Goal: Register for event/course

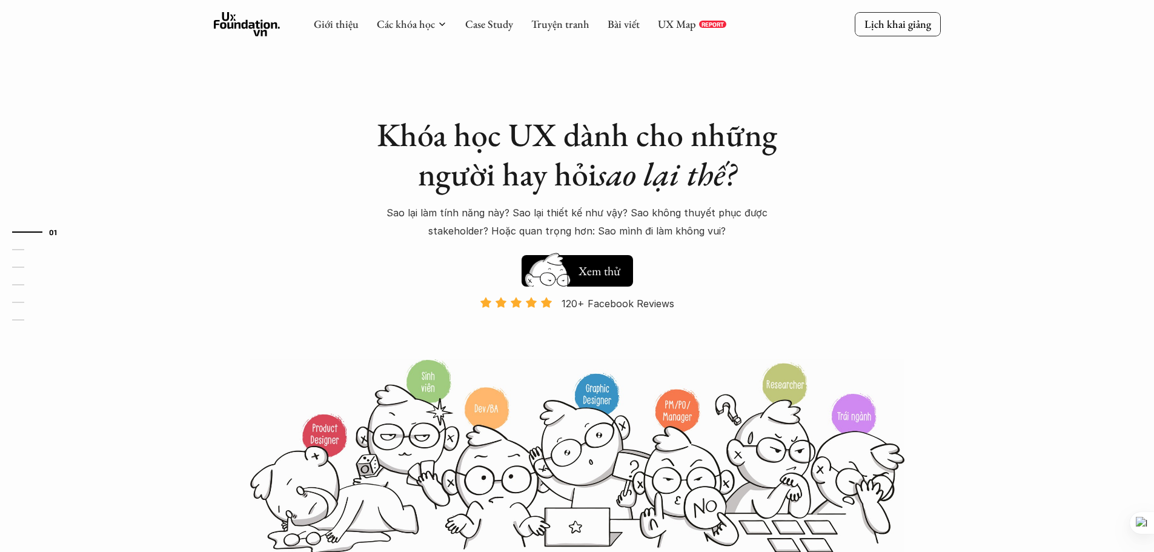
click at [579, 273] on img at bounding box center [548, 280] width 65 height 55
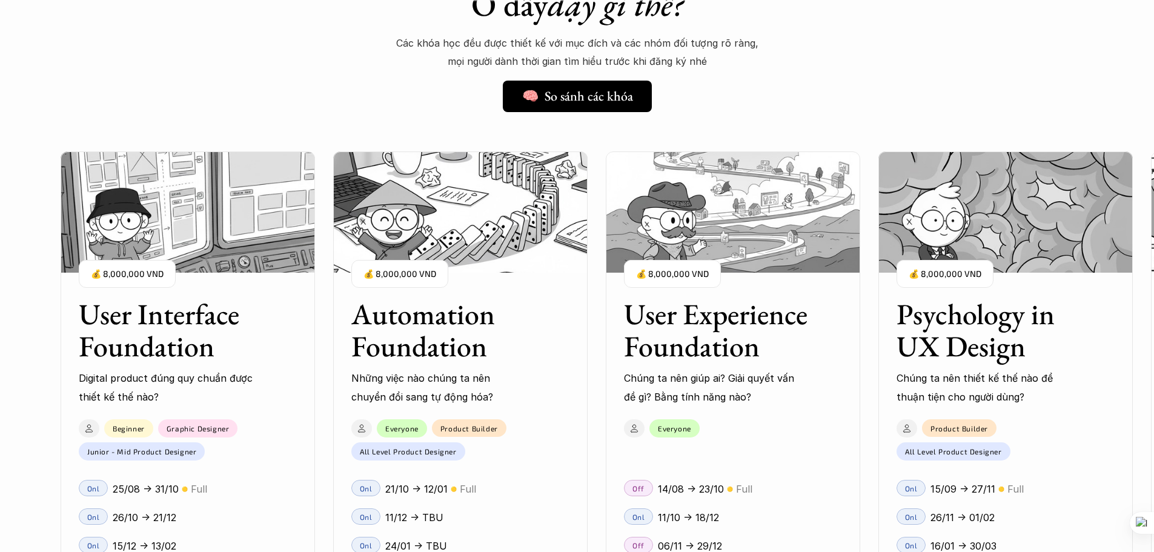
scroll to position [1040, 0]
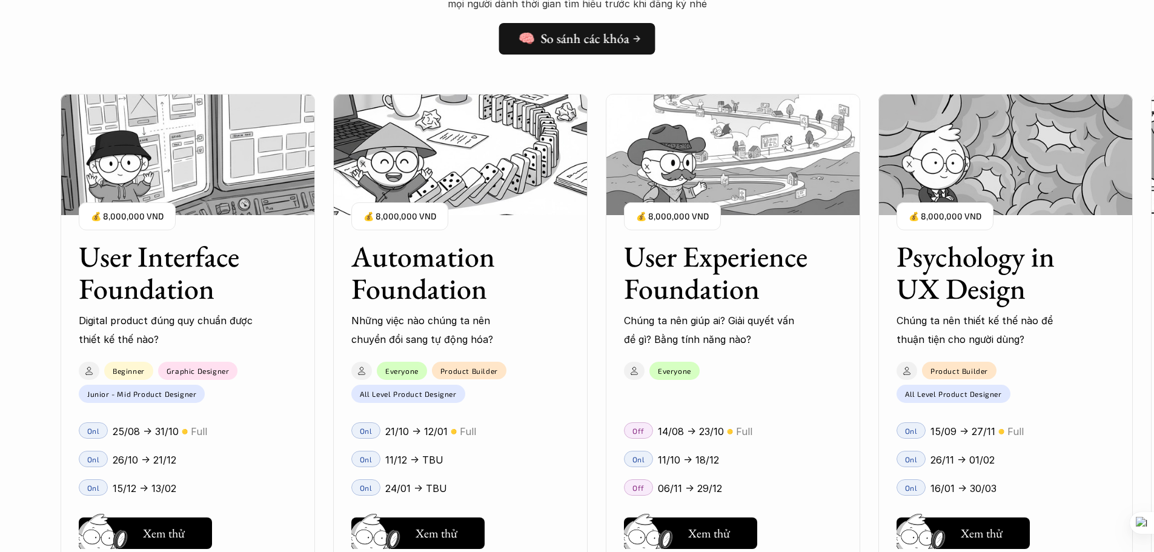
click at [588, 51] on link "🧠 So sánh các khóa" at bounding box center [577, 39] width 156 height 32
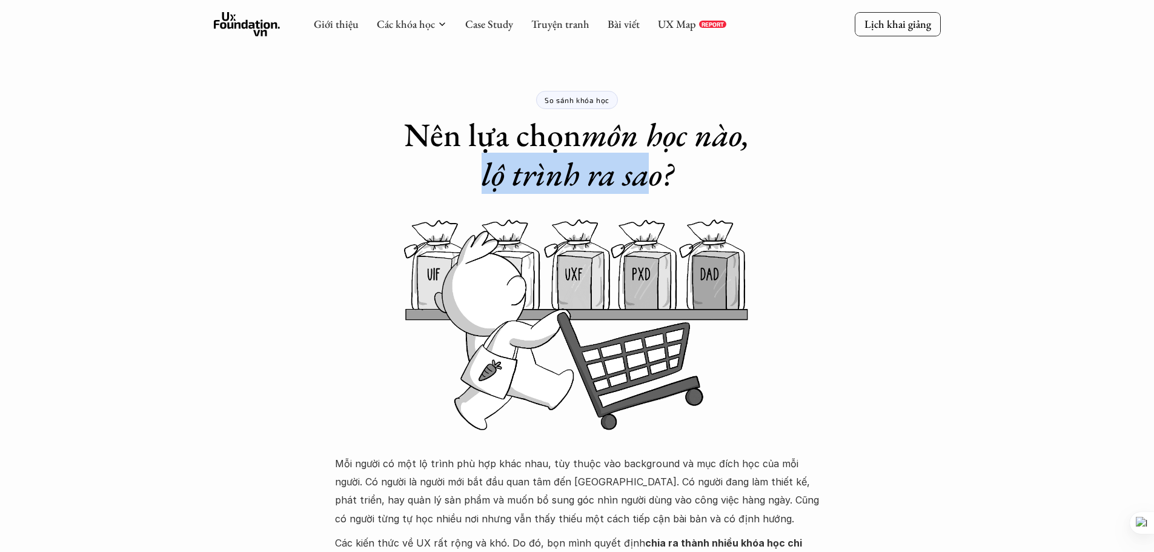
drag, startPoint x: 475, startPoint y: 155, endPoint x: 669, endPoint y: 179, distance: 195.4
click at [655, 178] on h1 "Nên lựa chọn môn học nào, lộ trình ra sao?" at bounding box center [578, 154] width 376 height 79
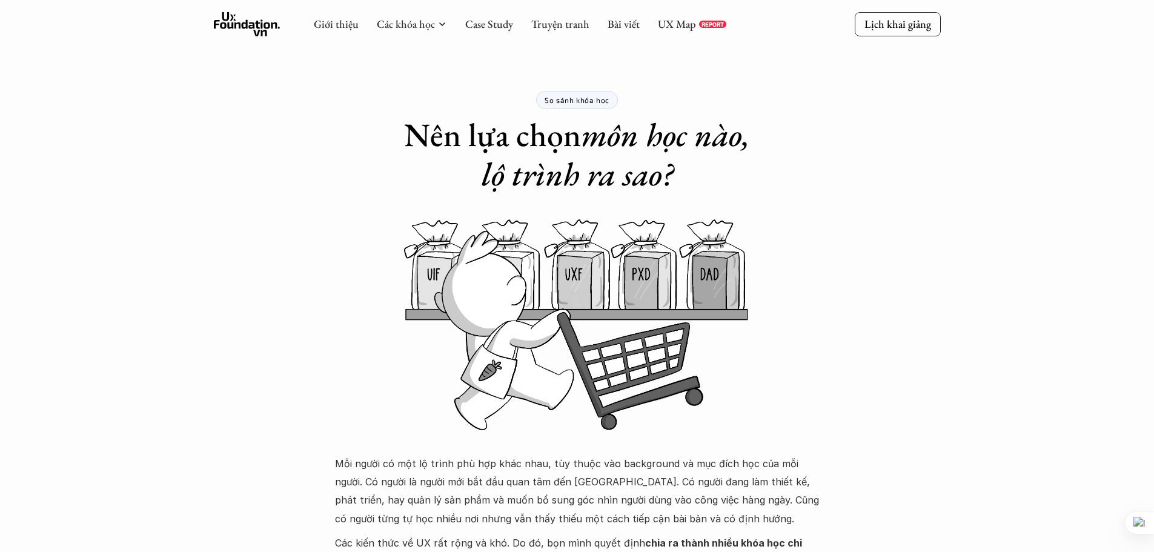
click at [711, 185] on h1 "Nên lựa chọn môn học nào, lộ trình ra sao?" at bounding box center [578, 154] width 376 height 79
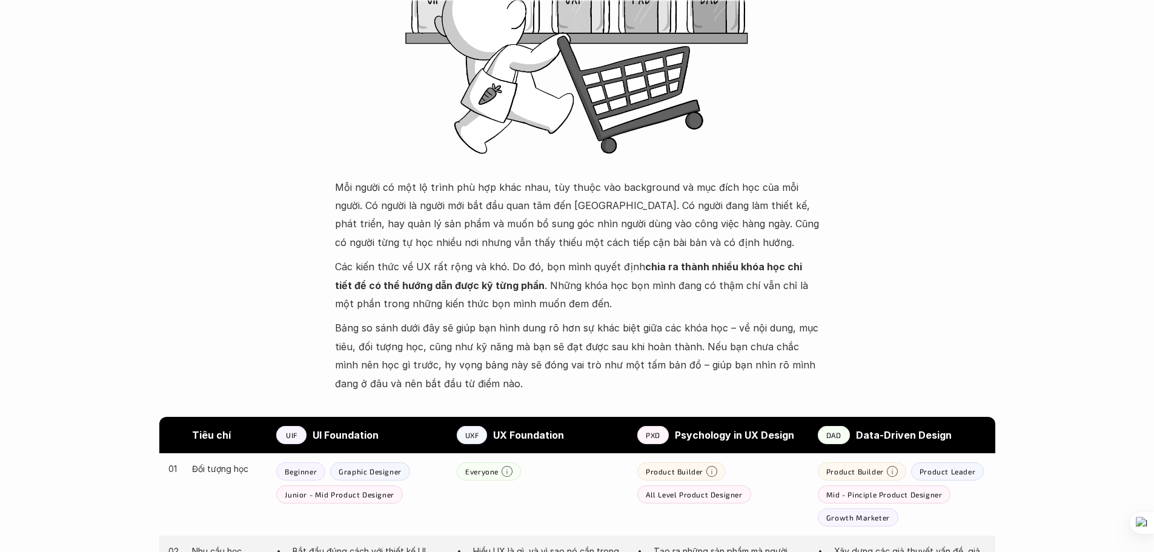
scroll to position [364, 0]
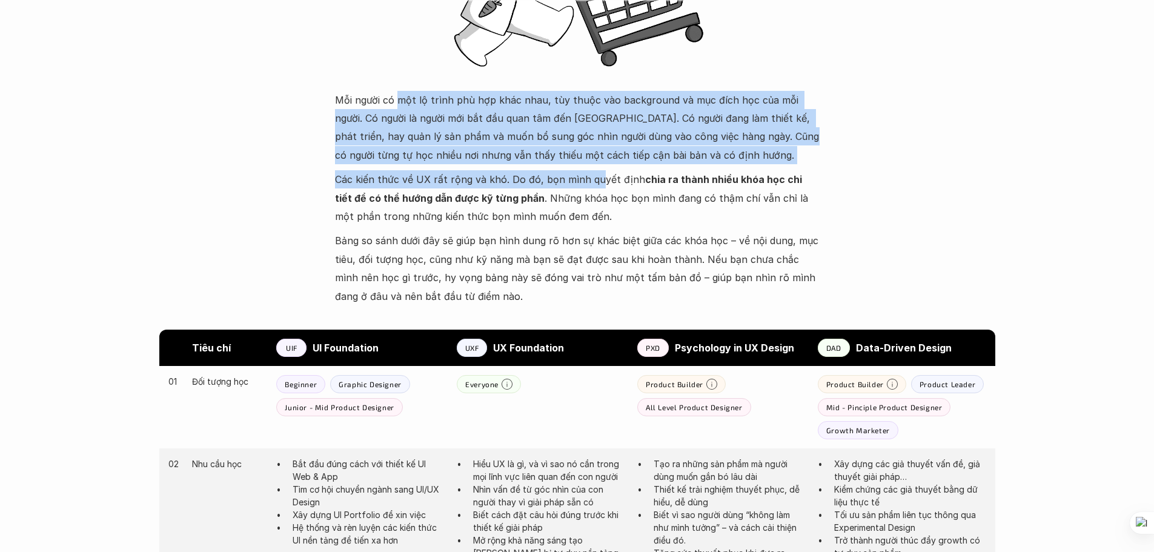
drag, startPoint x: 464, startPoint y: 100, endPoint x: 596, endPoint y: 185, distance: 157.0
click at [596, 185] on div "Mỗi người có một lộ trình phù hợp khác nhau, tùy thuộc vào background và mục đí…" at bounding box center [577, 198] width 485 height 214
click at [614, 122] on p "Mỗi người có một lộ trình phù hợp khác nhau, tùy thuộc vào background và mục đí…" at bounding box center [577, 128] width 485 height 74
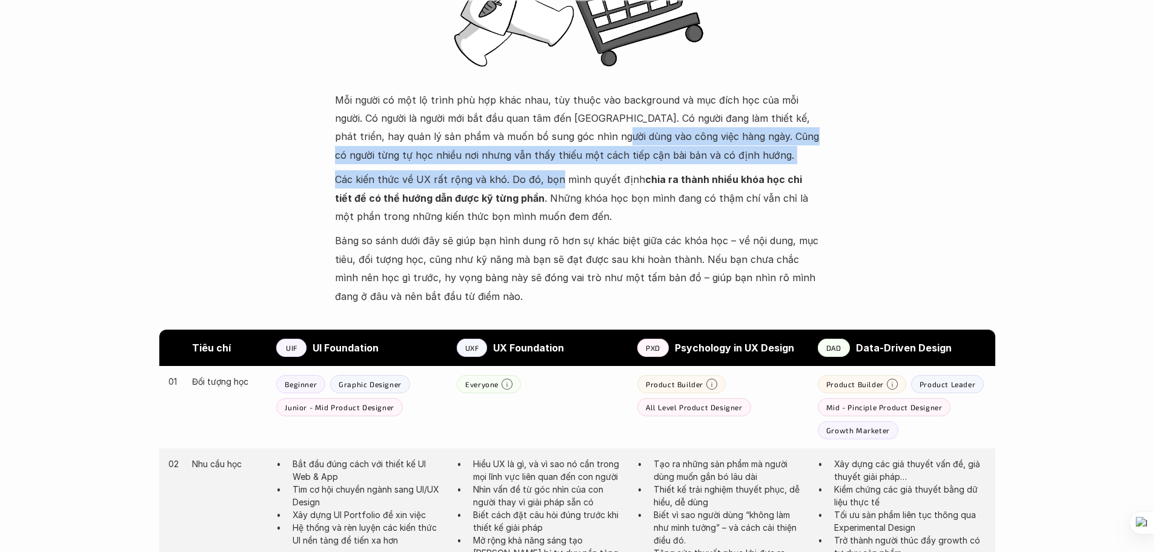
drag, startPoint x: 570, startPoint y: 128, endPoint x: 555, endPoint y: 173, distance: 47.3
click at [555, 173] on div "Mỗi người có một lộ trình phù hợp khác nhau, tùy thuộc vào background và mục đí…" at bounding box center [577, 198] width 485 height 214
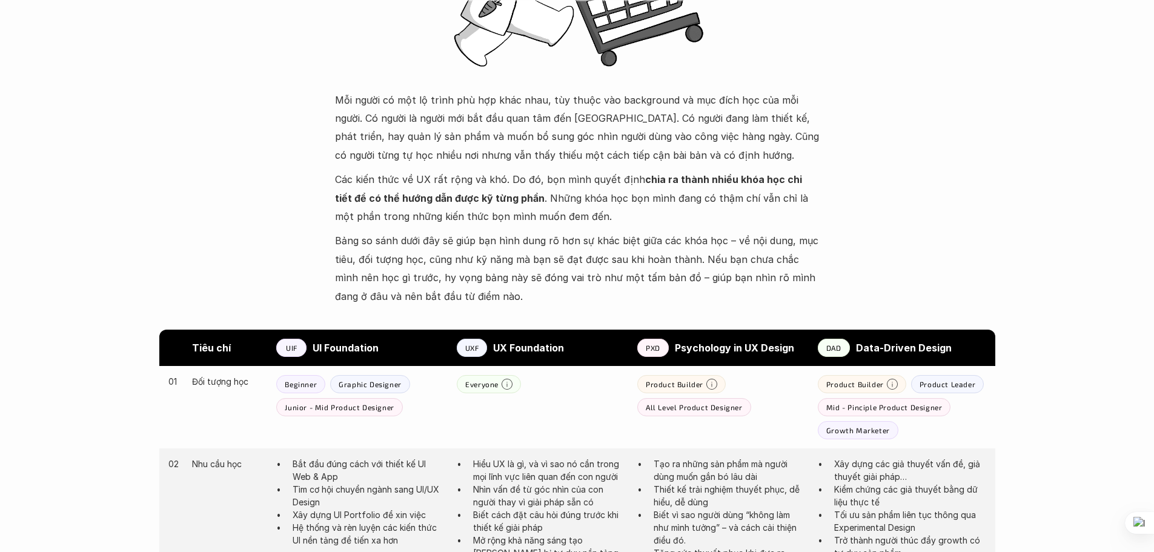
click at [622, 127] on p "Mỗi người có một lộ trình phù hợp khác nhau, tùy thuộc vào background và mục đí…" at bounding box center [577, 128] width 485 height 74
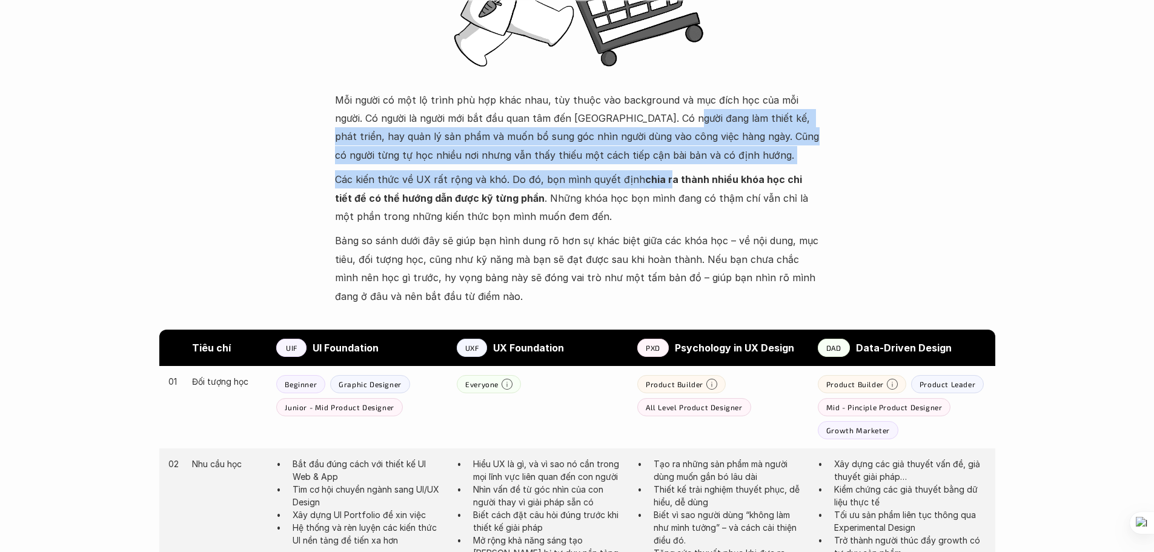
drag, startPoint x: 651, startPoint y: 110, endPoint x: 662, endPoint y: 173, distance: 63.9
click at [662, 173] on div "Mỗi người có một lộ trình phù hợp khác nhau, tùy thuộc vào background và mục đí…" at bounding box center [577, 198] width 485 height 214
click at [545, 145] on p "Mỗi người có một lộ trình phù hợp khác nhau, tùy thuộc vào background và mục đí…" at bounding box center [577, 128] width 485 height 74
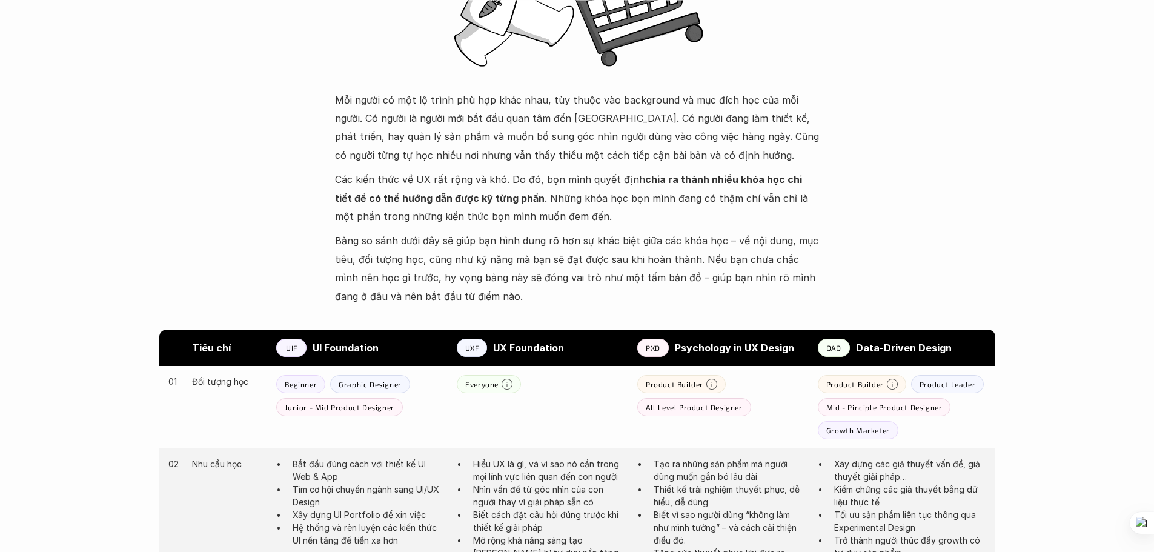
click at [690, 167] on div "Mỗi người có một lộ trình phù hợp khác nhau, tùy thuộc vào background và mục đí…" at bounding box center [577, 198] width 485 height 214
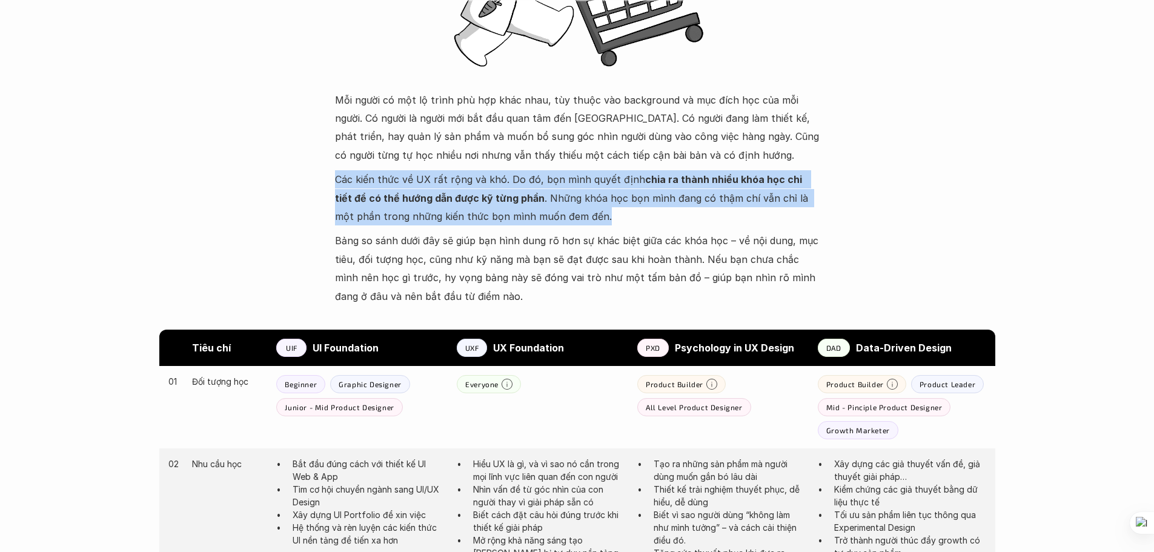
drag, startPoint x: 334, startPoint y: 181, endPoint x: 779, endPoint y: 210, distance: 445.7
click at [779, 210] on p "Các kiến thức về UX rất rộng và khó. Do đó, bọn mình quyết định chia ra thành n…" at bounding box center [577, 197] width 485 height 55
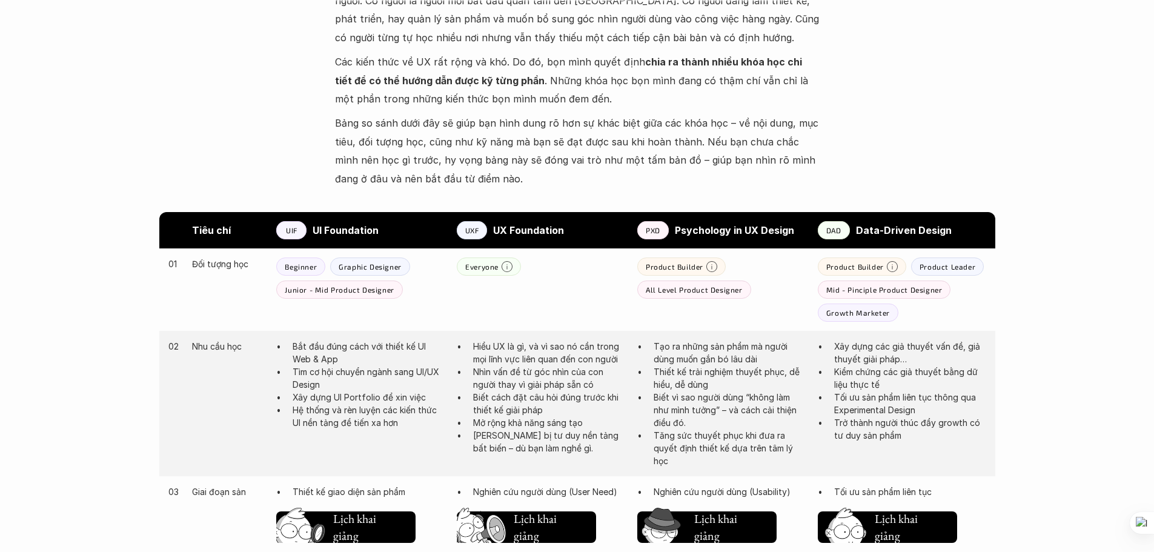
scroll to position [606, 0]
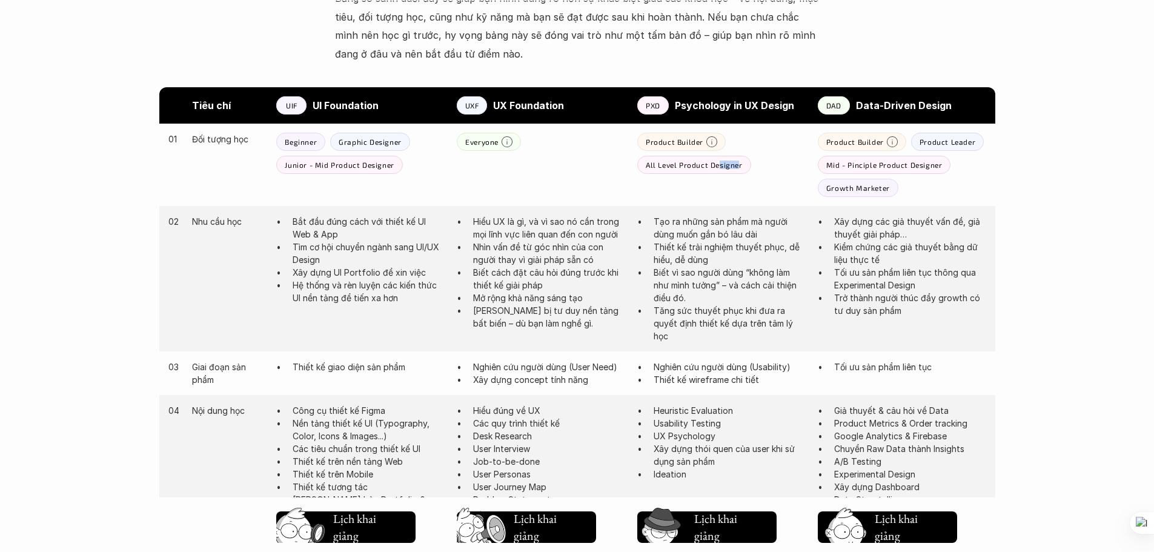
drag, startPoint x: 717, startPoint y: 162, endPoint x: 737, endPoint y: 165, distance: 20.8
click at [737, 165] on p "All Level Product Designer" at bounding box center [694, 165] width 97 height 8
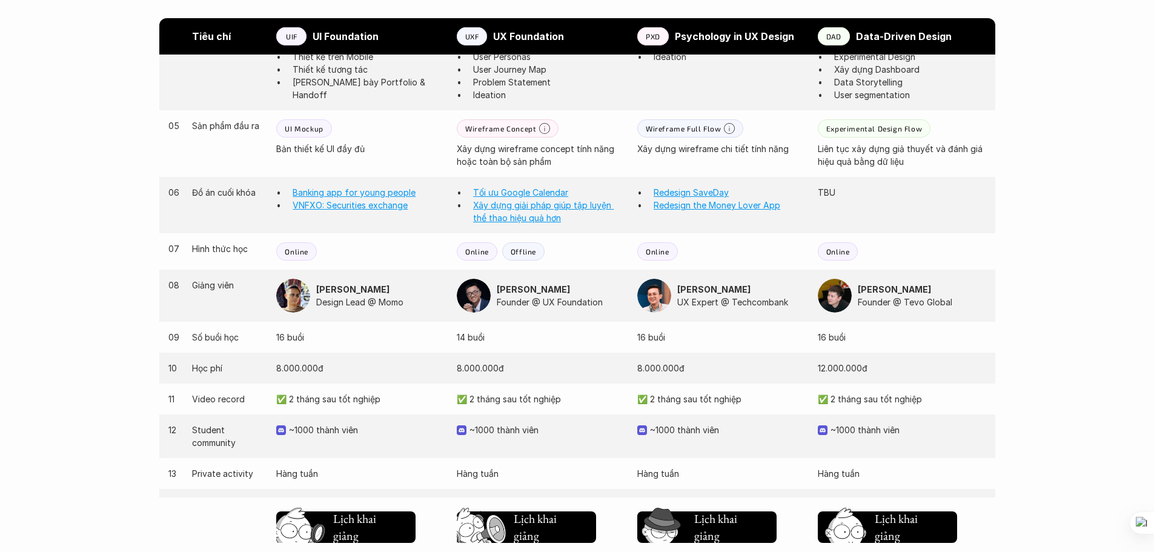
scroll to position [1030, 0]
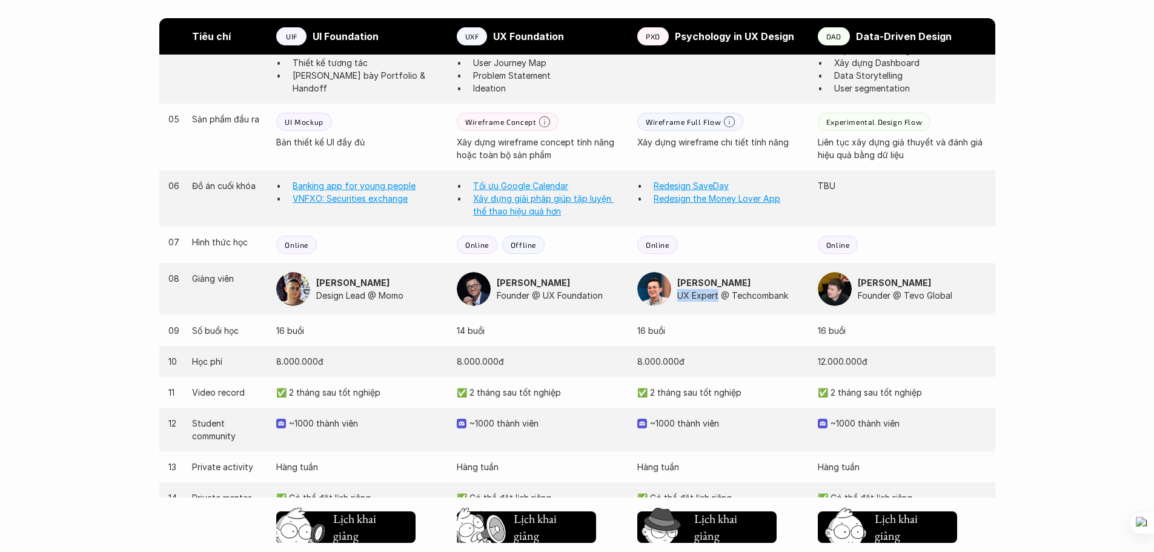
drag, startPoint x: 679, startPoint y: 297, endPoint x: 717, endPoint y: 299, distance: 38.2
click at [717, 299] on p "UX Expert @ Techcombank" at bounding box center [741, 295] width 128 height 13
click at [716, 298] on p "UX Expert @ Techcombank" at bounding box center [741, 295] width 128 height 13
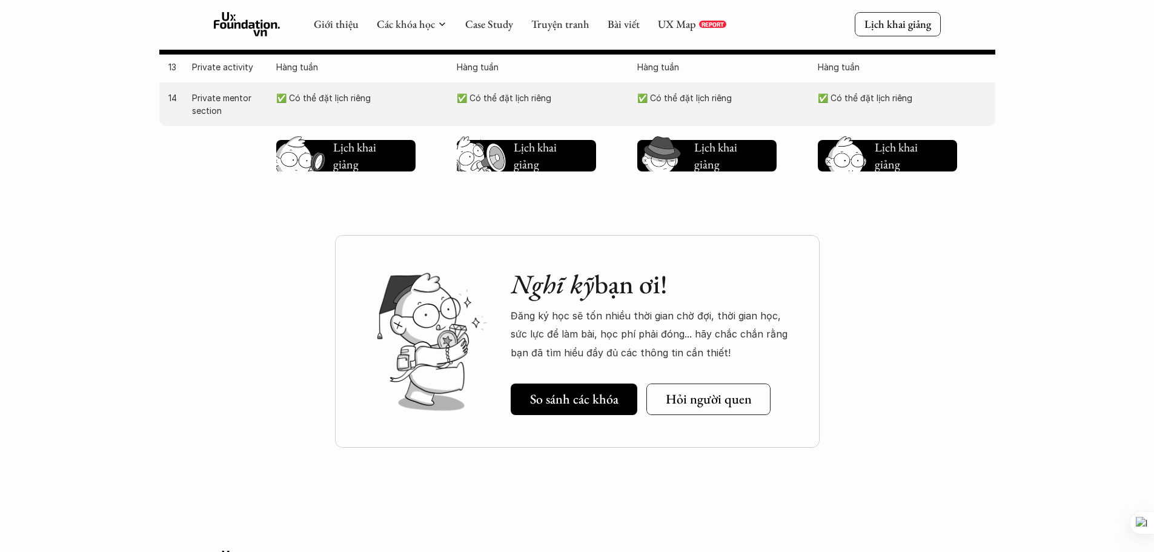
scroll to position [1127, 0]
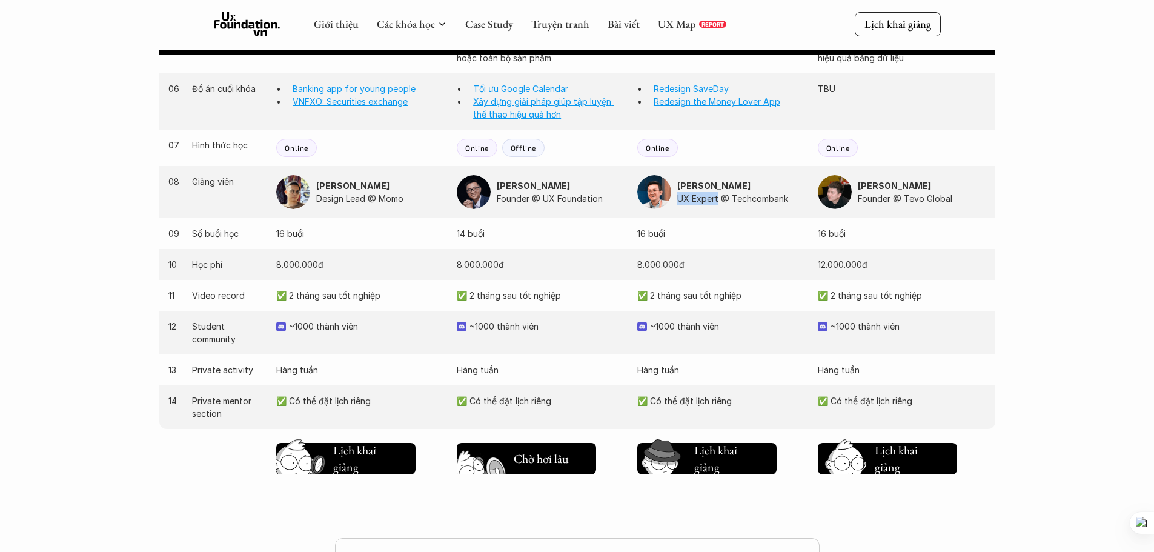
click at [520, 457] on h5 "Lịch khai giảng" at bounding box center [536, 456] width 45 height 34
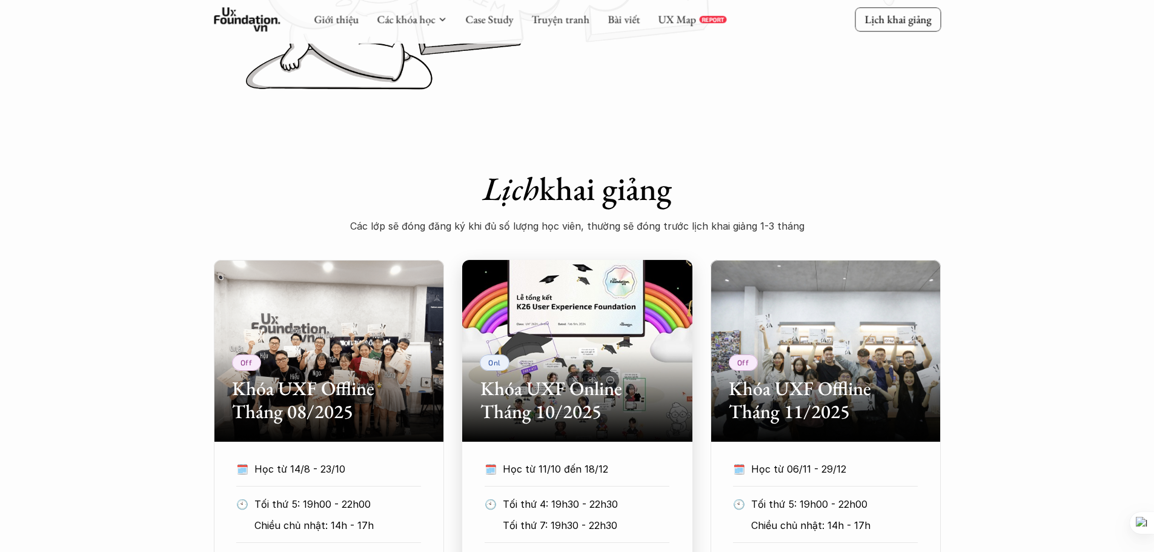
scroll to position [526, 0]
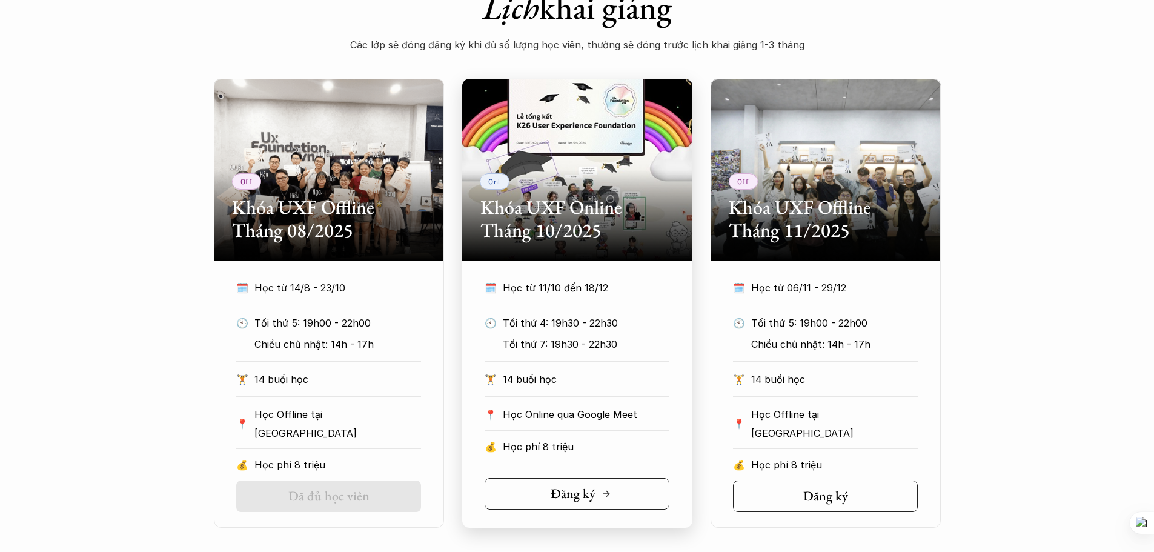
click at [572, 489] on h5 "Đăng ký" at bounding box center [573, 494] width 45 height 16
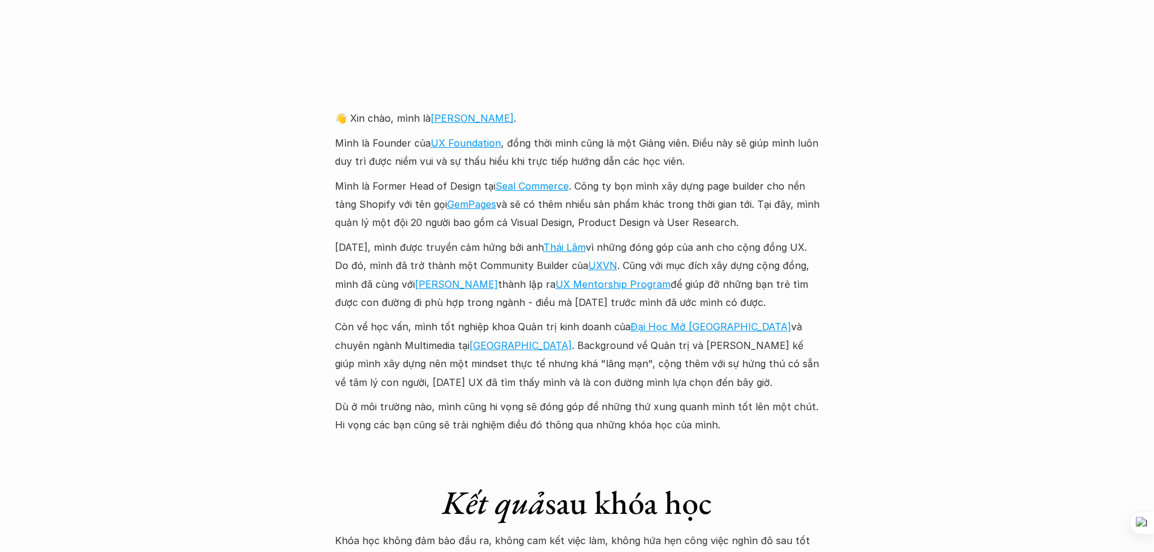
scroll to position [2787, 0]
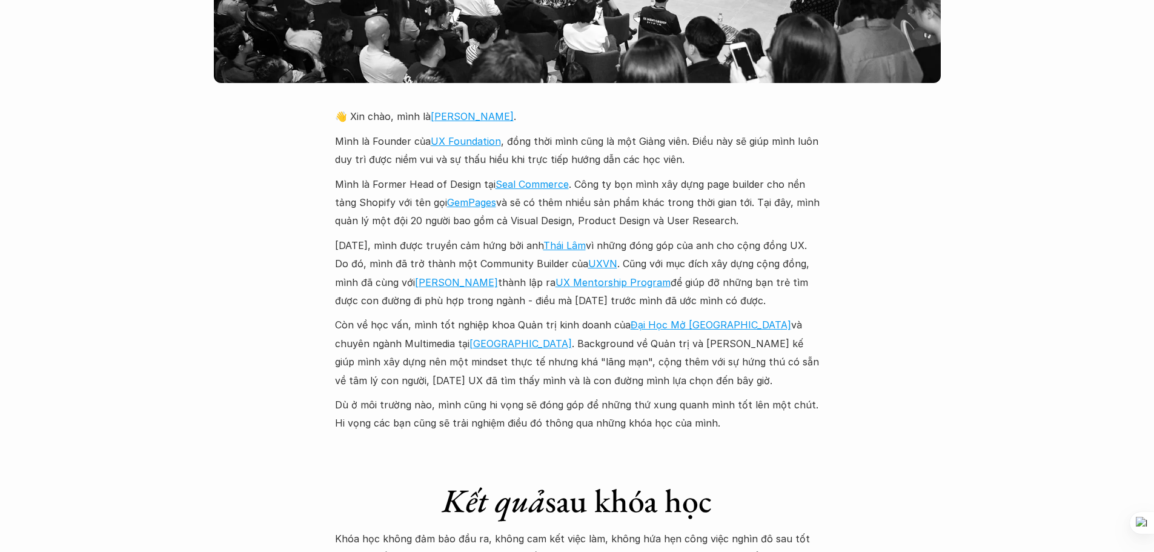
drag, startPoint x: 544, startPoint y: 127, endPoint x: 590, endPoint y: 130, distance: 46.1
click at [590, 132] on p "Mình là Founder của UX Foundation , đồng thời mình cũng là một Giảng viên. Điều…" at bounding box center [577, 150] width 485 height 37
drag, startPoint x: 590, startPoint y: 130, endPoint x: 597, endPoint y: 118, distance: 14.7
click at [591, 132] on p "Mình là Founder của UX Foundation , đồng thời mình cũng là một Giảng viên. Điều…" at bounding box center [577, 150] width 485 height 37
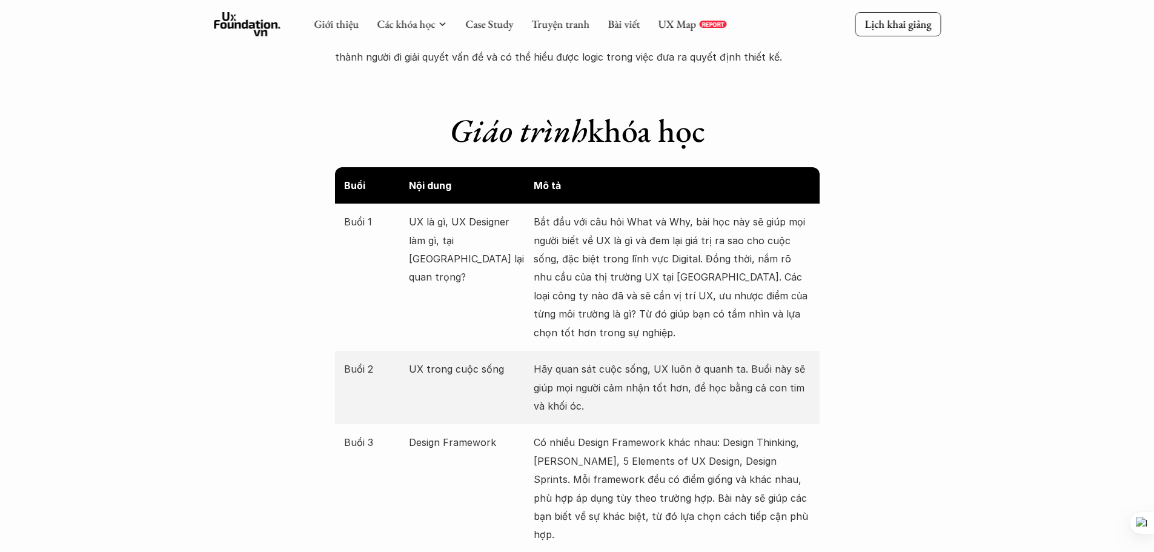
scroll to position [1272, 0]
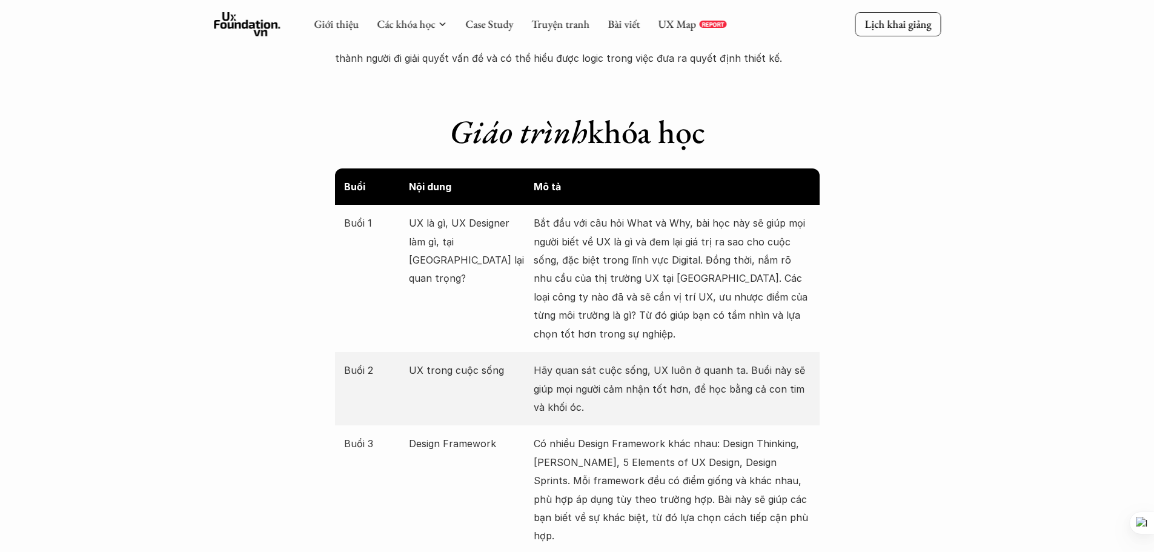
click at [559, 226] on p "Bắt đầu với câu hỏi What và Why, bài học này sẽ giúp mọi người biết về UX là gì…" at bounding box center [672, 278] width 277 height 129
drag, startPoint x: 565, startPoint y: 335, endPoint x: 534, endPoint y: 214, distance: 125.1
click at [534, 214] on p "Bắt đầu với câu hỏi What và Why, bài học này sẽ giúp mọi người biết về UX là gì…" at bounding box center [672, 278] width 277 height 129
click at [643, 225] on p "Bắt đầu với câu hỏi What và Why, bài học này sẽ giúp mọi người biết về UX là gì…" at bounding box center [672, 278] width 277 height 129
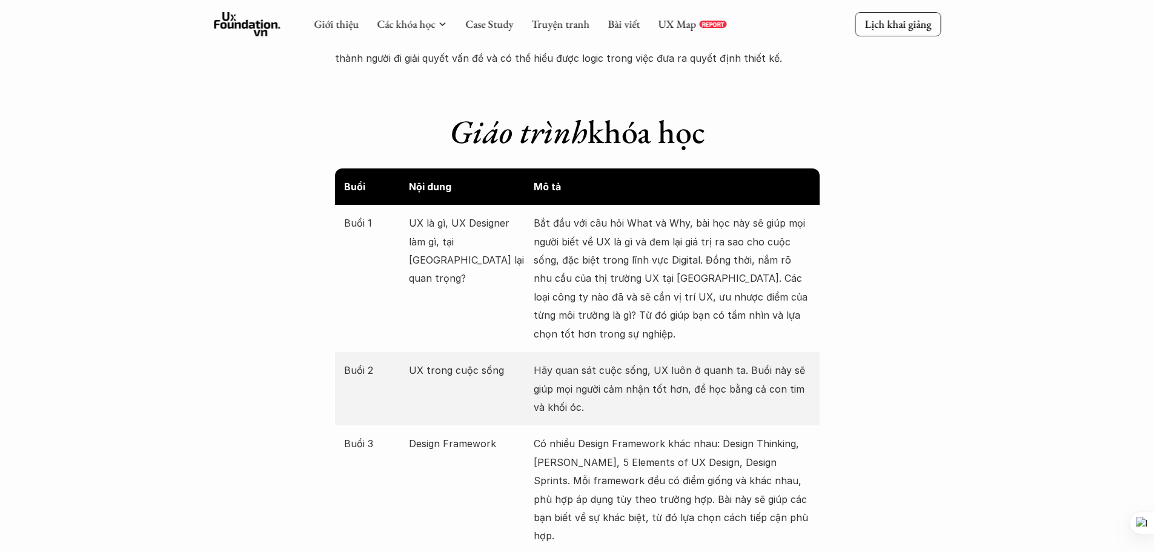
click at [724, 222] on p "Bắt đầu với câu hỏi What và Why, bài học này sẽ giúp mọi người biết về UX là gì…" at bounding box center [672, 278] width 277 height 129
drag, startPoint x: 689, startPoint y: 222, endPoint x: 715, endPoint y: 296, distance: 78.9
click at [715, 296] on p "Bắt đầu với câu hỏi What và Why, bài học này sẽ giúp mọi người biết về UX là gì…" at bounding box center [672, 278] width 277 height 129
click at [694, 267] on p "Bắt đầu với câu hỏi What và Why, bài học này sẽ giúp mọi người biết về UX là gì…" at bounding box center [672, 278] width 277 height 129
drag, startPoint x: 699, startPoint y: 255, endPoint x: 719, endPoint y: 281, distance: 32.4
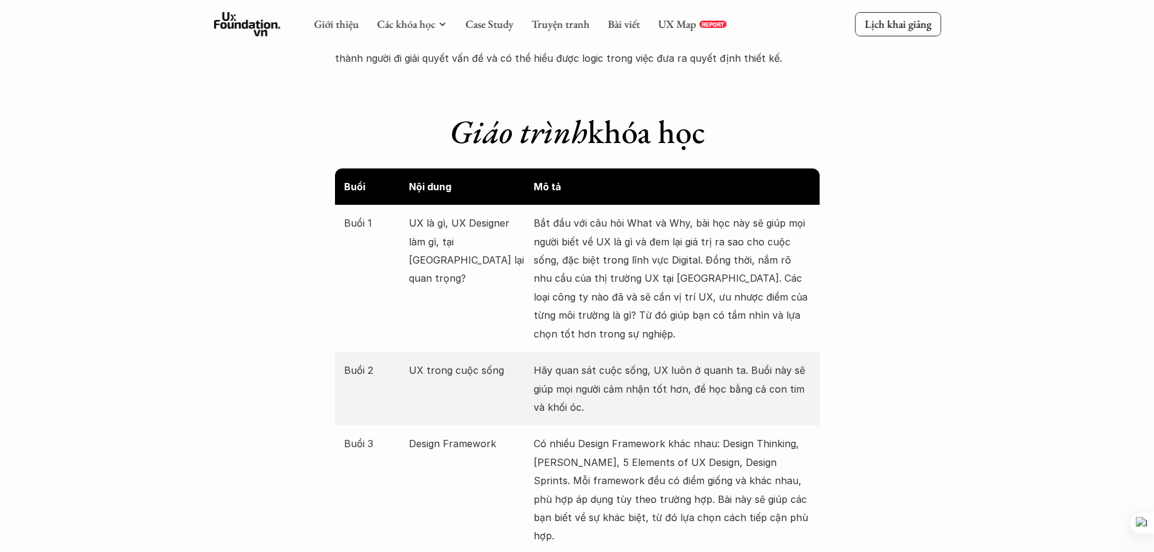
click at [719, 281] on p "Bắt đầu với câu hỏi What và Why, bài học này sẽ giúp mọi người biết về UX là gì…" at bounding box center [672, 278] width 277 height 129
drag, startPoint x: 699, startPoint y: 277, endPoint x: 618, endPoint y: 304, distance: 85.1
click at [618, 304] on p "Bắt đầu với câu hỏi What và Why, bài học này sẽ giúp mọi người biết về UX là gì…" at bounding box center [672, 278] width 277 height 129
click at [635, 300] on p "Bắt đầu với câu hỏi What và Why, bài học này sẽ giúp mọi người biết về UX là gì…" at bounding box center [672, 278] width 277 height 129
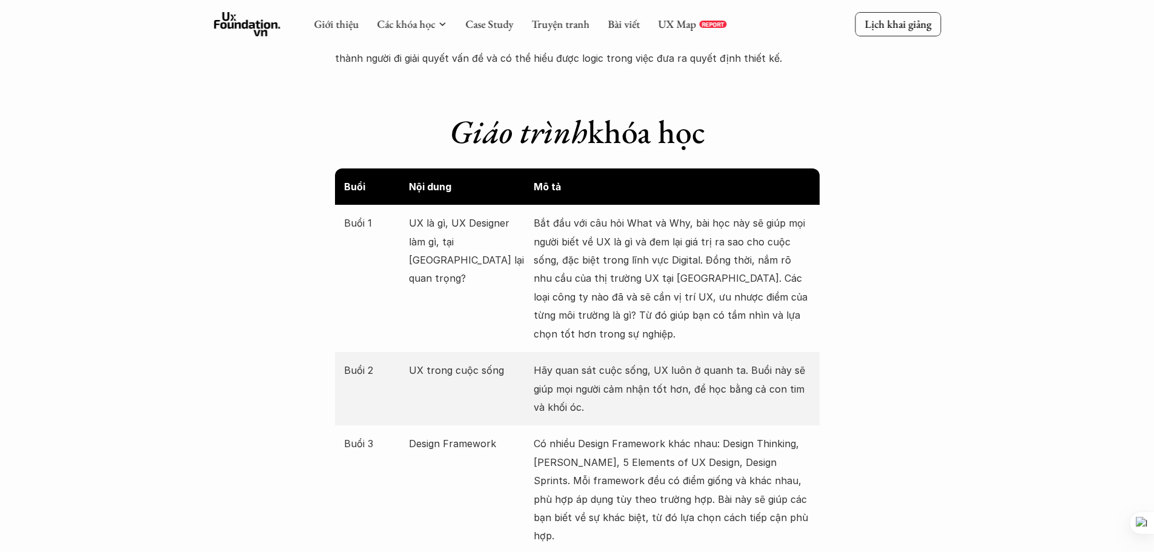
drag, startPoint x: 623, startPoint y: 295, endPoint x: 800, endPoint y: 311, distance: 178.3
click at [800, 311] on p "Bắt đầu với câu hỏi What và Why, bài học này sẽ giúp mọi người biết về UX là gì…" at bounding box center [672, 278] width 277 height 129
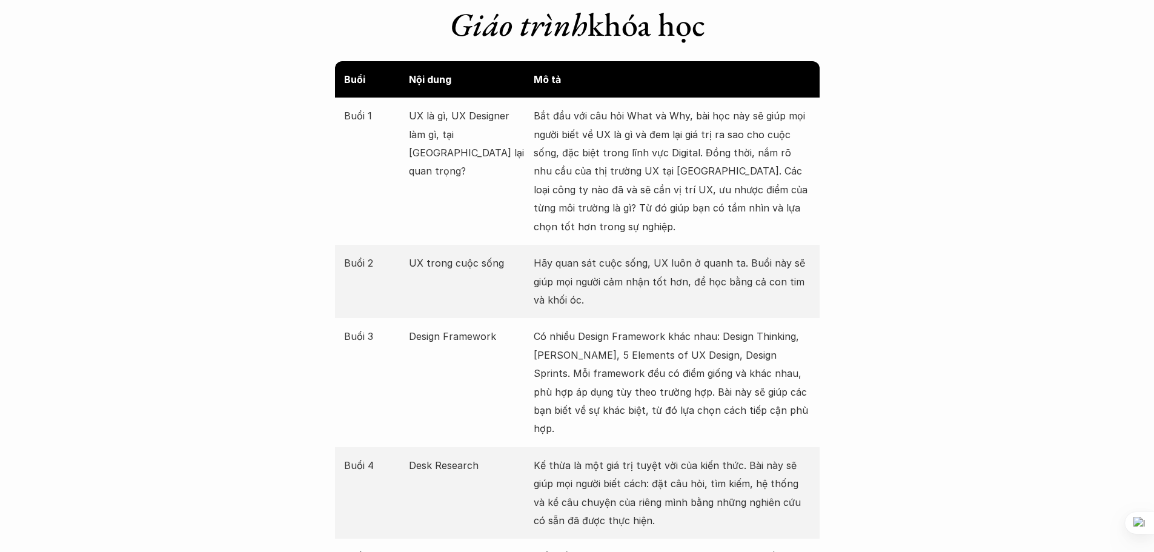
scroll to position [1394, 0]
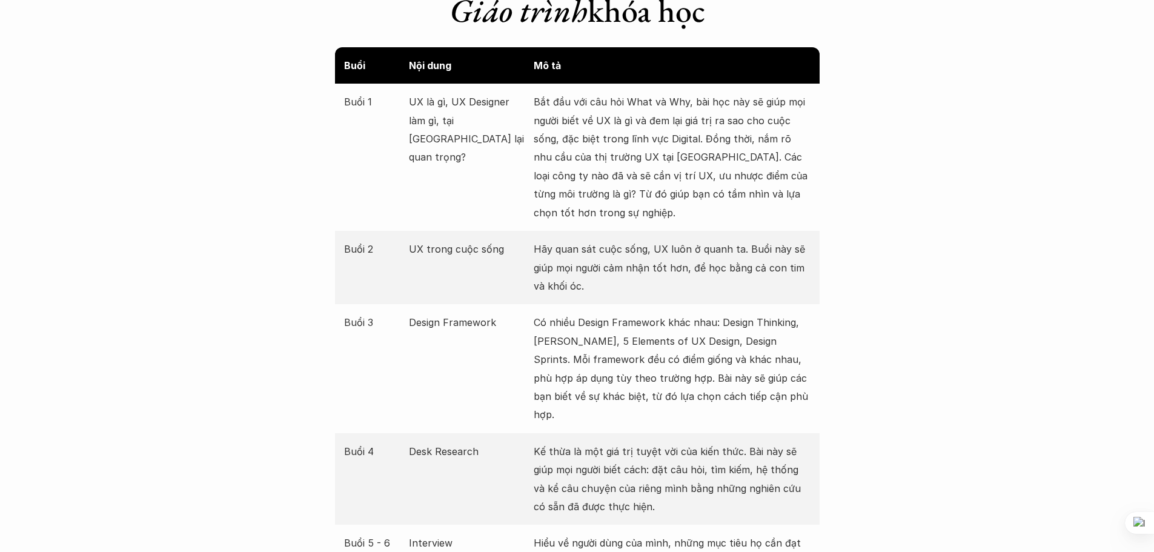
click at [599, 256] on p "Hãy quan sát cuộc sống, UX luôn ở quanh ta. Buổi này sẽ giúp mọi người cảm nhận…" at bounding box center [672, 267] width 277 height 55
drag, startPoint x: 598, startPoint y: 284, endPoint x: 779, endPoint y: 287, distance: 180.6
click at [532, 253] on div "Buổi 2 UX trong cuộc sống Hãy quan sát cuộc sống, UX luôn ở quanh ta. Buổi này …" at bounding box center [577, 267] width 485 height 73
click at [739, 251] on p "Hãy quan sát cuộc sống, UX luôn ở quanh ta. Buổi này sẽ giúp mọi người cảm nhận…" at bounding box center [672, 267] width 277 height 55
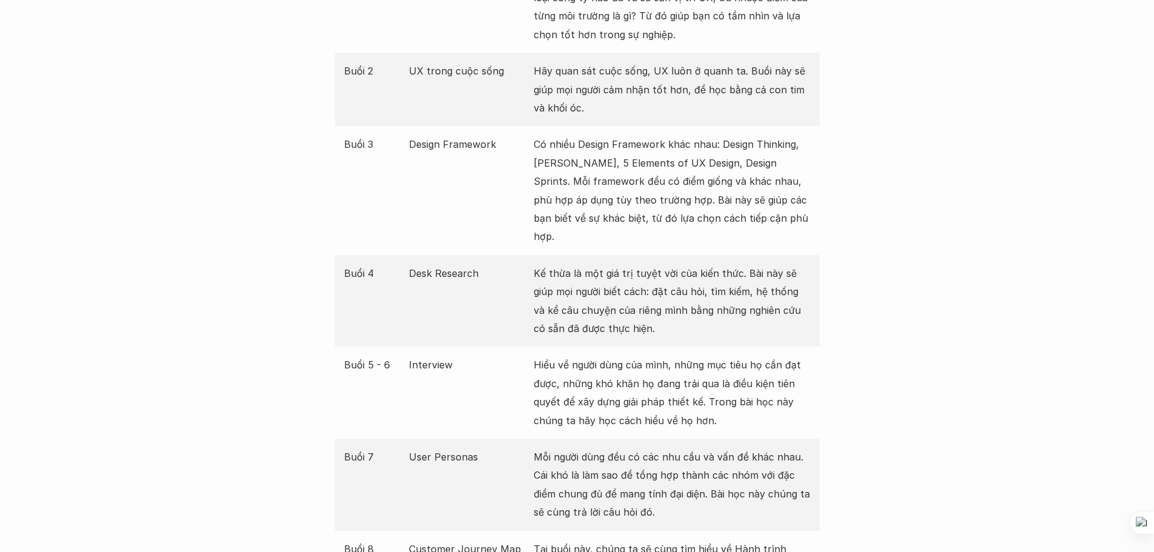
scroll to position [1575, 0]
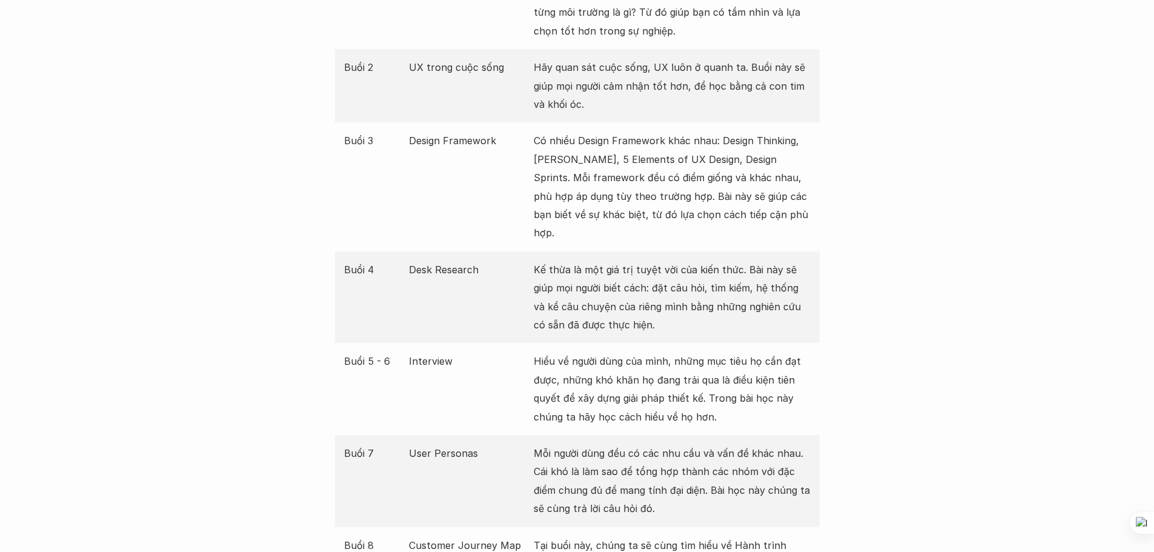
drag, startPoint x: 623, startPoint y: 256, endPoint x: 774, endPoint y: 256, distance: 150.3
click at [774, 261] on p "Kế thừa là một giá trị tuyệt vời của kiến thức. Bài này sẽ giúp mọi người biết …" at bounding box center [672, 298] width 277 height 74
drag, startPoint x: 611, startPoint y: 267, endPoint x: 726, endPoint y: 272, distance: 115.2
click at [724, 272] on p "Kế thừa là một giá trị tuyệt vời của kiến thức. Bài này sẽ giúp mọi người biết …" at bounding box center [672, 298] width 277 height 74
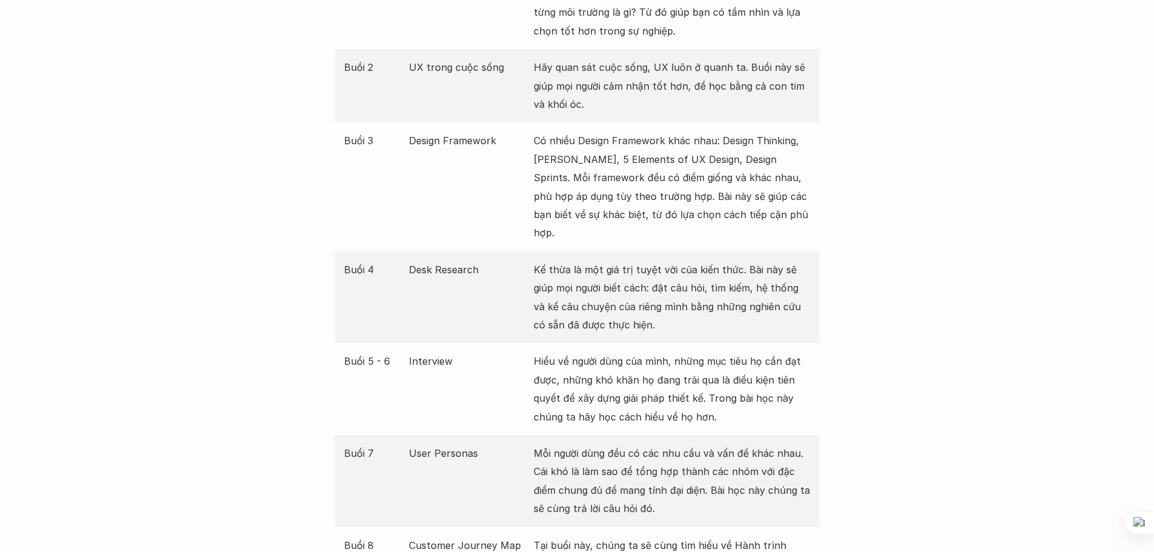
click at [736, 271] on p "Kế thừa là một giá trị tuyệt vời của kiến thức. Bài này sẽ giúp mọi người biết …" at bounding box center [672, 298] width 277 height 74
drag, startPoint x: 683, startPoint y: 267, endPoint x: 728, endPoint y: 265, distance: 44.3
click at [728, 265] on p "Kế thừa là một giá trị tuyệt vời của kiến thức. Bài này sẽ giúp mọi người biết …" at bounding box center [672, 298] width 277 height 74
click at [762, 267] on p "Kế thừa là một giá trị tuyệt vời của kiến thức. Bài này sẽ giúp mọi người biết …" at bounding box center [672, 298] width 277 height 74
drag, startPoint x: 652, startPoint y: 288, endPoint x: 783, endPoint y: 298, distance: 131.3
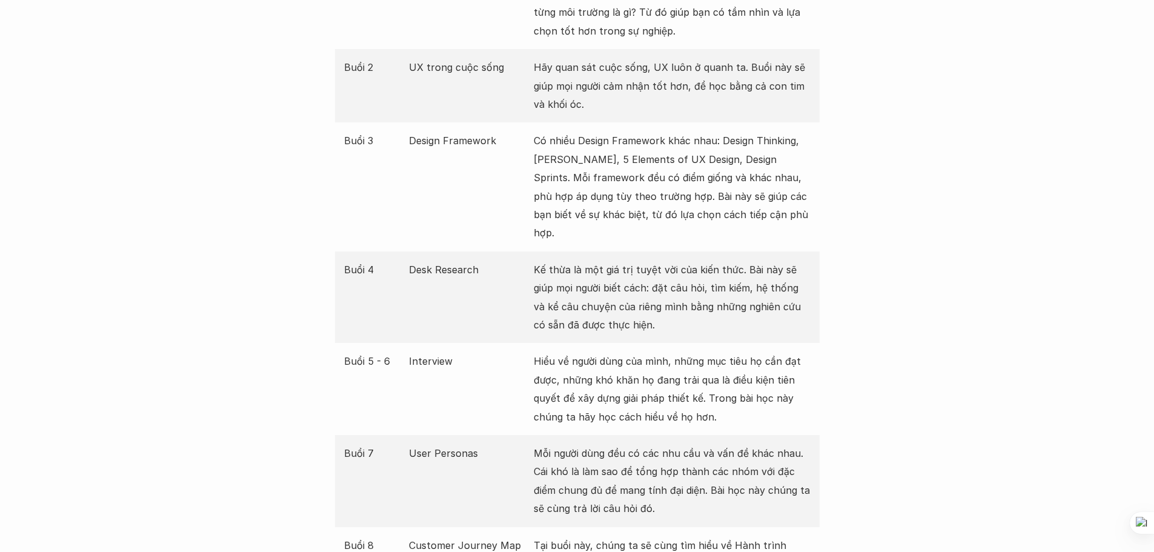
click at [783, 298] on p "Kế thừa là một giá trị tuyệt vời của kiến thức. Bài này sẽ giúp mọi người biết …" at bounding box center [672, 298] width 277 height 74
click at [740, 302] on p "Kế thừa là một giá trị tuyệt vời của kiến thức. Bài này sẽ giúp mọi người biết …" at bounding box center [672, 298] width 277 height 74
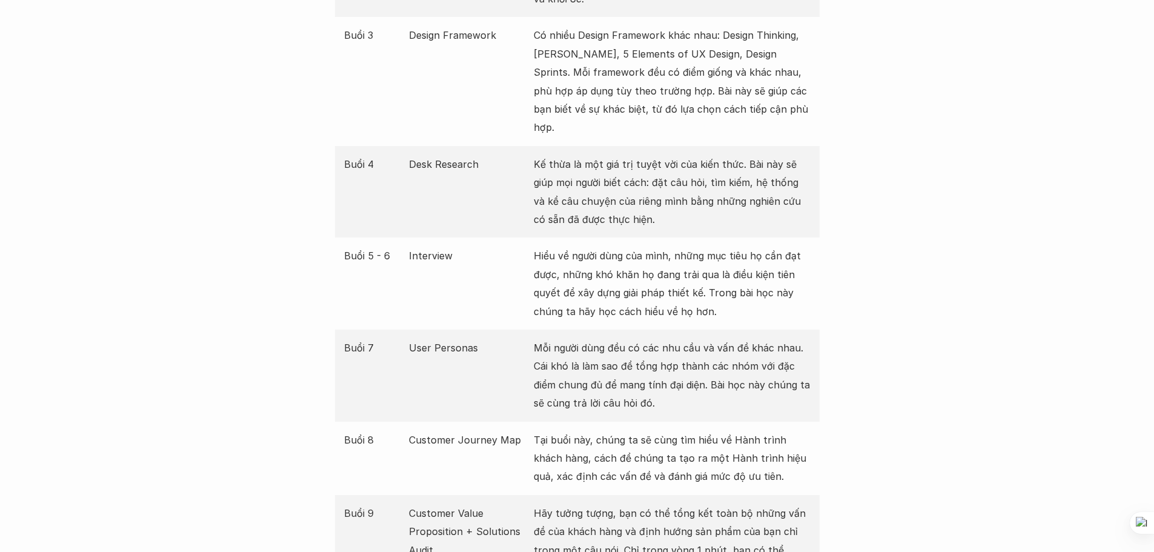
scroll to position [1696, 0]
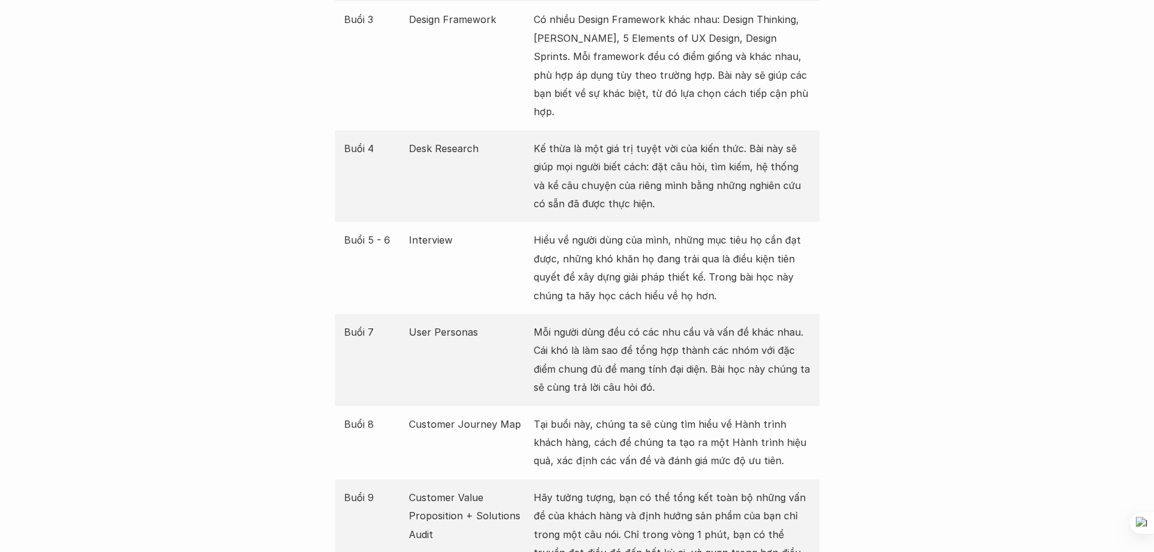
drag, startPoint x: 776, startPoint y: 212, endPoint x: 791, endPoint y: 251, distance: 42.2
click at [791, 251] on p "Hiểu về người dùng của mình, những mục tiêu họ cần đạt được, những khó khăn họ …" at bounding box center [672, 268] width 277 height 74
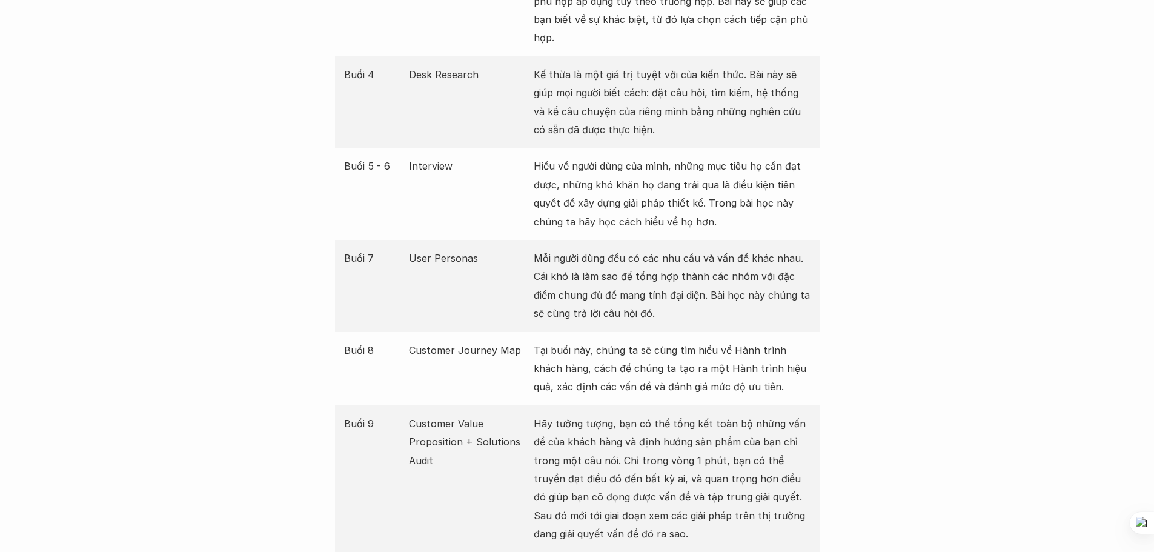
scroll to position [1878, 0]
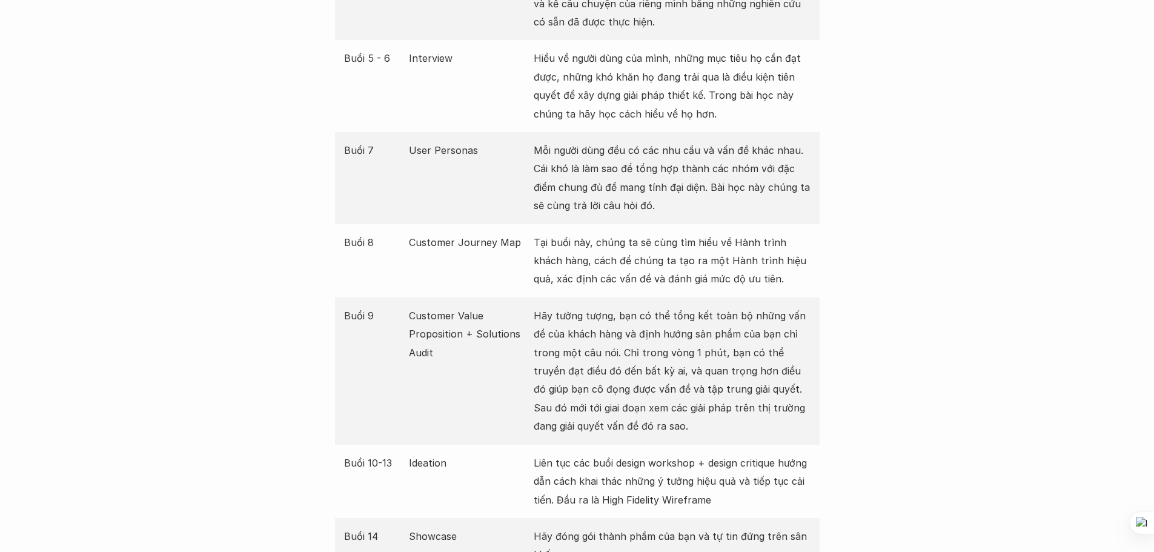
drag, startPoint x: 626, startPoint y: 291, endPoint x: 707, endPoint y: 392, distance: 129.7
click at [707, 392] on p "Hãy tưởng tượng, bạn có thể tổng kết toàn bộ những vấn đề của khách hàng và địn…" at bounding box center [672, 371] width 277 height 129
click at [700, 307] on p "Hãy tưởng tượng, bạn có thể tổng kết toàn bộ những vấn đề của khách hàng và địn…" at bounding box center [672, 371] width 277 height 129
drag, startPoint x: 719, startPoint y: 296, endPoint x: 750, endPoint y: 353, distance: 64.8
click at [750, 353] on p "Hãy tưởng tượng, bạn có thể tổng kết toàn bộ những vấn đề của khách hàng và địn…" at bounding box center [672, 371] width 277 height 129
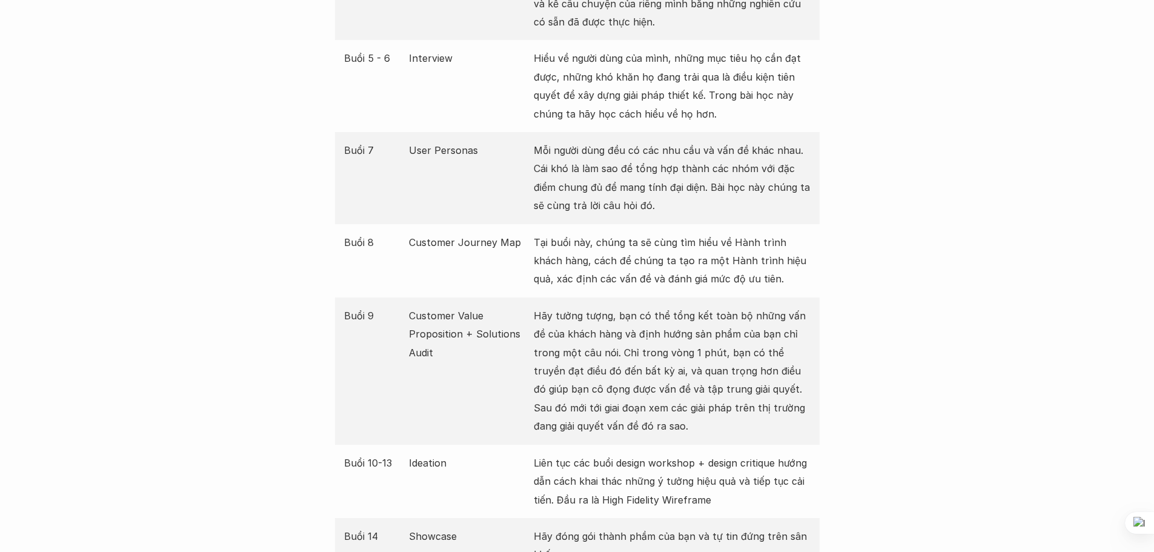
click at [678, 317] on p "Hãy tưởng tượng, bạn có thể tổng kết toàn bộ những vấn đề của khách hàng và địn…" at bounding box center [672, 371] width 277 height 129
drag, startPoint x: 659, startPoint y: 314, endPoint x: 699, endPoint y: 363, distance: 62.8
click at [699, 363] on p "Hãy tưởng tượng, bạn có thể tổng kết toàn bộ những vấn đề của khách hàng và địn…" at bounding box center [672, 371] width 277 height 129
click at [626, 333] on p "Hãy tưởng tượng, bạn có thể tổng kết toàn bộ những vấn đề của khách hàng và địn…" at bounding box center [672, 371] width 277 height 129
drag, startPoint x: 597, startPoint y: 331, endPoint x: 714, endPoint y: 339, distance: 117.8
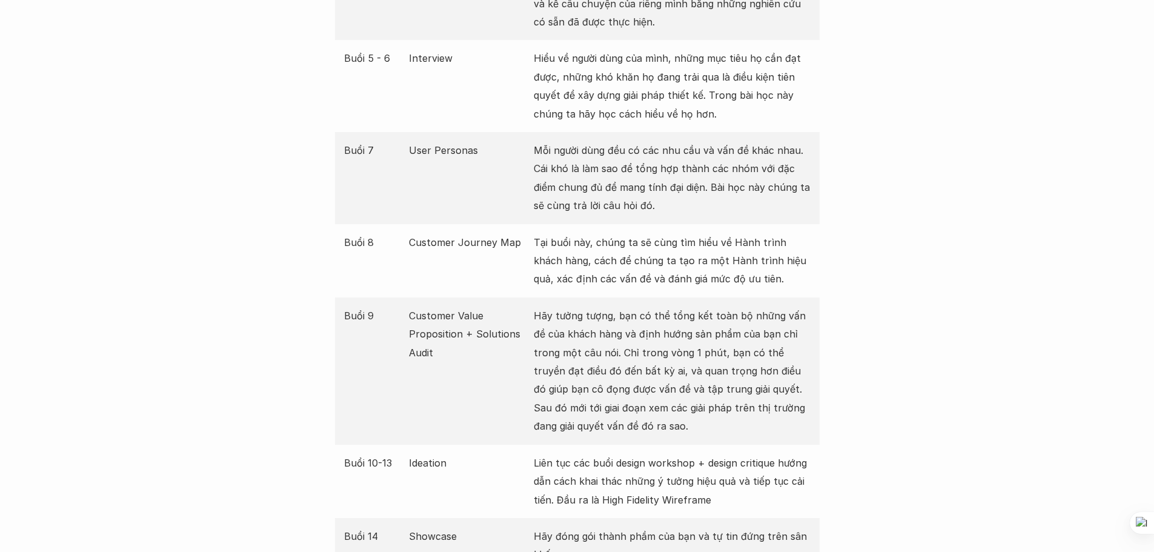
click at [714, 339] on p "Hãy tưởng tượng, bạn có thể tổng kết toàn bộ những vấn đề của khách hàng và địn…" at bounding box center [672, 371] width 277 height 129
click at [731, 331] on p "Hãy tưởng tượng, bạn có thể tổng kết toàn bộ những vấn đề của khách hàng và địn…" at bounding box center [672, 371] width 277 height 129
drag, startPoint x: 563, startPoint y: 343, endPoint x: 787, endPoint y: 392, distance: 229.5
click at [787, 392] on p "Hãy tưởng tượng, bạn có thể tổng kết toàn bộ những vấn đề của khách hàng và địn…" at bounding box center [672, 371] width 277 height 129
click at [688, 359] on p "Hãy tưởng tượng, bạn có thể tổng kết toàn bộ những vấn đề của khách hàng và địn…" at bounding box center [672, 371] width 277 height 129
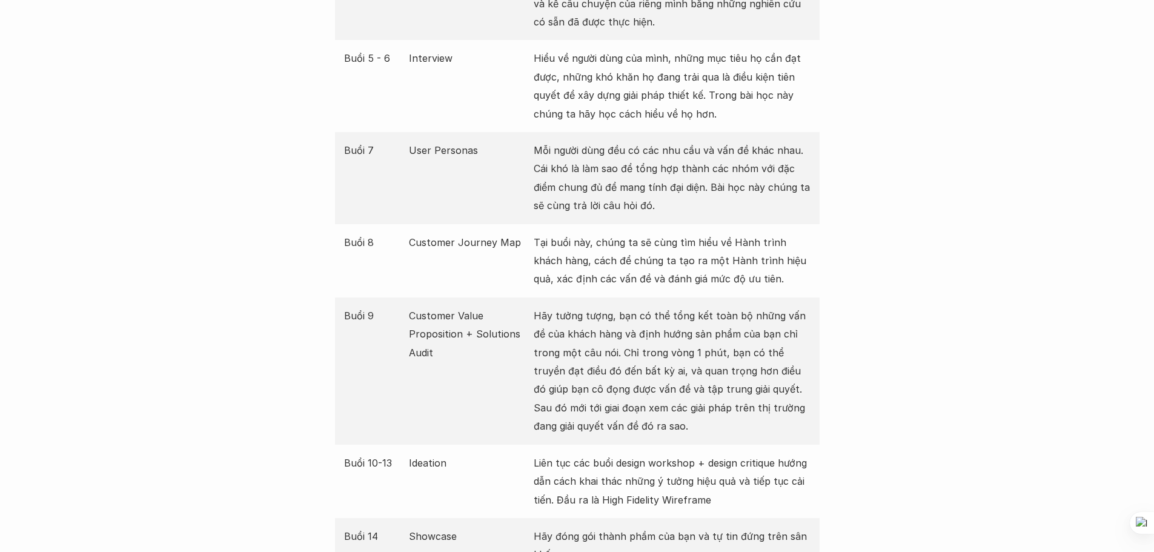
drag, startPoint x: 674, startPoint y: 354, endPoint x: 802, endPoint y: 402, distance: 136.7
click at [802, 402] on p "Hãy tưởng tượng, bạn có thể tổng kết toàn bộ những vấn đề của khách hàng và địn…" at bounding box center [672, 371] width 277 height 129
click at [733, 377] on p "Hãy tưởng tượng, bạn có thể tổng kết toàn bộ những vấn đề của khách hàng và địn…" at bounding box center [672, 371] width 277 height 129
click at [739, 372] on p "Hãy tưởng tượng, bạn có thể tổng kết toàn bộ những vấn đề của khách hàng và địn…" at bounding box center [672, 371] width 277 height 129
click at [749, 368] on p "Hãy tưởng tượng, bạn có thể tổng kết toàn bộ những vấn đề của khách hàng và địn…" at bounding box center [672, 371] width 277 height 129
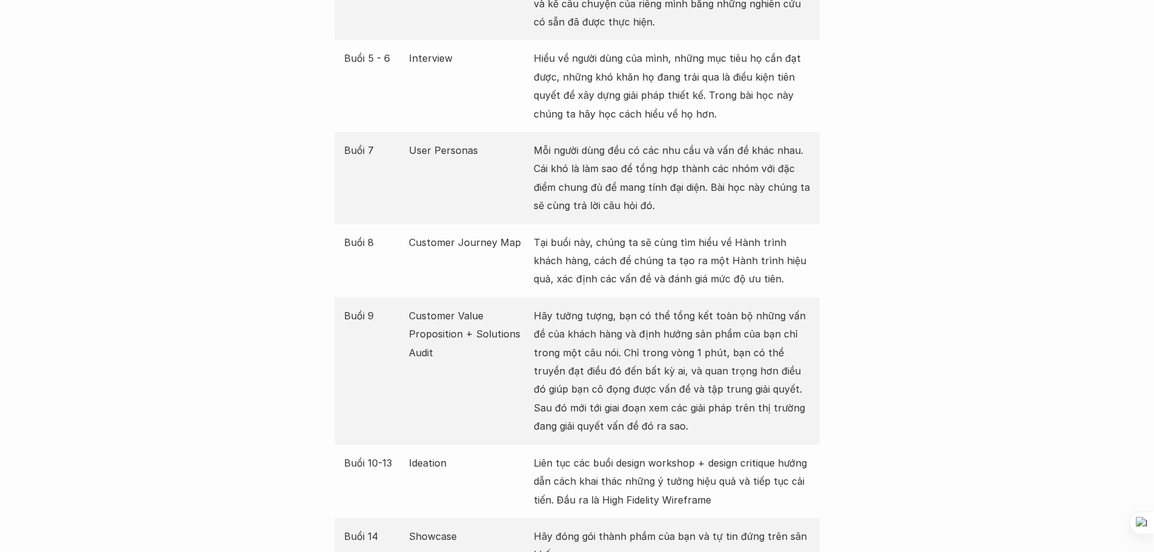
drag, startPoint x: 740, startPoint y: 368, endPoint x: 800, endPoint y: 407, distance: 71.6
click at [800, 407] on p "Hãy tưởng tượng, bạn có thể tổng kết toàn bộ những vấn đề của khách hàng và địn…" at bounding box center [672, 371] width 277 height 129
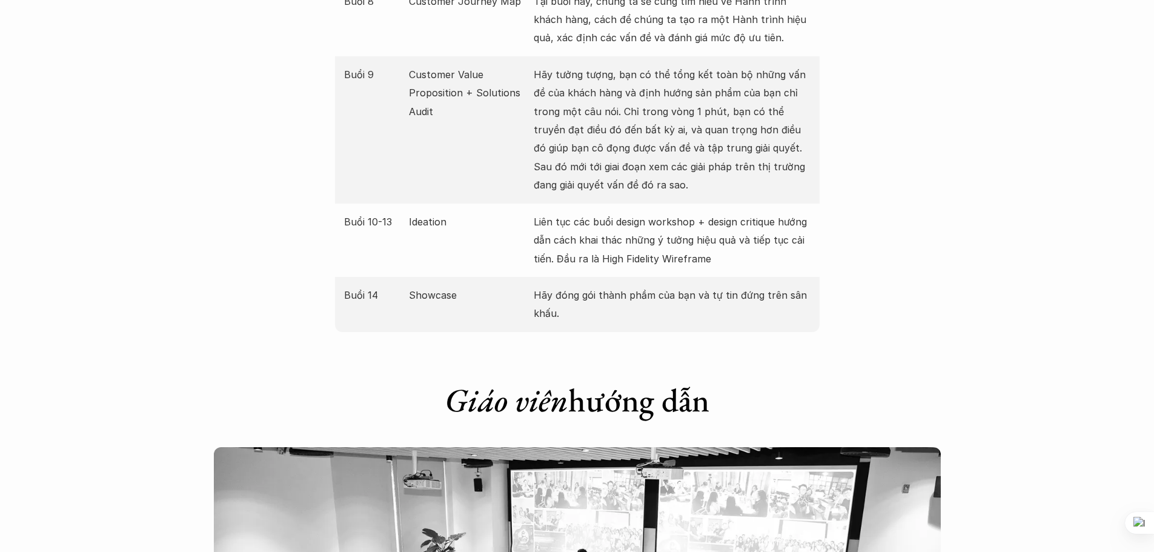
scroll to position [2121, 0]
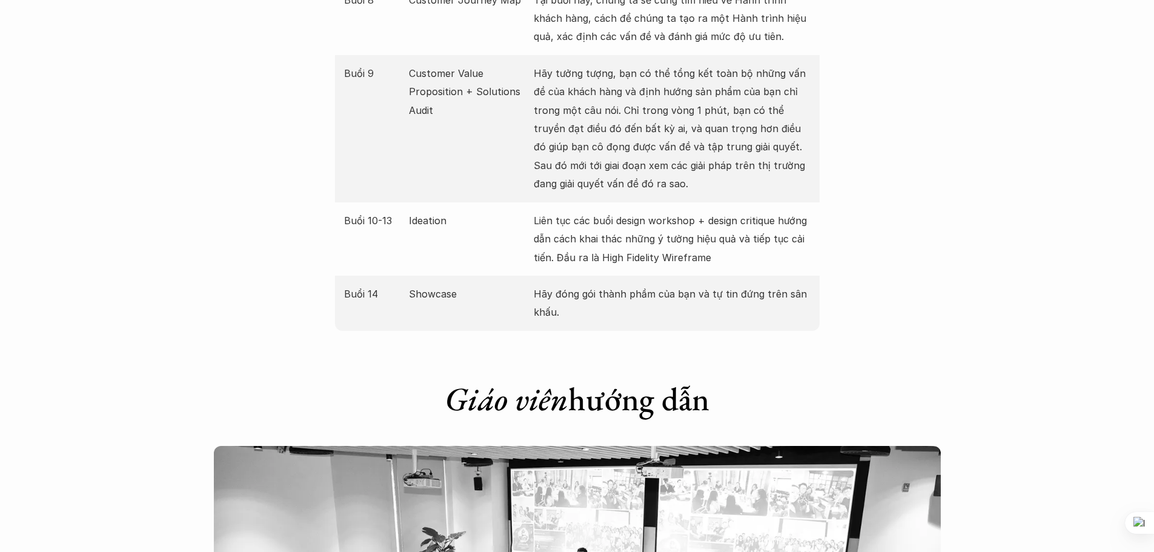
click at [557, 233] on p "Liên tục các buổi design workshop + design critique hướng dẫn cách khai thác nh…" at bounding box center [672, 238] width 277 height 55
drag, startPoint x: 672, startPoint y: 227, endPoint x: 773, endPoint y: 255, distance: 104.9
click at [771, 255] on div "Buổi 10-13 Ideation Liên tục các buổi design workshop + design critique hướng d…" at bounding box center [577, 238] width 485 height 73
click at [744, 211] on p "Liên tục các buổi design workshop + design critique hướng dẫn cách khai thác nh…" at bounding box center [672, 238] width 277 height 55
drag, startPoint x: 569, startPoint y: 287, endPoint x: 605, endPoint y: 309, distance: 42.4
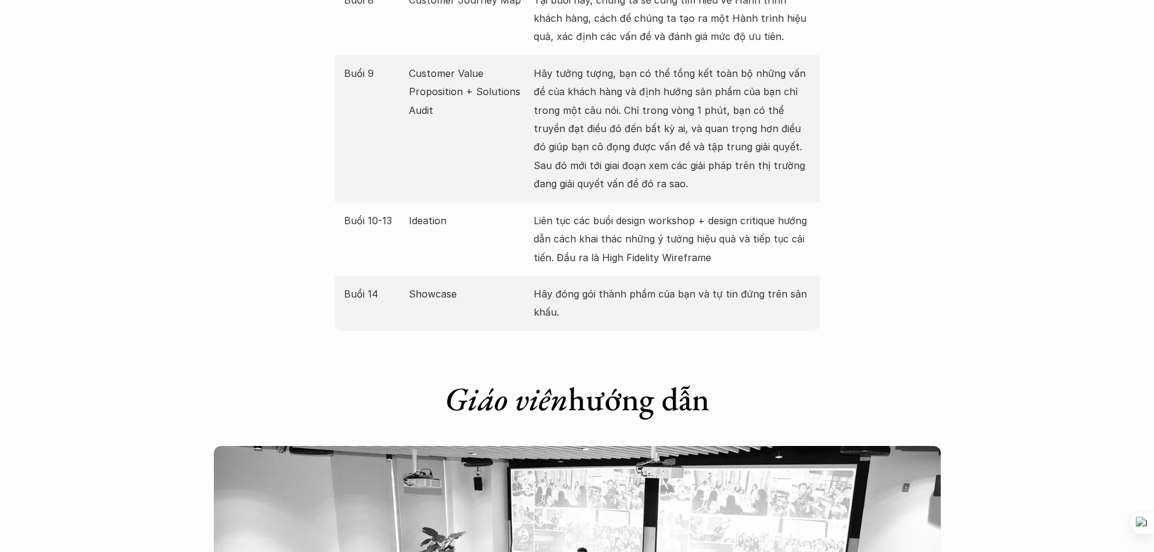
click at [605, 309] on div "Buổi 14 Showcase Hãy đóng gói thành phầm của bạn và tự tin đứng trên sân khấu." at bounding box center [577, 303] width 485 height 55
click at [593, 287] on p "Hãy đóng gói thành phầm của bạn và tự tin đứng trên sân khấu." at bounding box center [672, 303] width 277 height 37
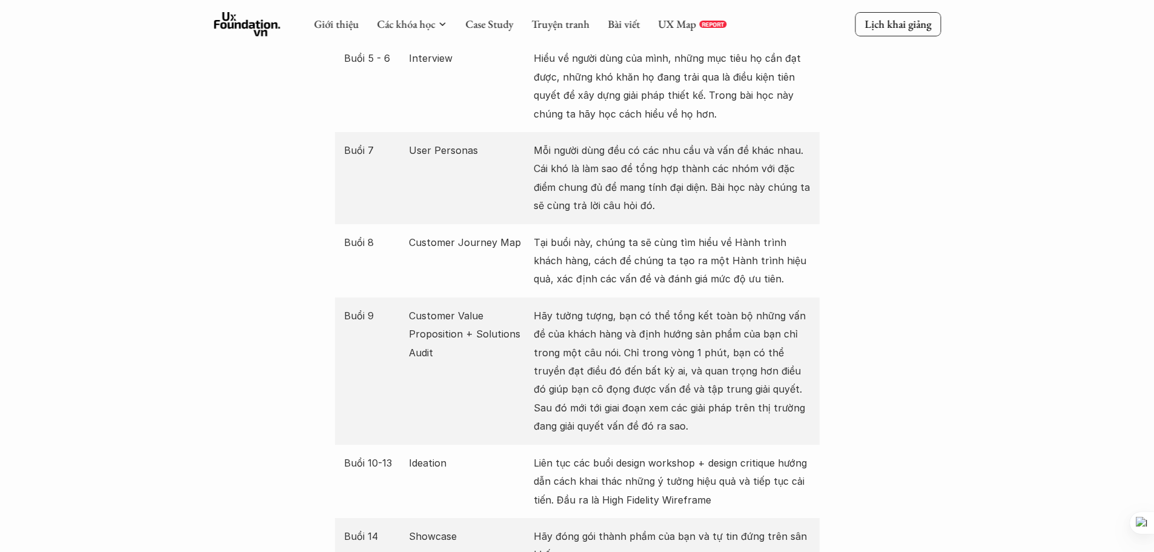
scroll to position [1939, 0]
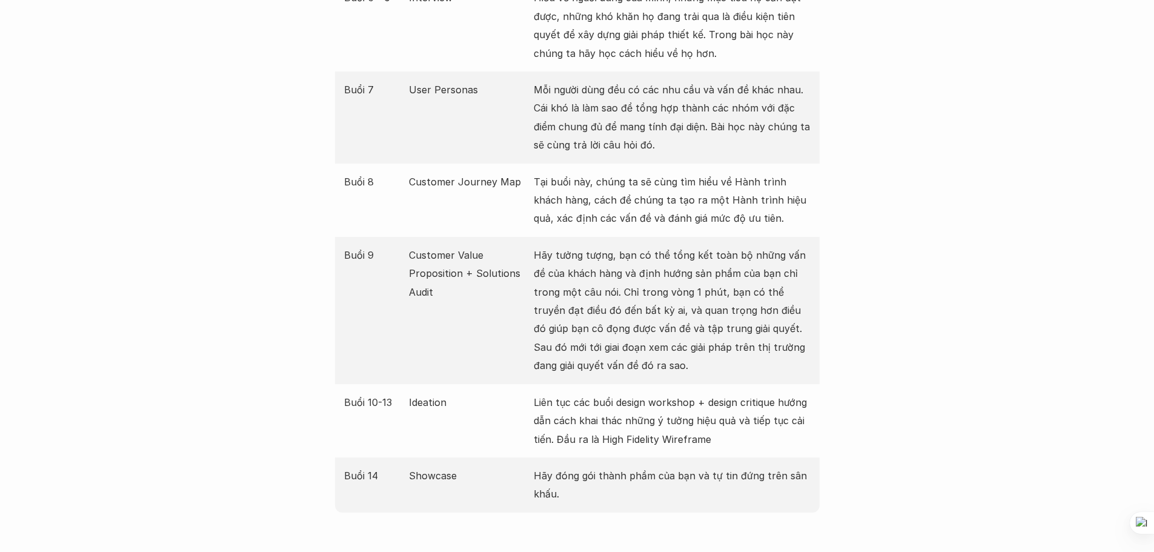
drag, startPoint x: 704, startPoint y: 382, endPoint x: 772, endPoint y: 382, distance: 67.9
click at [772, 393] on p "Liên tục các buổi design workshop + design critique hướng dẫn cách khai thác nh…" at bounding box center [672, 420] width 277 height 55
copy p "design critique"
click at [605, 424] on p "Liên tục các buổi design workshop + design critique hướng dẫn cách khai thác nh…" at bounding box center [672, 420] width 277 height 55
drag, startPoint x: 600, startPoint y: 420, endPoint x: 711, endPoint y: 417, distance: 110.9
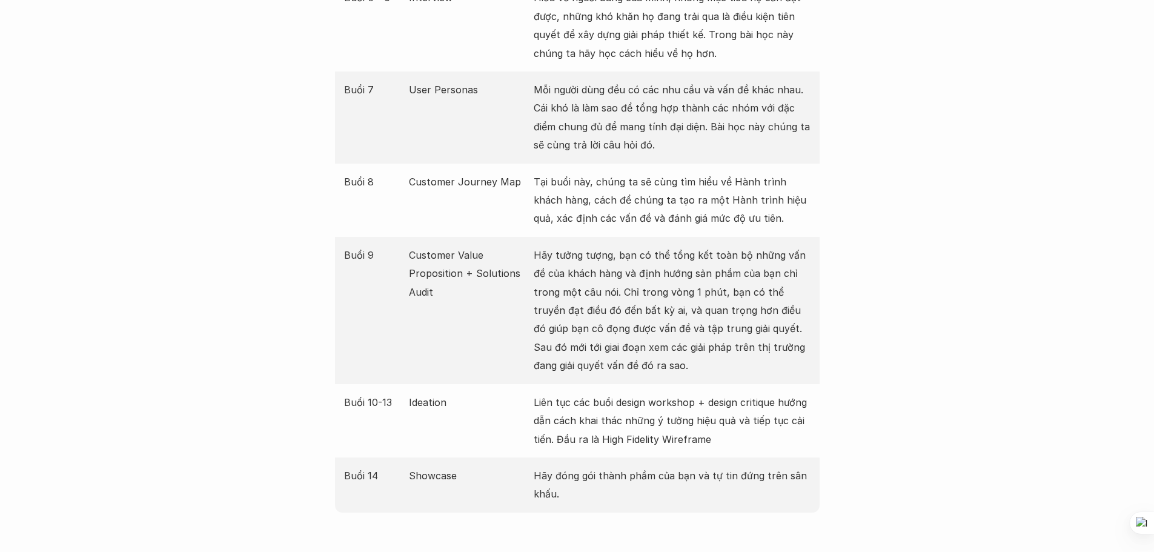
click at [711, 417] on p "Liên tục các buổi design workshop + design critique hướng dẫn cách khai thác nh…" at bounding box center [672, 420] width 277 height 55
copy p "High Fidelity Wireframe"
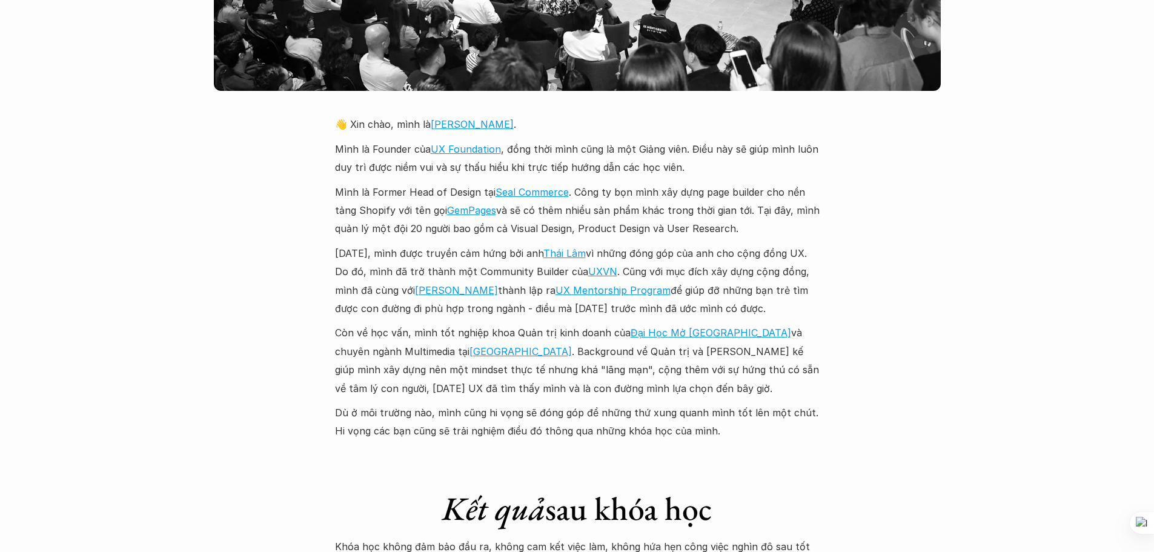
scroll to position [2787, 0]
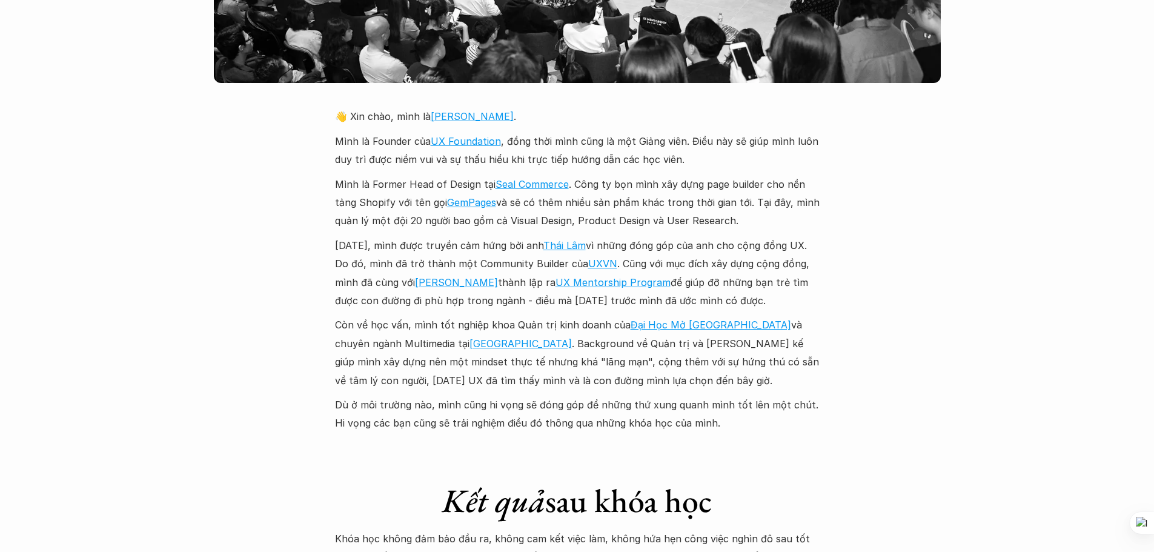
click at [566, 246] on p "Năm 2018, mình được truyền cảm hứng bởi anh Thái Lâm vì những đóng góp của anh …" at bounding box center [577, 273] width 485 height 74
click at [433, 276] on link "Duy Linh" at bounding box center [456, 282] width 83 height 12
drag, startPoint x: 717, startPoint y: 259, endPoint x: 762, endPoint y: 287, distance: 52.5
click at [762, 287] on p "Năm 2018, mình được truyền cảm hứng bởi anh Thái Lâm vì những đóng góp của anh …" at bounding box center [577, 273] width 485 height 74
click at [766, 287] on p "Năm 2018, mình được truyền cảm hứng bởi anh Thái Lâm vì những đóng góp của anh …" at bounding box center [577, 273] width 485 height 74
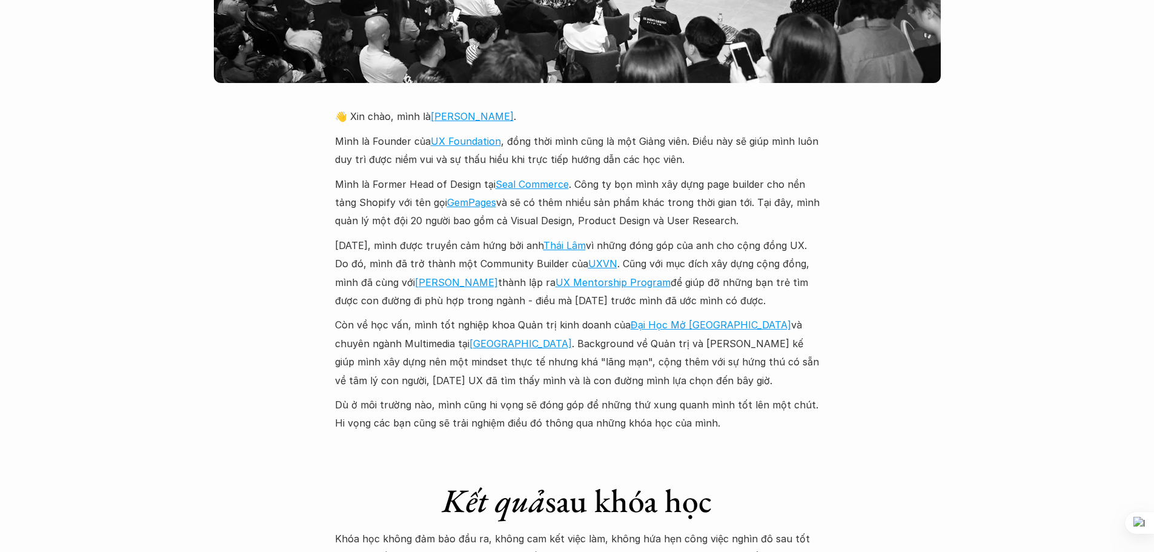
click at [487, 319] on p "Còn về học vấn, mình tốt nghiệp khoa Quản trị kinh doanh của Đại Học Mở Hà Nội …" at bounding box center [577, 353] width 485 height 74
drag, startPoint x: 488, startPoint y: 305, endPoint x: 539, endPoint y: 328, distance: 55.1
click at [502, 331] on p "Còn về học vấn, mình tốt nghiệp khoa Quản trị kinh doanh của Đại Học Mở Hà Nội …" at bounding box center [577, 353] width 485 height 74
click at [539, 327] on p "Còn về học vấn, mình tốt nghiệp khoa Quản trị kinh doanh của Đại Học Mở Hà Nội …" at bounding box center [577, 353] width 485 height 74
drag, startPoint x: 511, startPoint y: 302, endPoint x: 540, endPoint y: 340, distance: 47.9
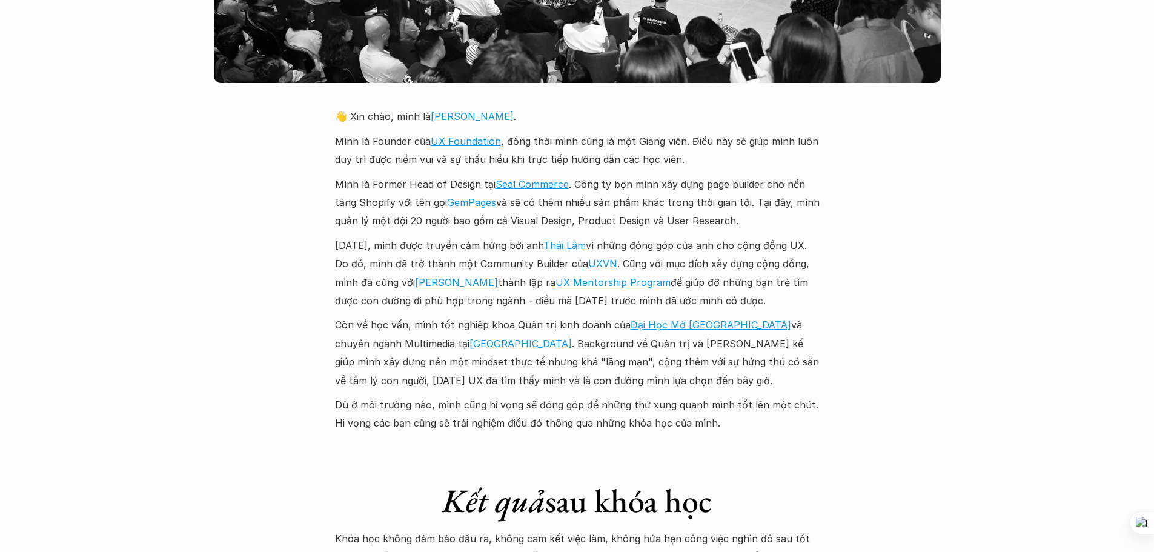
click at [540, 340] on p "Còn về học vấn, mình tốt nghiệp khoa Quản trị kinh doanh của Đại Học Mở Hà Nội …" at bounding box center [577, 353] width 485 height 74
click at [524, 326] on p "Còn về học vấn, mình tốt nghiệp khoa Quản trị kinh doanh của Đại Học Mở Hà Nội …" at bounding box center [577, 353] width 485 height 74
drag, startPoint x: 551, startPoint y: 305, endPoint x: 585, endPoint y: 337, distance: 47.1
click at [585, 337] on p "Còn về học vấn, mình tốt nghiệp khoa Quản trị kinh doanh của Đại Học Mở Hà Nội …" at bounding box center [577, 353] width 485 height 74
click at [586, 327] on p "Còn về học vấn, mình tốt nghiệp khoa Quản trị kinh doanh của Đại Học Mở Hà Nội …" at bounding box center [577, 353] width 485 height 74
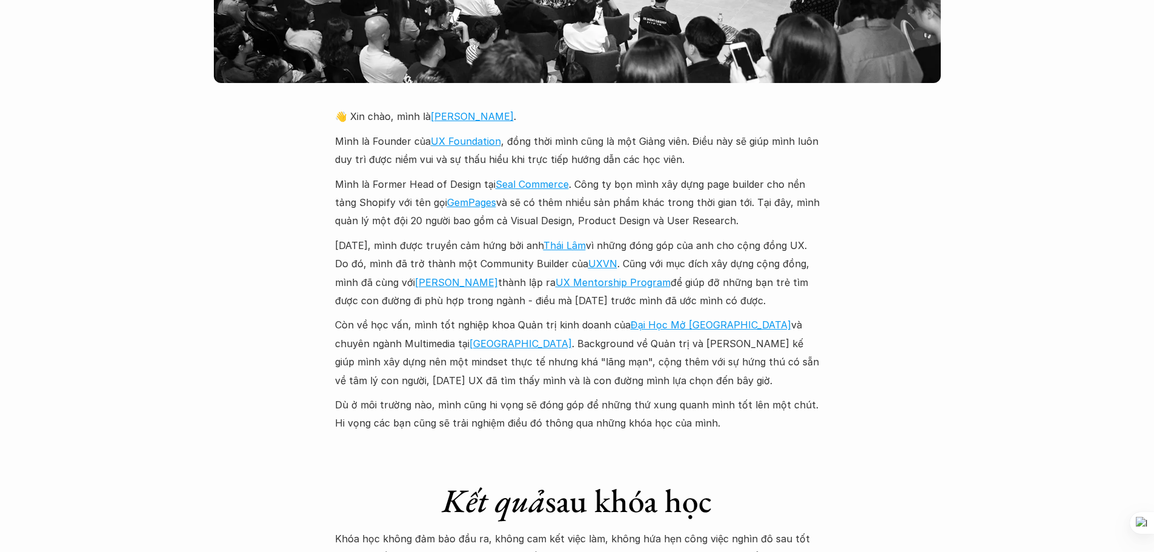
drag, startPoint x: 538, startPoint y: 324, endPoint x: 649, endPoint y: 348, distance: 113.4
click at [649, 348] on p "Còn về học vấn, mình tốt nghiệp khoa Quản trị kinh doanh của Đại Học Mở Hà Nội …" at bounding box center [577, 353] width 485 height 74
click at [606, 336] on p "Còn về học vấn, mình tốt nghiệp khoa Quản trị kinh doanh của Đại Học Mở Hà Nội …" at bounding box center [577, 353] width 485 height 74
drag, startPoint x: 641, startPoint y: 328, endPoint x: 665, endPoint y: 359, distance: 38.4
click at [665, 359] on p "Còn về học vấn, mình tốt nghiệp khoa Quản trị kinh doanh của Đại Học Mở Hà Nội …" at bounding box center [577, 353] width 485 height 74
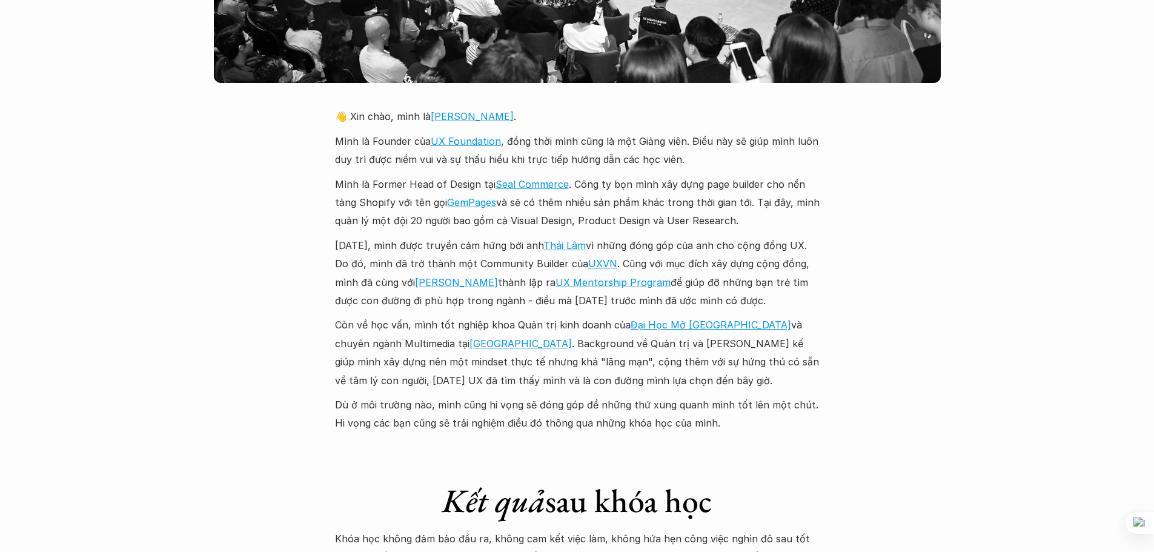
click at [683, 349] on p "Còn về học vấn, mình tốt nghiệp khoa Quản trị kinh doanh của Đại Học Mở Hà Nội …" at bounding box center [577, 353] width 485 height 74
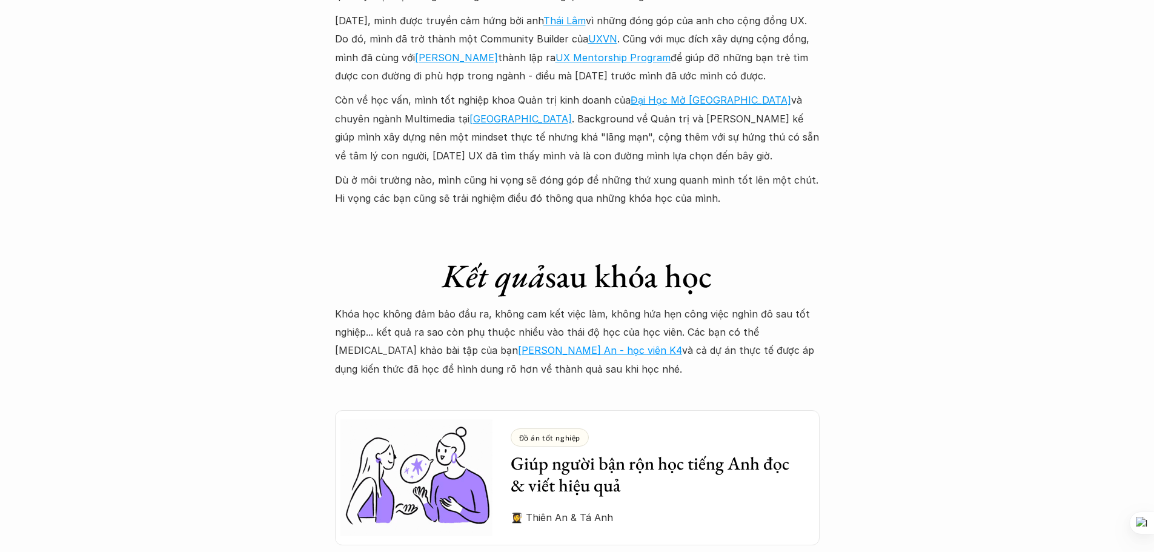
scroll to position [3029, 0]
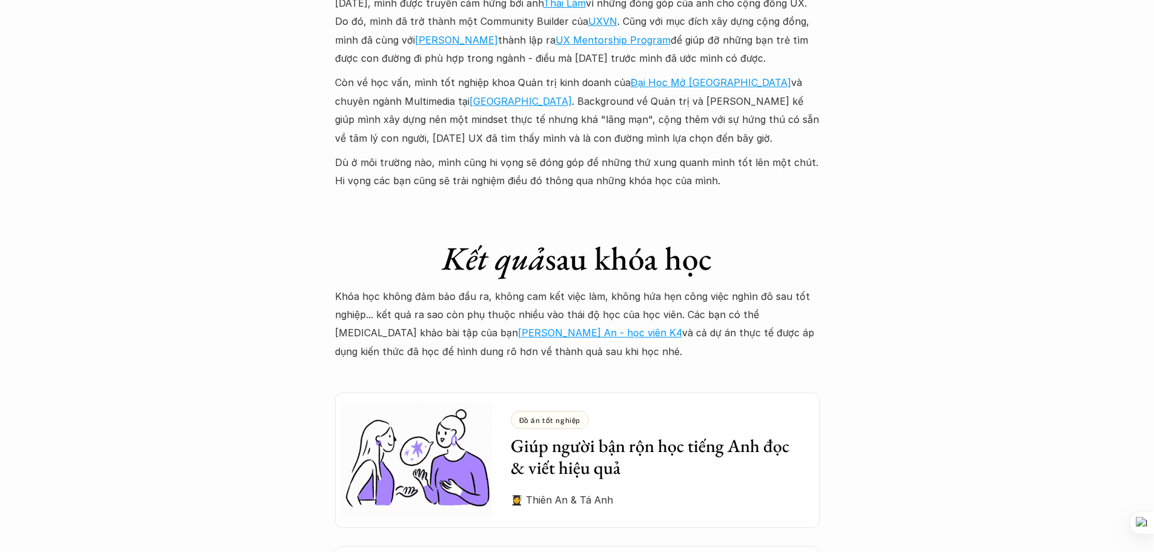
drag, startPoint x: 431, startPoint y: 268, endPoint x: 610, endPoint y: 301, distance: 181.7
click at [610, 301] on p "Khóa học không đảm bảo đầu ra, không cam kết việc làm, không hứa hẹn công việc …" at bounding box center [577, 324] width 485 height 74
click at [518, 327] on link "Hồ Vũ Thiên An - học viên K4" at bounding box center [600, 333] width 164 height 12
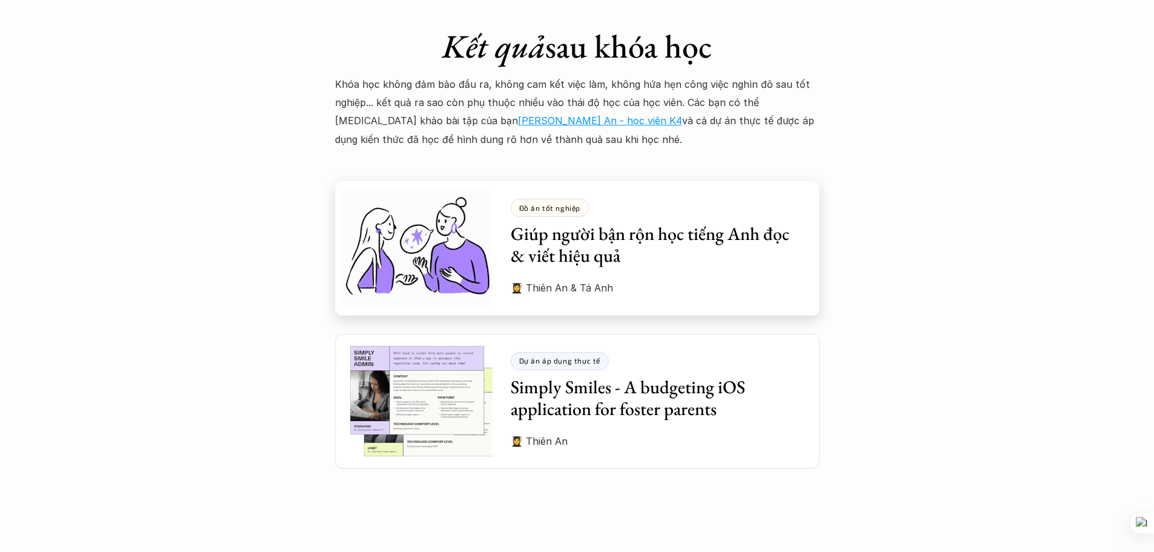
scroll to position [3272, 0]
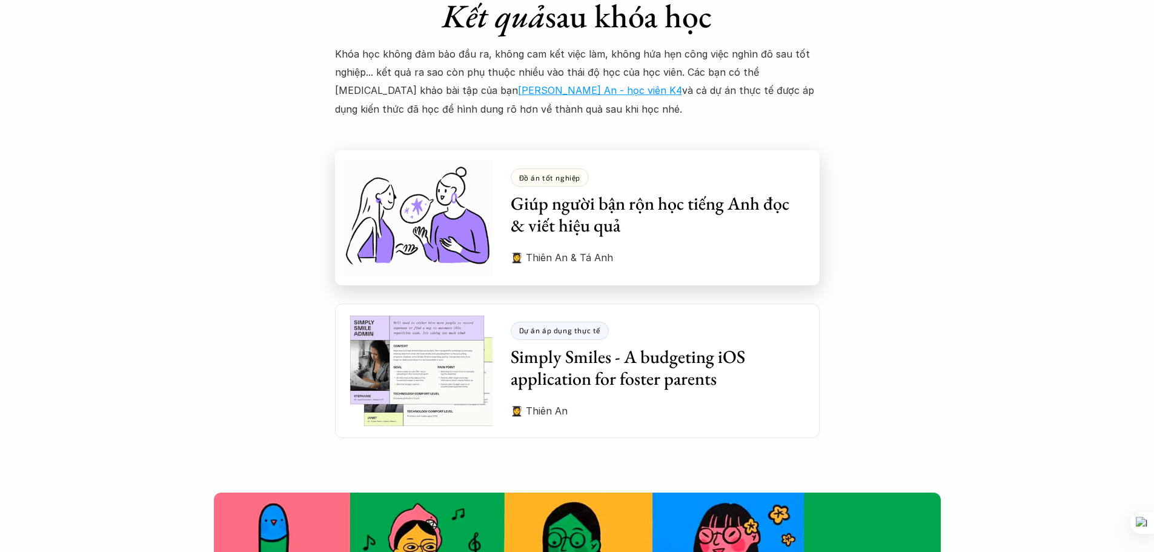
click at [658, 215] on h3 "Giúp người bận rộn học tiếng Anh đọc & viết hiệu quả" at bounding box center [656, 215] width 291 height 44
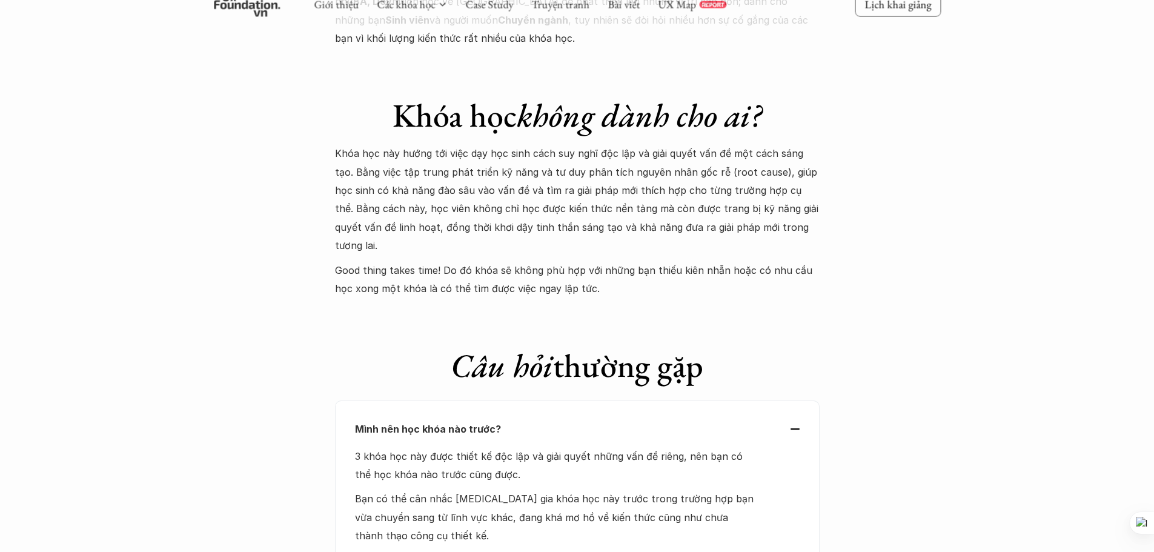
scroll to position [4786, 0]
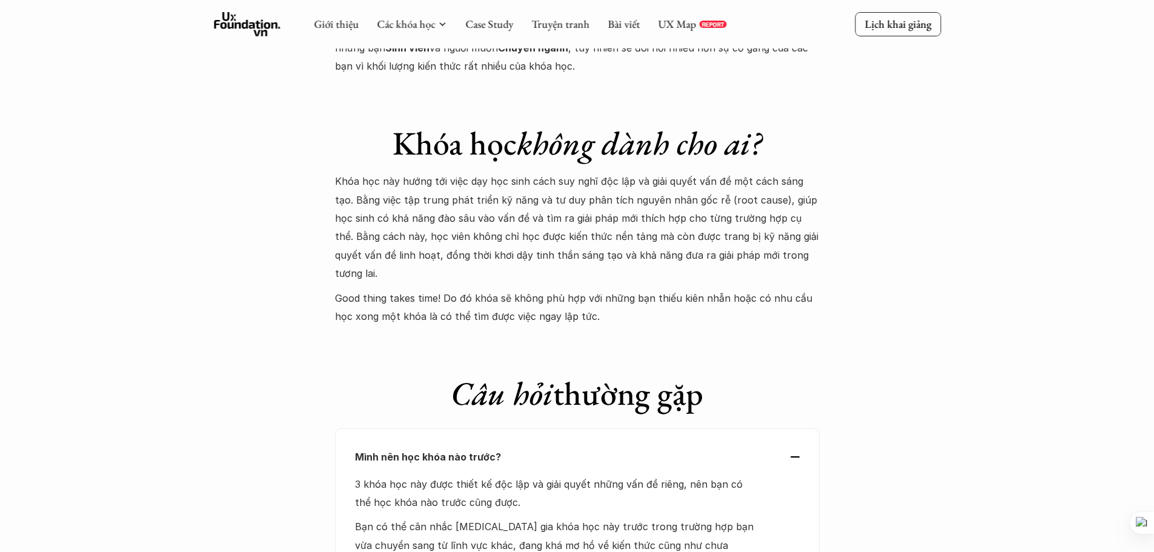
drag, startPoint x: 746, startPoint y: 164, endPoint x: 771, endPoint y: 239, distance: 79.3
click at [771, 239] on div "Khóa học này hướng tới việc dạy học sinh cách suy nghĩ độc lập và giải quyết vấ…" at bounding box center [577, 248] width 485 height 153
click at [771, 289] on p "Good thing takes time! Do đó khóa sẽ không phù hợp với những bạn thiếu kiên nhẫ…" at bounding box center [577, 307] width 485 height 37
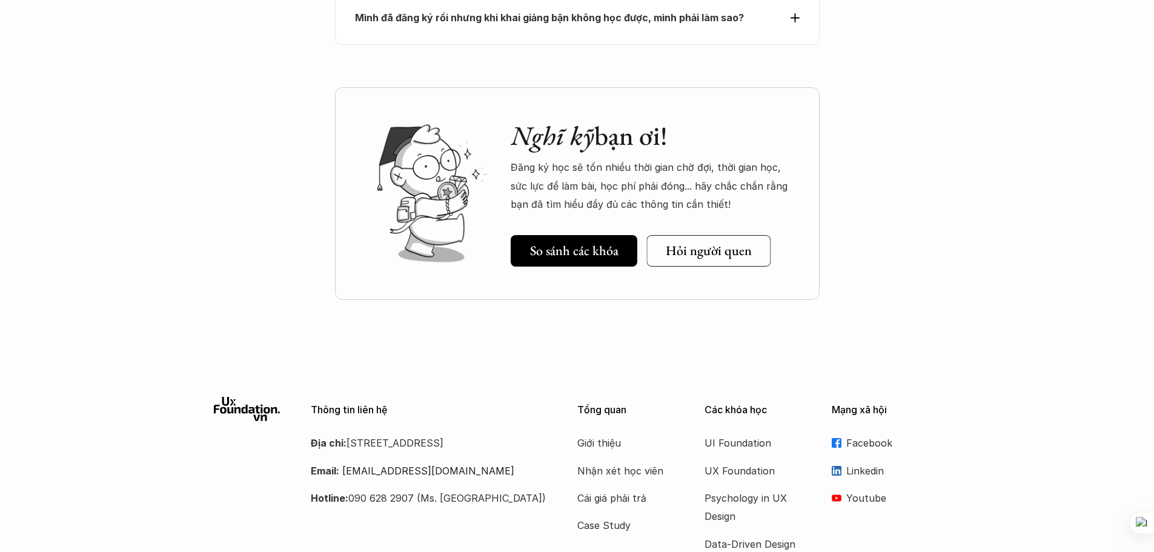
scroll to position [5660, 0]
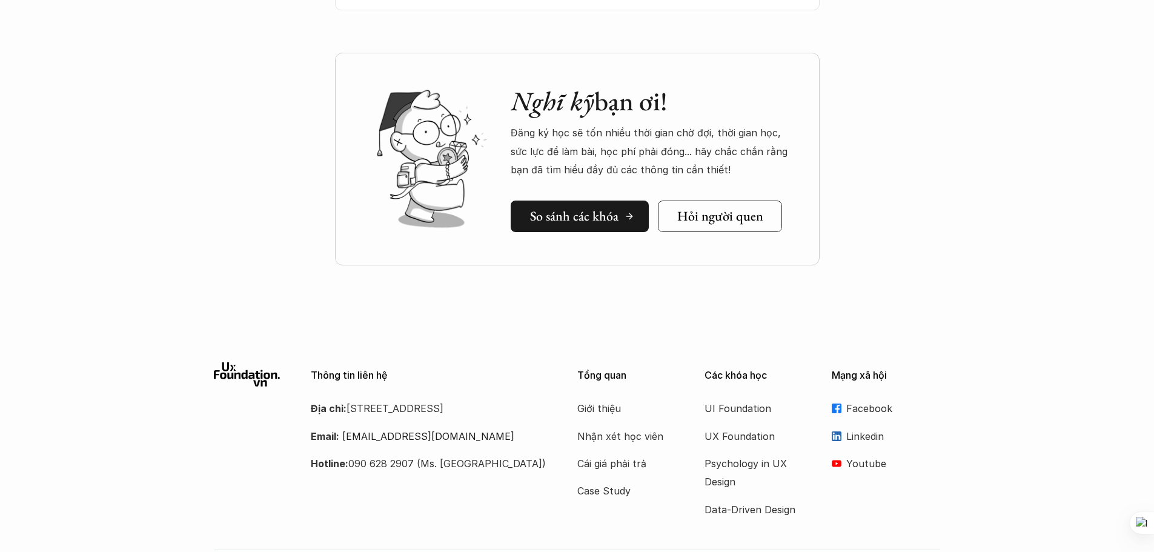
click at [574, 208] on h5 "So sánh các khóa" at bounding box center [574, 216] width 88 height 16
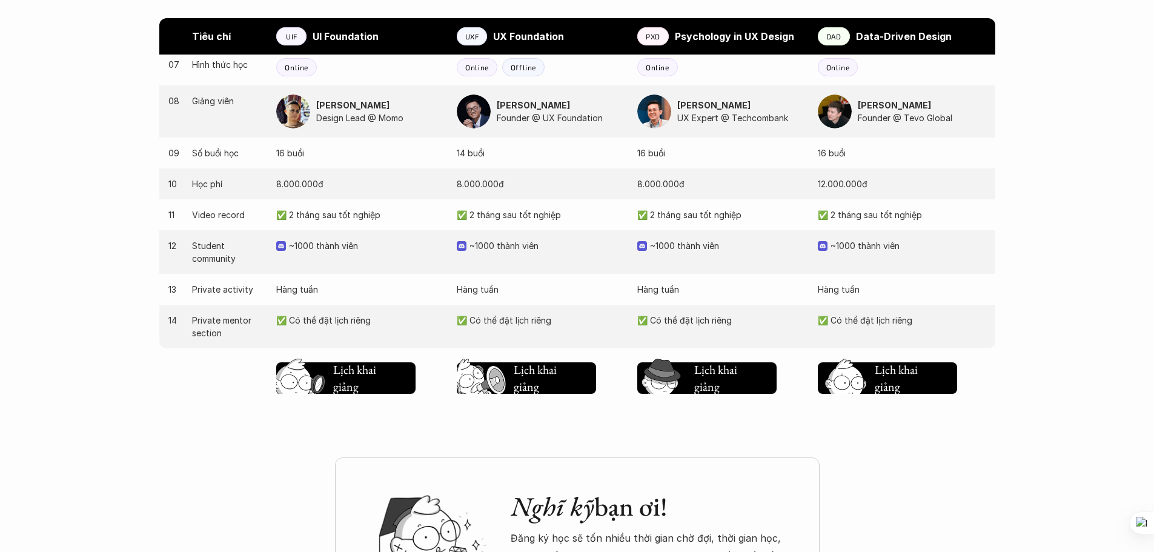
scroll to position [1249, 0]
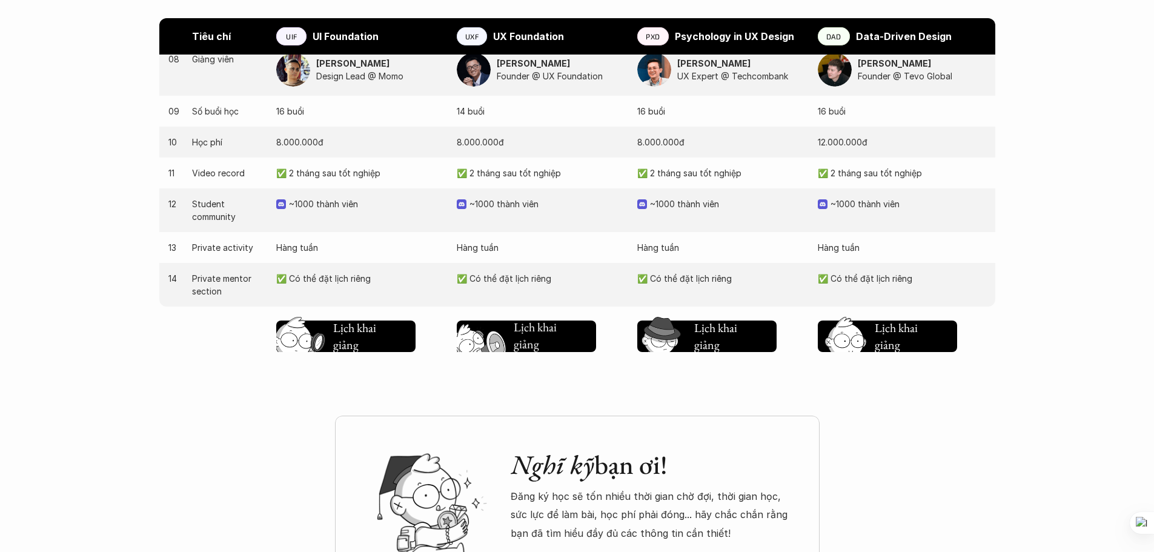
click at [530, 337] on h5 "Lịch khai giảng" at bounding box center [536, 336] width 45 height 34
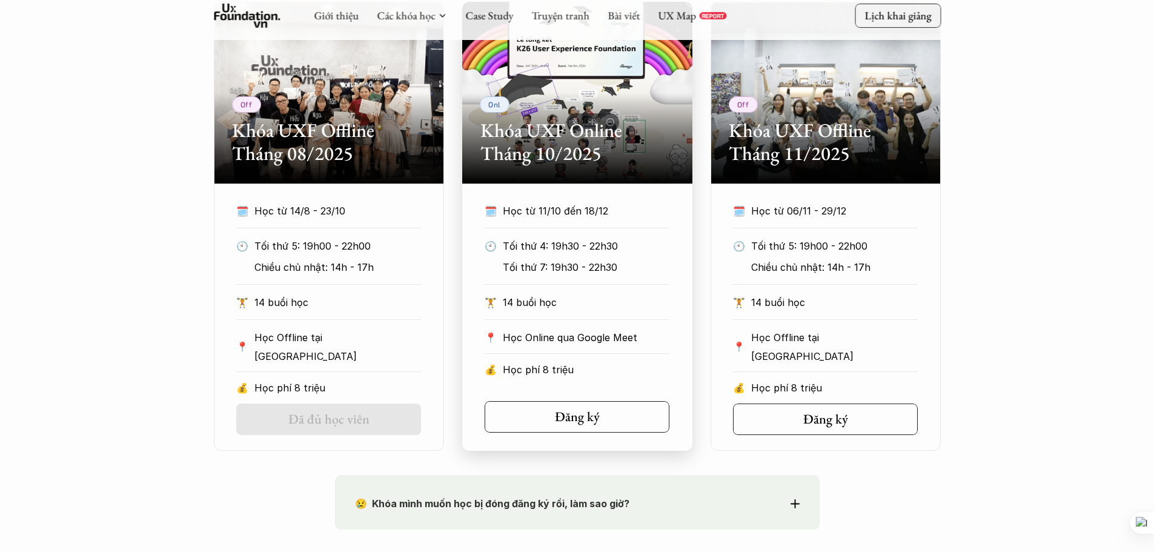
scroll to position [768, 0]
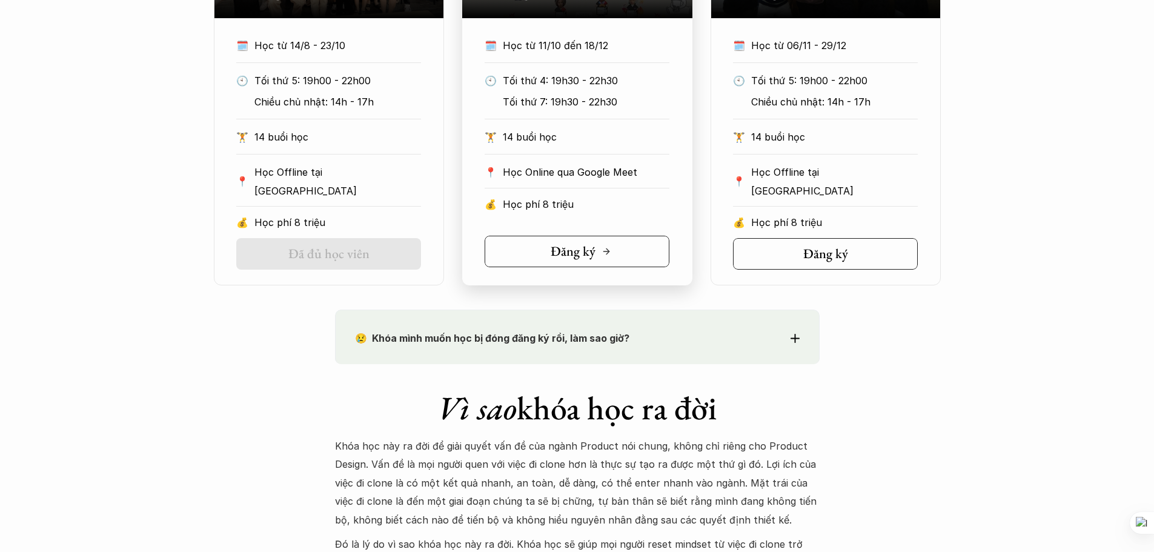
click at [569, 252] on h5 "Đăng ký" at bounding box center [573, 252] width 45 height 16
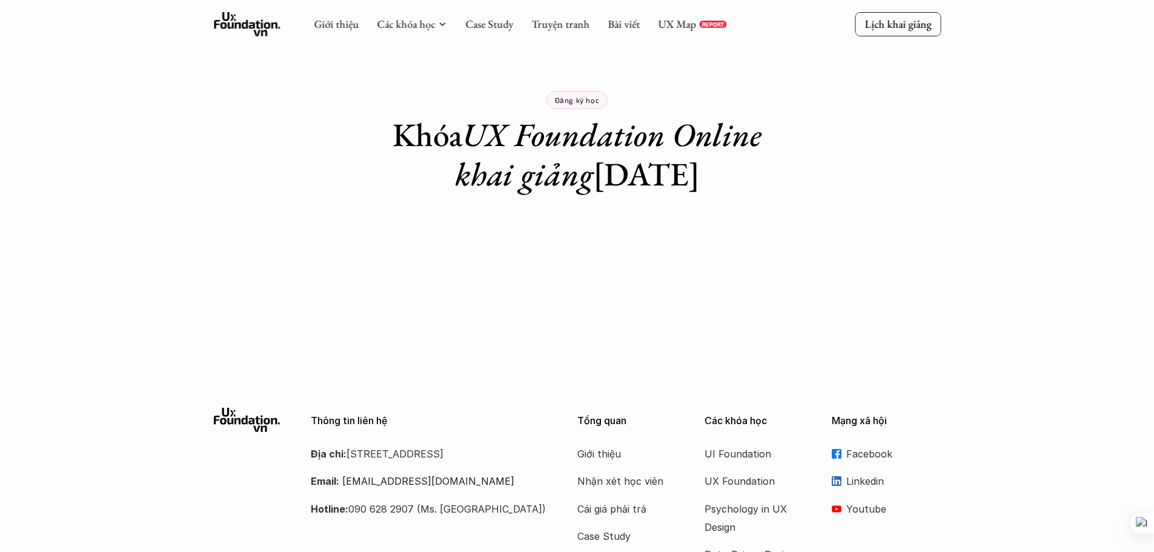
drag, startPoint x: 433, startPoint y: 169, endPoint x: 849, endPoint y: 184, distance: 417.1
click at [849, 184] on div "Đăng ký học Khóa UX Foundation Online khai giảng 11/10/2025" at bounding box center [577, 97] width 1154 height 194
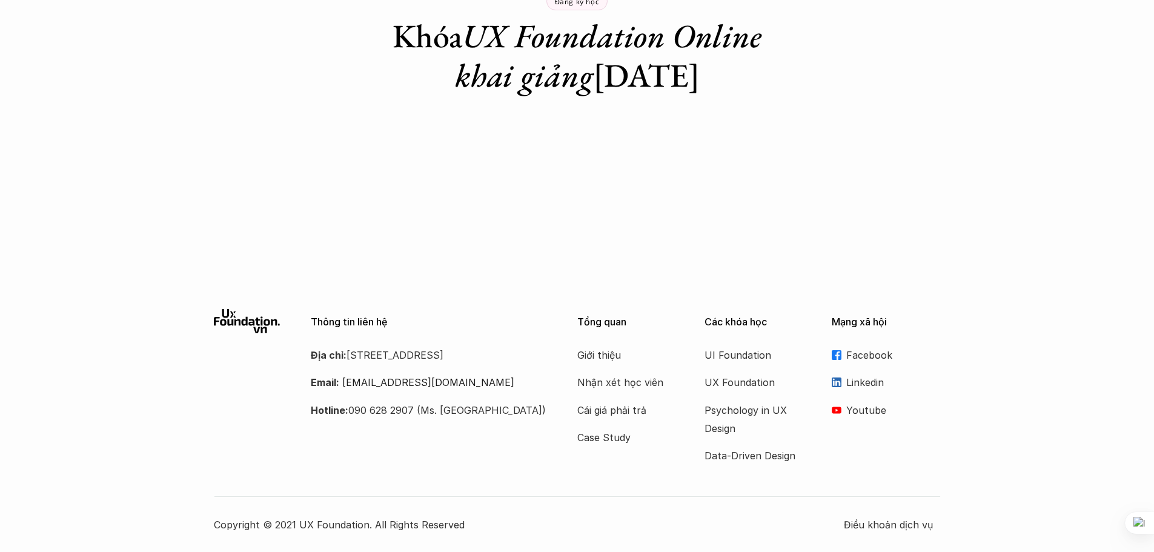
click at [849, 184] on div "Giới thiệu Các khóa học Case Study Truyện tranh Bài viết UX Map REPORT Lịch kha…" at bounding box center [577, 226] width 1154 height 651
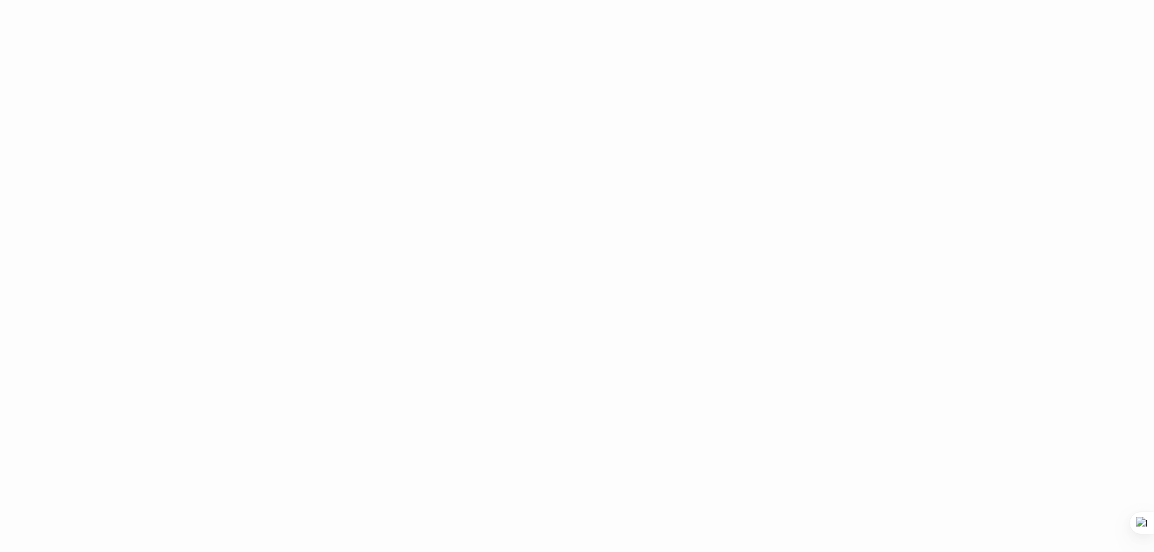
scroll to position [1333, 0]
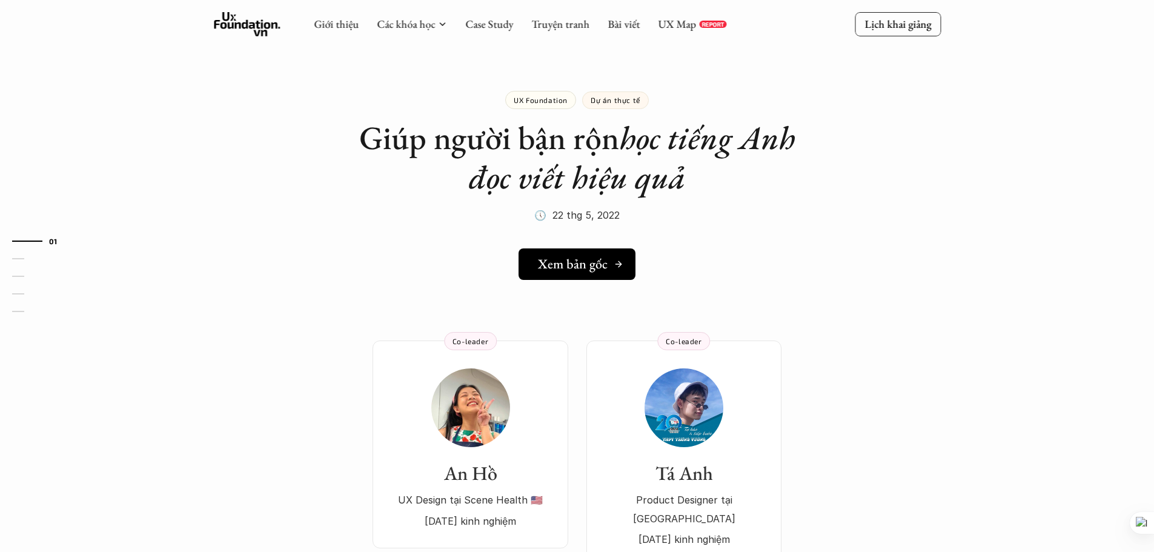
click at [600, 268] on h5 "Xem bản gốc" at bounding box center [573, 264] width 70 height 16
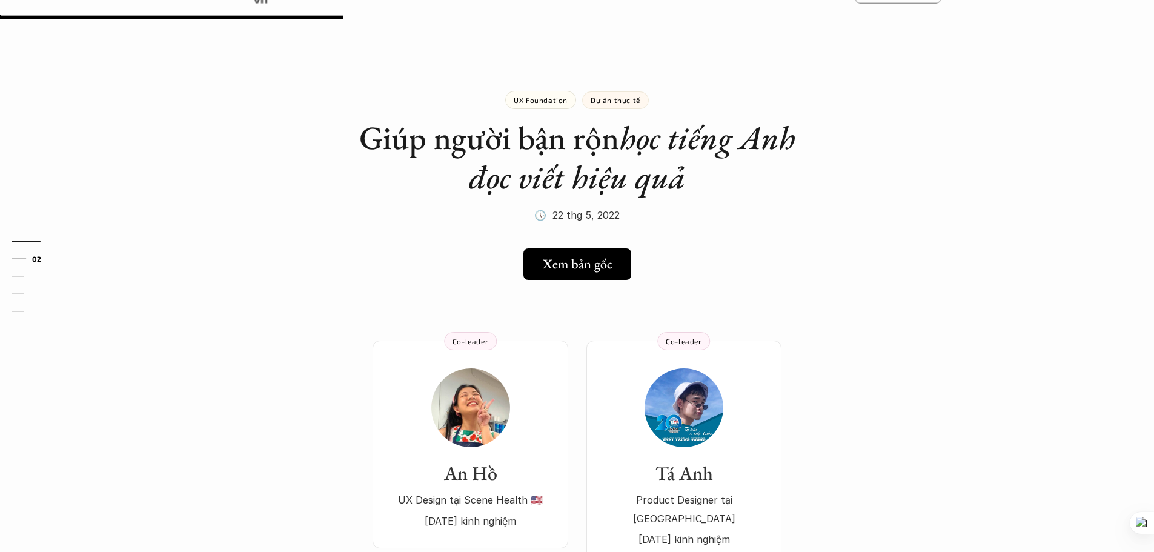
scroll to position [303, 0]
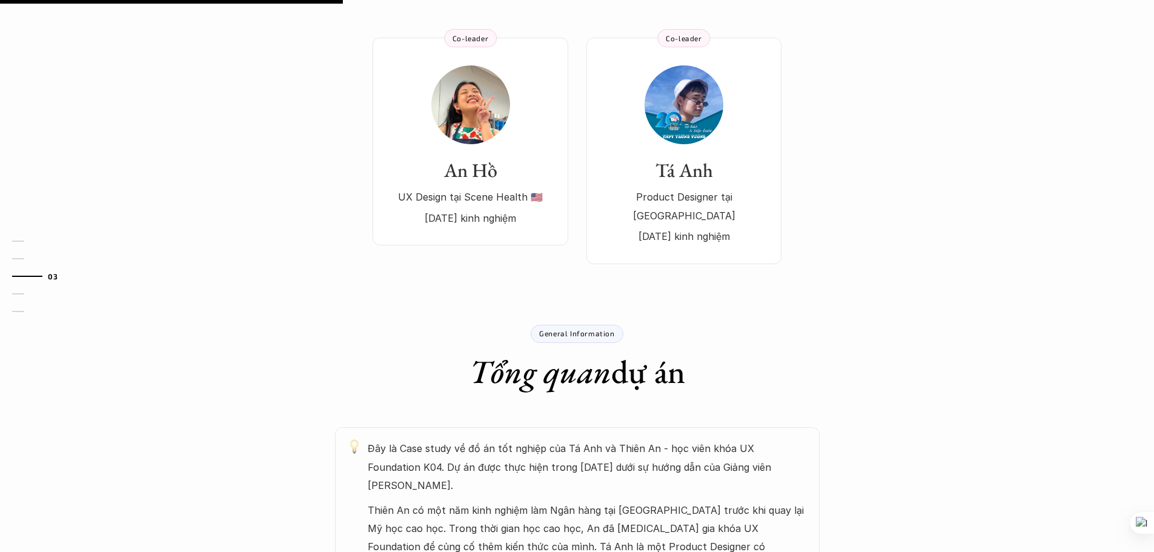
click at [878, 269] on div "UX Foundation Dự án thực tế Giúp người bận rộn học tiếng Anh đọc viết hiệu quả …" at bounding box center [577, 532] width 1154 height 1548
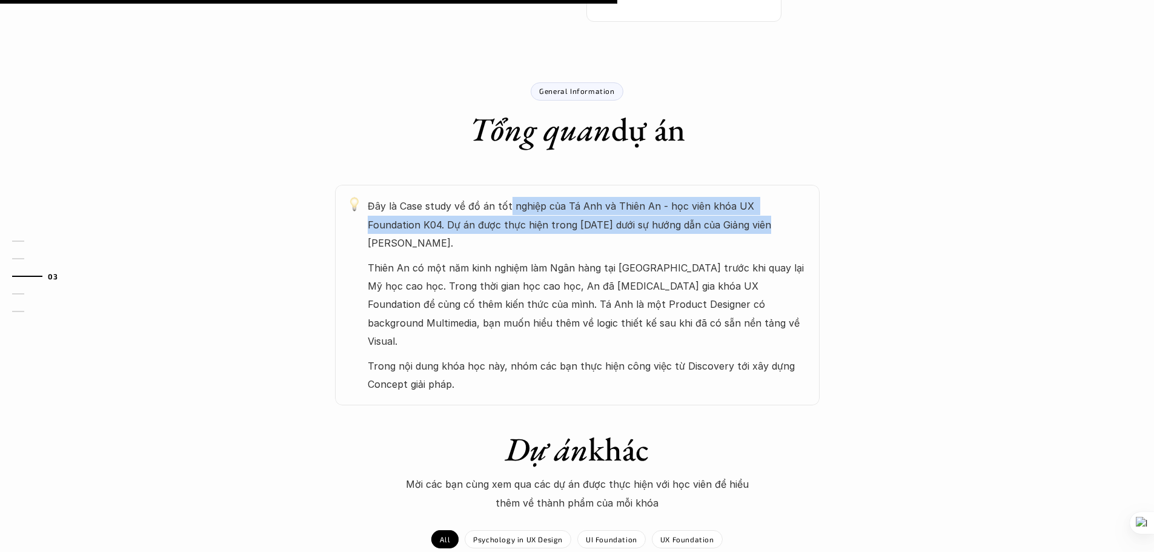
drag, startPoint x: 711, startPoint y: 204, endPoint x: 506, endPoint y: 175, distance: 207.4
click at [507, 185] on div "Đây là Case study về đồ án tốt nghiệp của Tá Anh và Thiên An - học viên khóa UX…" at bounding box center [577, 295] width 485 height 221
click at [546, 197] on p "Đây là Case study về đồ án tốt nghiệp của Tá Anh và Thiên An - học viên khóa UX…" at bounding box center [588, 224] width 440 height 55
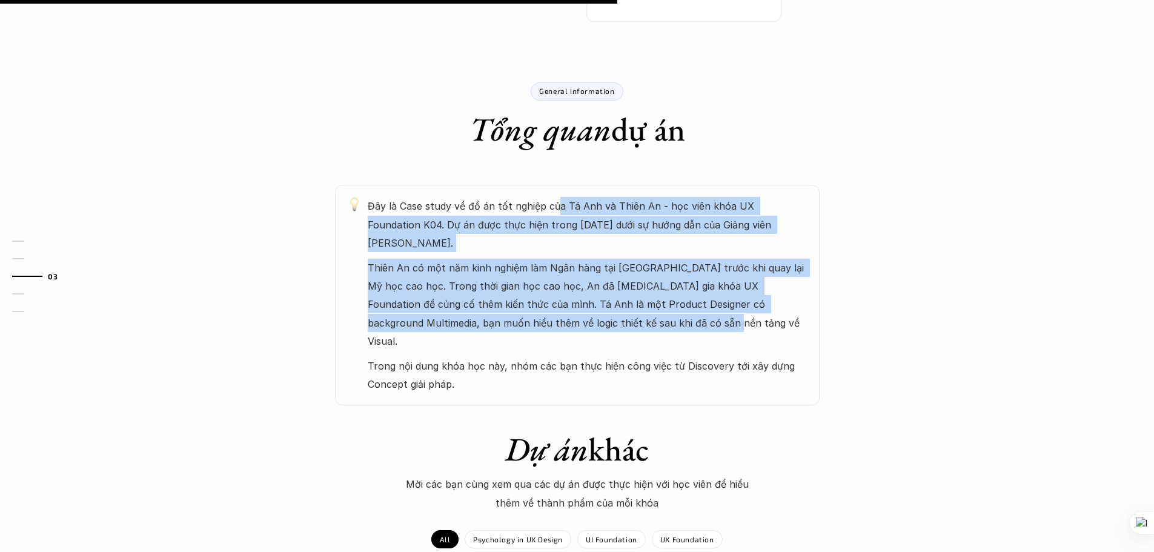
drag, startPoint x: 553, startPoint y: 193, endPoint x: 596, endPoint y: 295, distance: 111.3
click at [649, 316] on div "Đây là Case study về đồ án tốt nghiệp của Tá Anh và Thiên An - học viên khóa UX…" at bounding box center [588, 295] width 440 height 196
click at [514, 266] on p "Thiên An có một năm kinh nghiệm làm Ngân hàng tại Việt Nam trước khi quay lại M…" at bounding box center [588, 305] width 440 height 92
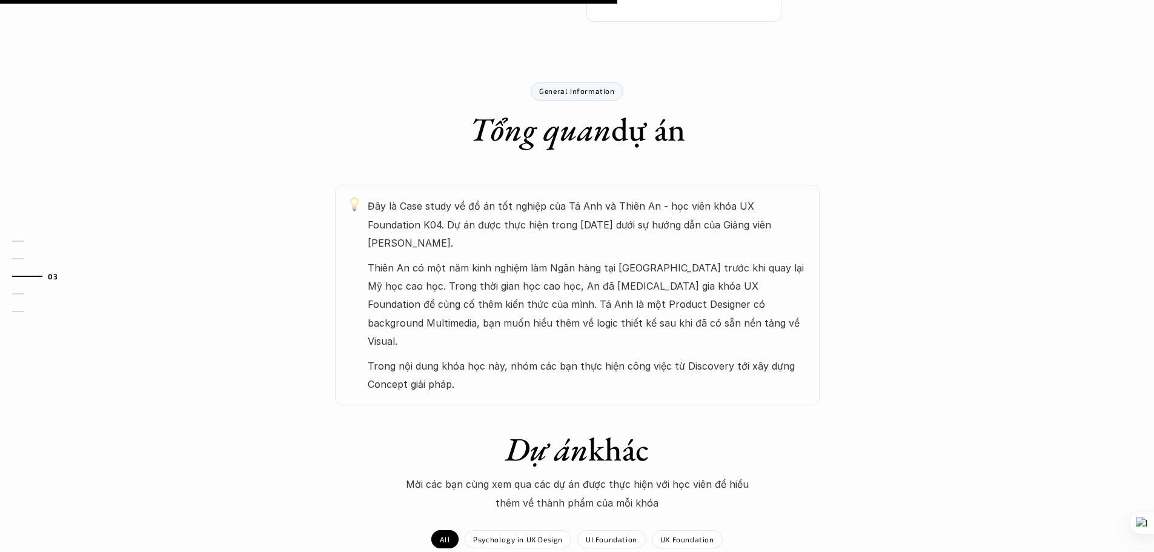
drag, startPoint x: 410, startPoint y: 254, endPoint x: 697, endPoint y: 343, distance: 301.3
click at [697, 343] on div "Đây là Case study về đồ án tốt nghiệp của Tá Anh và Thiên An - học viên khóa UX…" at bounding box center [588, 295] width 440 height 196
click at [645, 289] on p "Thiên An có một năm kinh nghiệm làm Ngân hàng tại Việt Nam trước khi quay lại M…" at bounding box center [588, 305] width 440 height 92
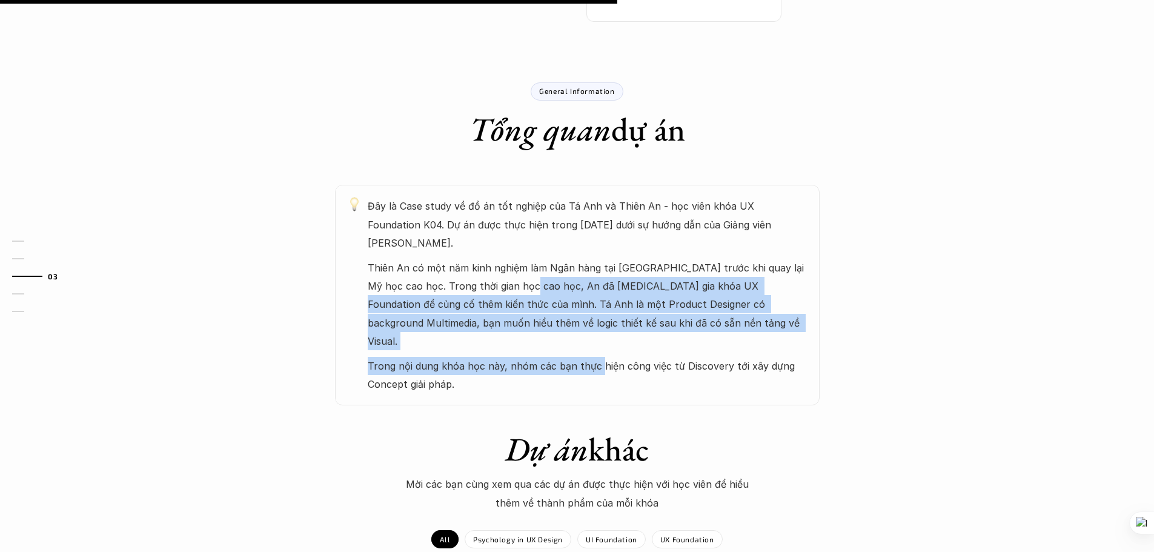
drag, startPoint x: 520, startPoint y: 275, endPoint x: 598, endPoint y: 335, distance: 98.0
click at [598, 335] on div "Đây là Case study về đồ án tốt nghiệp của Tá Anh và Thiên An - học viên khóa UX…" at bounding box center [588, 295] width 440 height 196
click at [625, 283] on p "Thiên An có một năm kinh nghiệm làm Ngân hàng tại Việt Nam trước khi quay lại M…" at bounding box center [588, 305] width 440 height 92
drag, startPoint x: 561, startPoint y: 262, endPoint x: 667, endPoint y: 333, distance: 127.5
click at [667, 333] on div "Đây là Case study về đồ án tốt nghiệp của Tá Anh và Thiên An - học viên khóa UX…" at bounding box center [588, 295] width 440 height 196
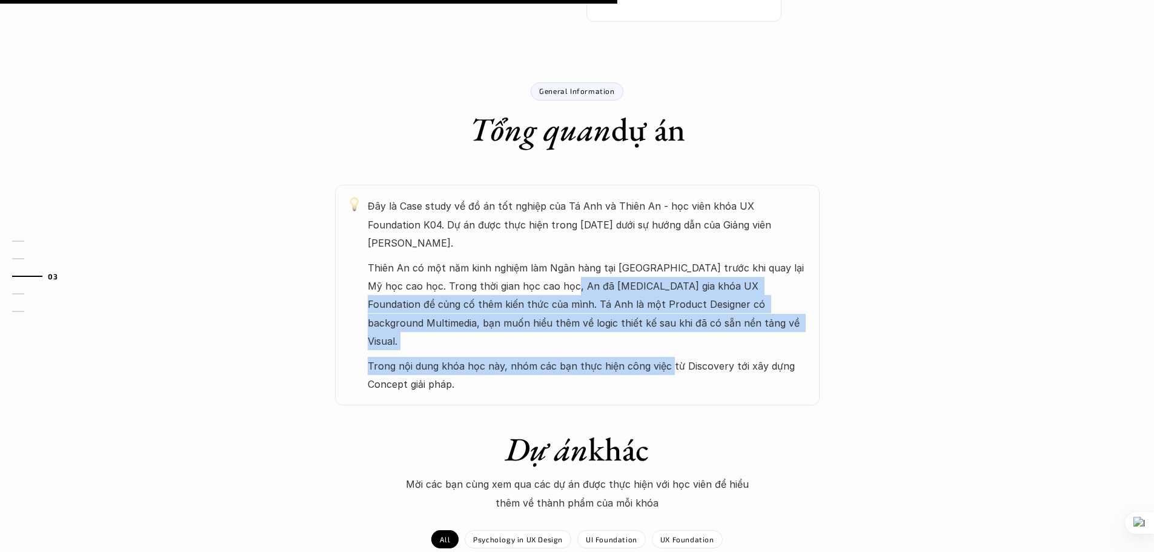
click at [588, 296] on p "Thiên An có một năm kinh nghiệm làm Ngân hàng tại Việt Nam trước khi quay lại M…" at bounding box center [588, 305] width 440 height 92
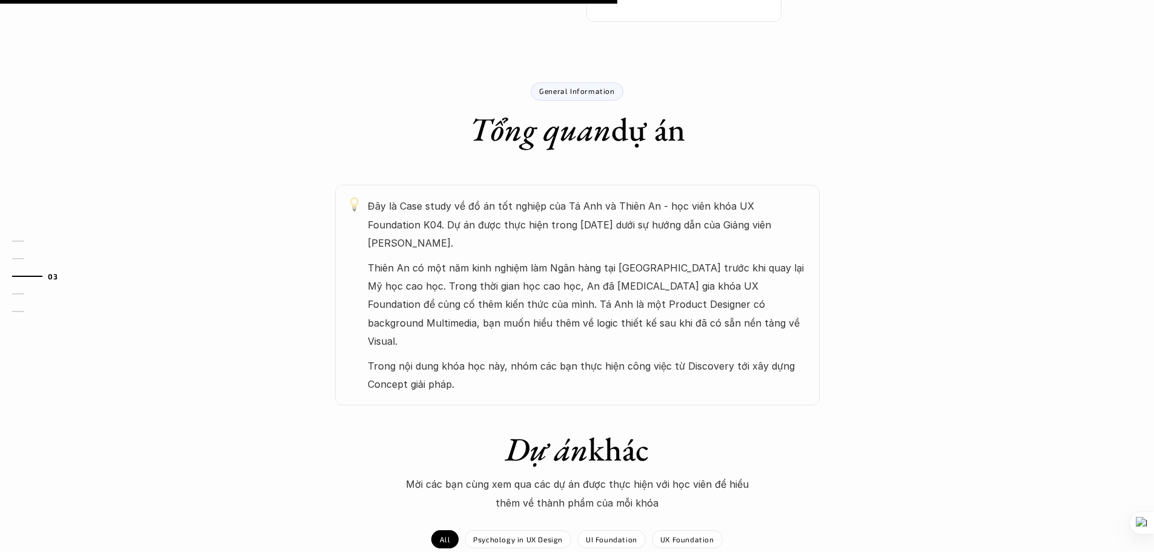
drag, startPoint x: 563, startPoint y: 283, endPoint x: 734, endPoint y: 346, distance: 182.1
click at [734, 346] on div "Đây là Case study về đồ án tốt nghiệp của Tá Anh và Thiên An - học viên khóa UX…" at bounding box center [588, 295] width 440 height 196
click at [691, 357] on p "Trong nội dung khóa học này, nhóm các bạn thực hiện công việc từ Discovery tới …" at bounding box center [588, 375] width 440 height 37
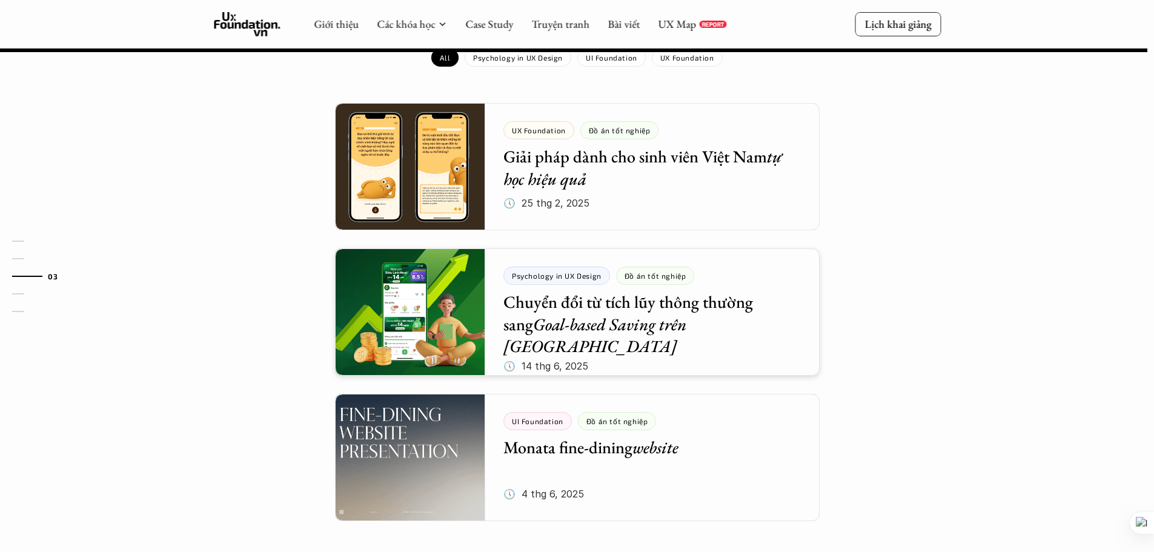
scroll to position [785, 0]
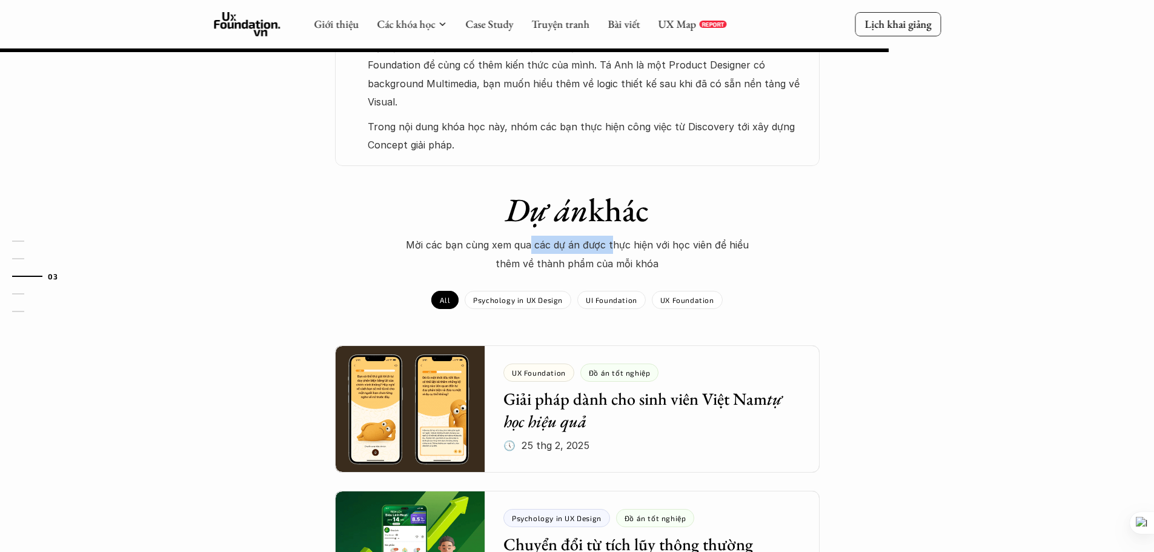
drag, startPoint x: 534, startPoint y: 210, endPoint x: 609, endPoint y: 216, distance: 74.7
click at [607, 236] on p "Mời các bạn cùng xem qua các dự án được thực hiện với học viên để hiểu thêm về …" at bounding box center [578, 254] width 364 height 37
click at [677, 291] on div "UX Foundation" at bounding box center [687, 300] width 71 height 18
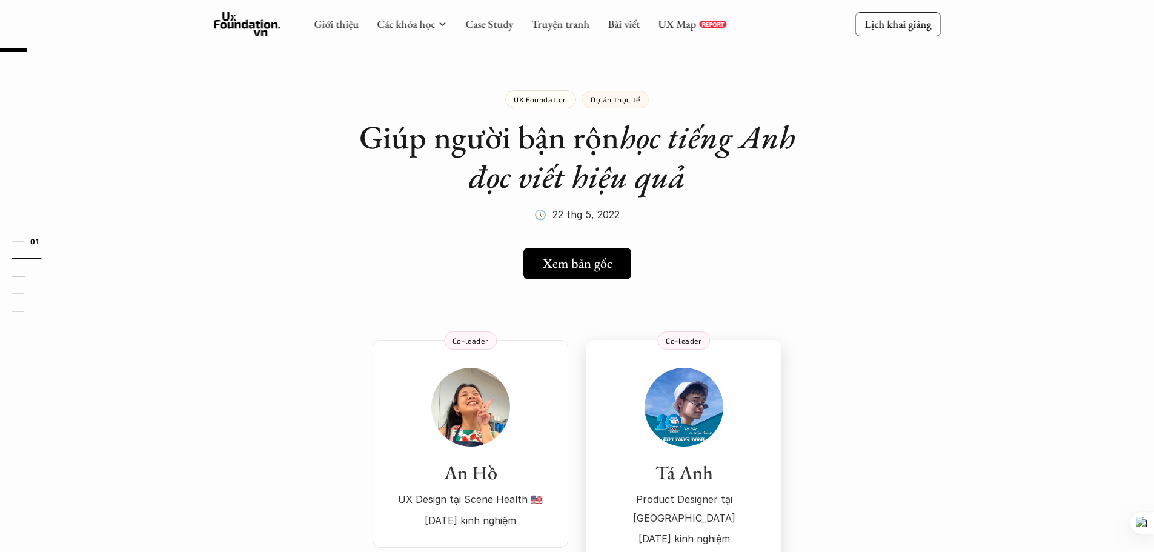
scroll to position [0, 0]
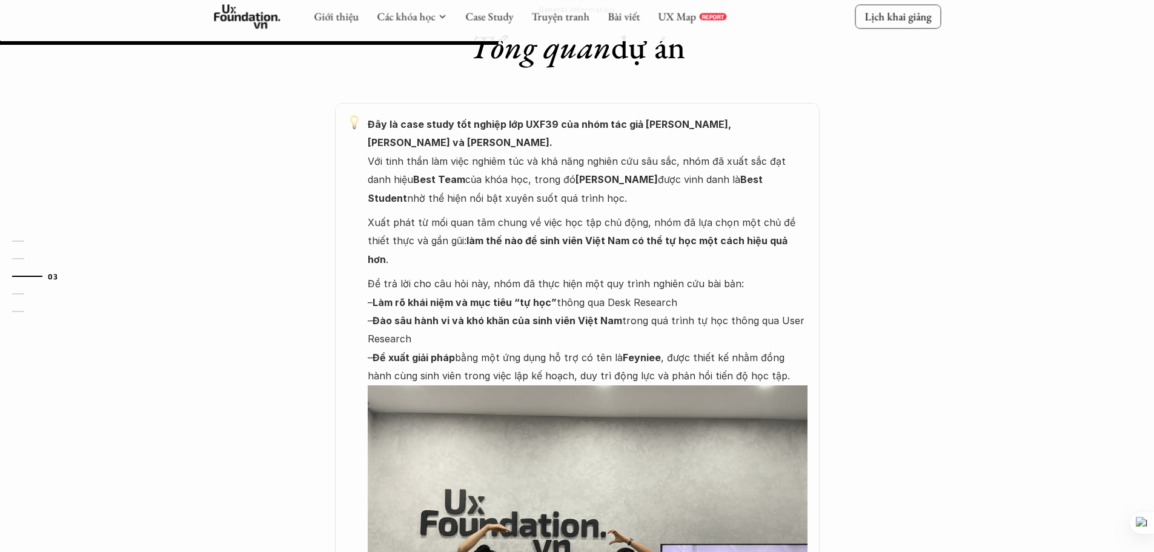
scroll to position [606, 0]
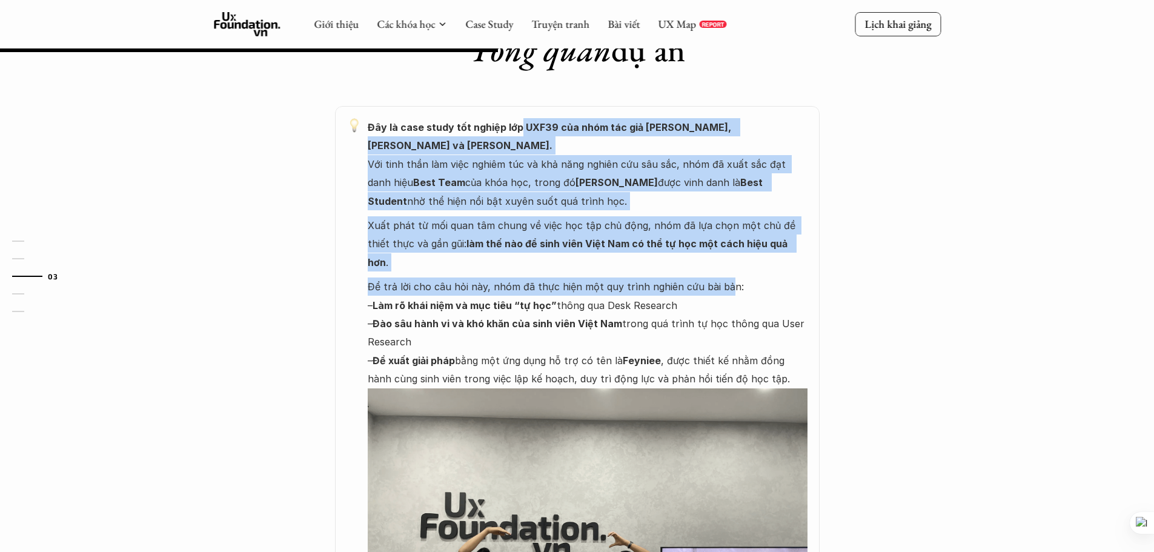
drag, startPoint x: 565, startPoint y: 134, endPoint x: 720, endPoint y: 257, distance: 197.9
click at [720, 257] on div "Đây là case study tốt nghiệp lớp UXF39 của nhóm tác giả Danh Hải, Thu Hương và …" at bounding box center [588, 418] width 440 height 600
click at [604, 127] on strong "Đây là case study tốt nghiệp lớp UXF39 của nhóm tác giả Danh Hải, Thu Hương và …" at bounding box center [551, 136] width 366 height 30
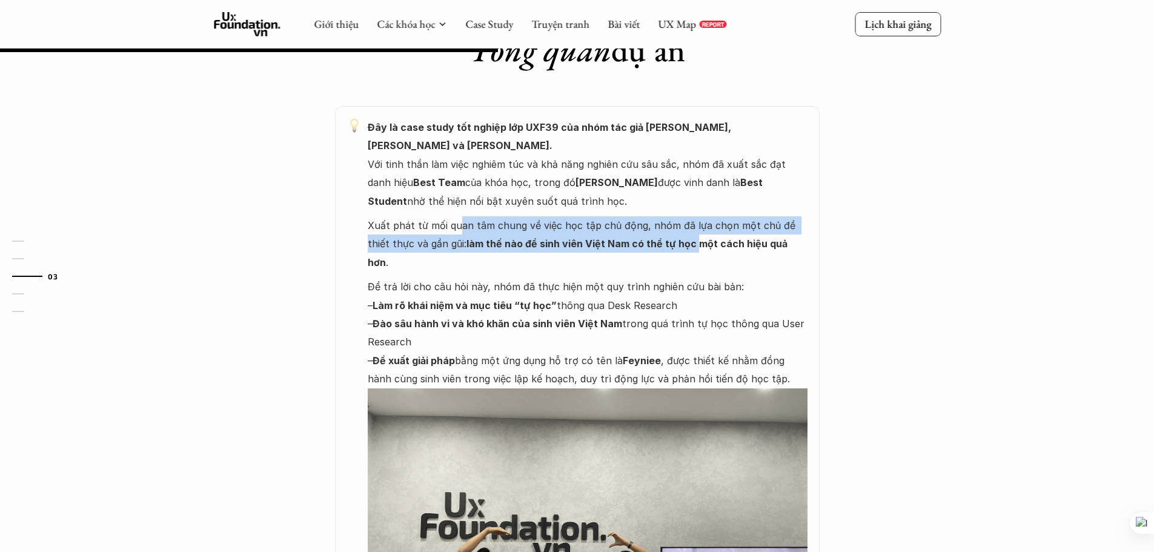
drag, startPoint x: 510, startPoint y: 218, endPoint x: 669, endPoint y: 227, distance: 160.2
click at [669, 227] on p "Xuất phát từ mối quan tâm chung về việc học tập chủ động, nhóm đã lựa chọn một …" at bounding box center [588, 243] width 440 height 55
click at [602, 216] on p "Xuất phát từ mối quan tâm chung về việc học tập chủ động, nhóm đã lựa chọn một …" at bounding box center [588, 243] width 440 height 55
drag, startPoint x: 602, startPoint y: 208, endPoint x: 756, endPoint y: 222, distance: 154.5
click at [756, 222] on p "Xuất phát từ mối quan tâm chung về việc học tập chủ động, nhóm đã lựa chọn một …" at bounding box center [588, 243] width 440 height 55
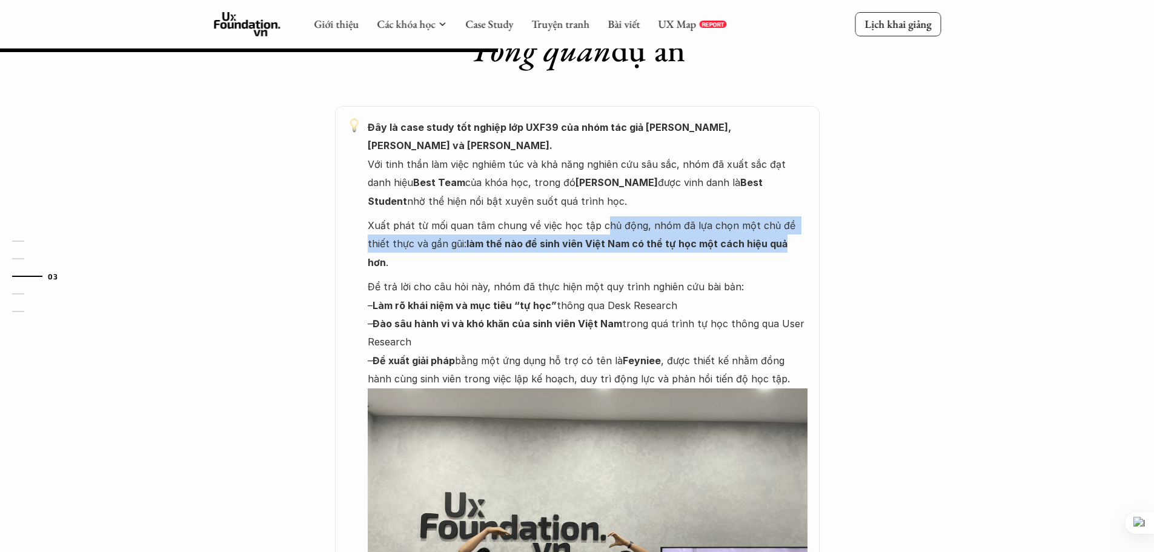
click at [756, 238] on strong "làm thế nào để sinh viên Việt Nam có thể tự học một cách hiệu quả hơn" at bounding box center [579, 253] width 422 height 30
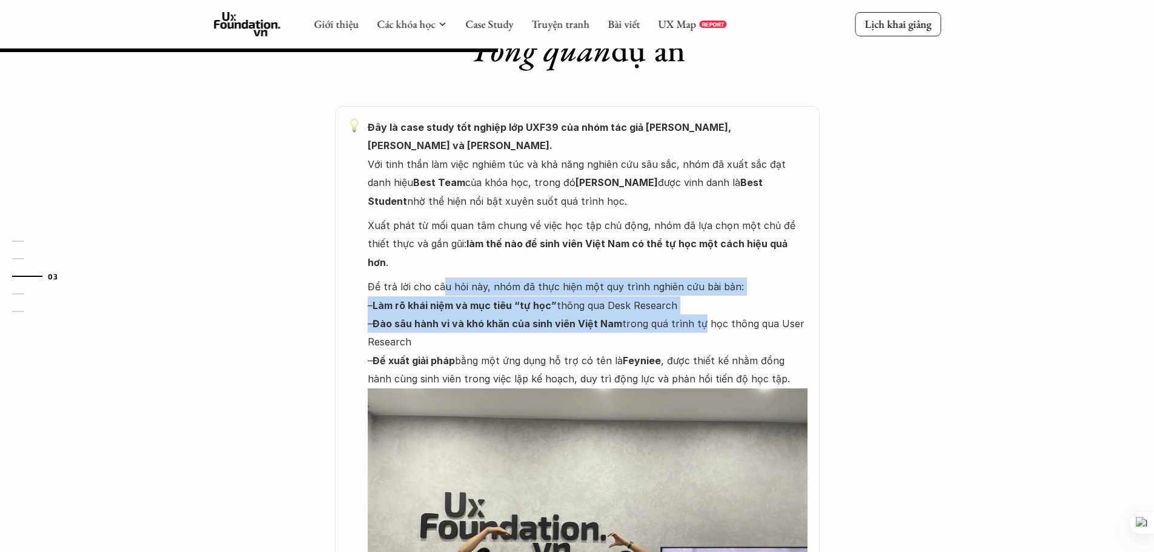
drag, startPoint x: 456, startPoint y: 249, endPoint x: 698, endPoint y: 295, distance: 246.7
click at [698, 295] on p "Để trả lời cho câu hỏi này, nhóm đã thực hiện một quy trình nghiên cứu bài bản:…" at bounding box center [588, 332] width 440 height 110
click at [661, 284] on p "Để trả lời cho câu hỏi này, nhóm đã thực hiện một quy trình nghiên cứu bài bản:…" at bounding box center [588, 332] width 440 height 110
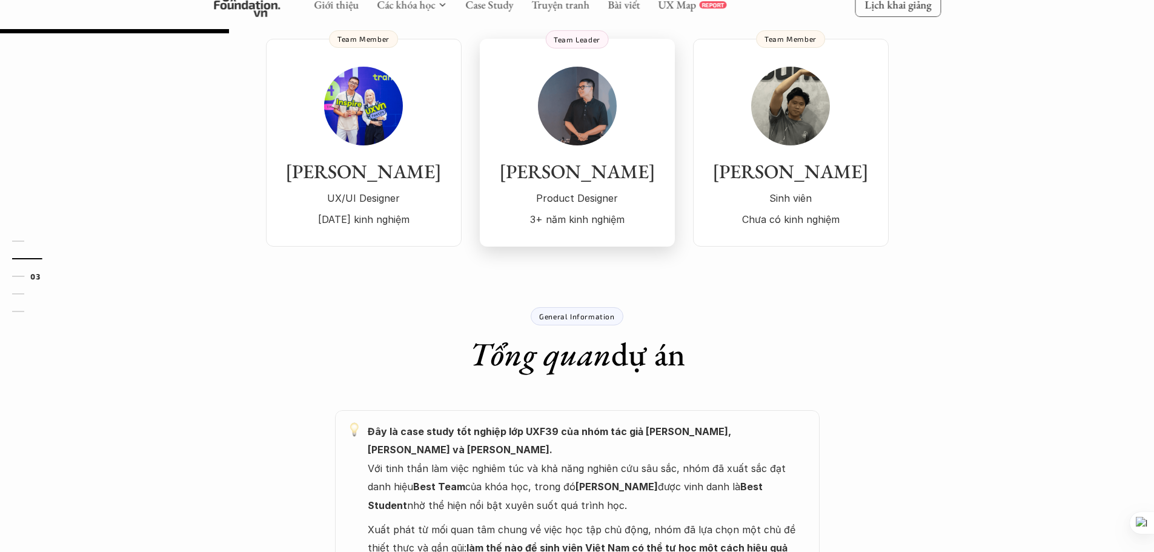
scroll to position [303, 0]
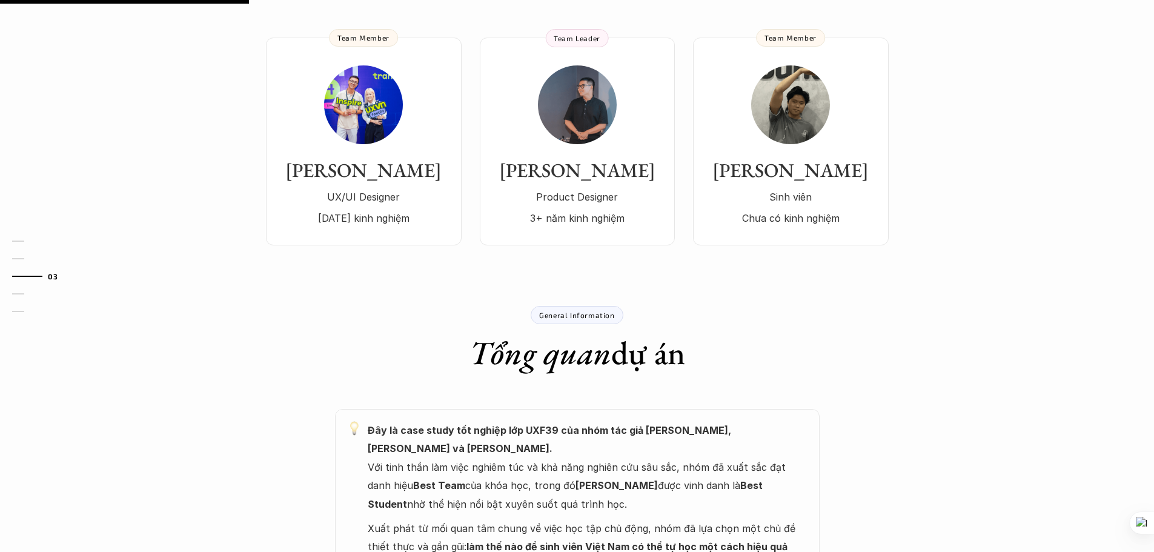
drag, startPoint x: 451, startPoint y: 345, endPoint x: 699, endPoint y: 341, distance: 247.2
click at [709, 350] on div "General Information Tổng quan dự án" at bounding box center [577, 339] width 727 height 67
click at [572, 311] on p "General Information" at bounding box center [576, 315] width 75 height 8
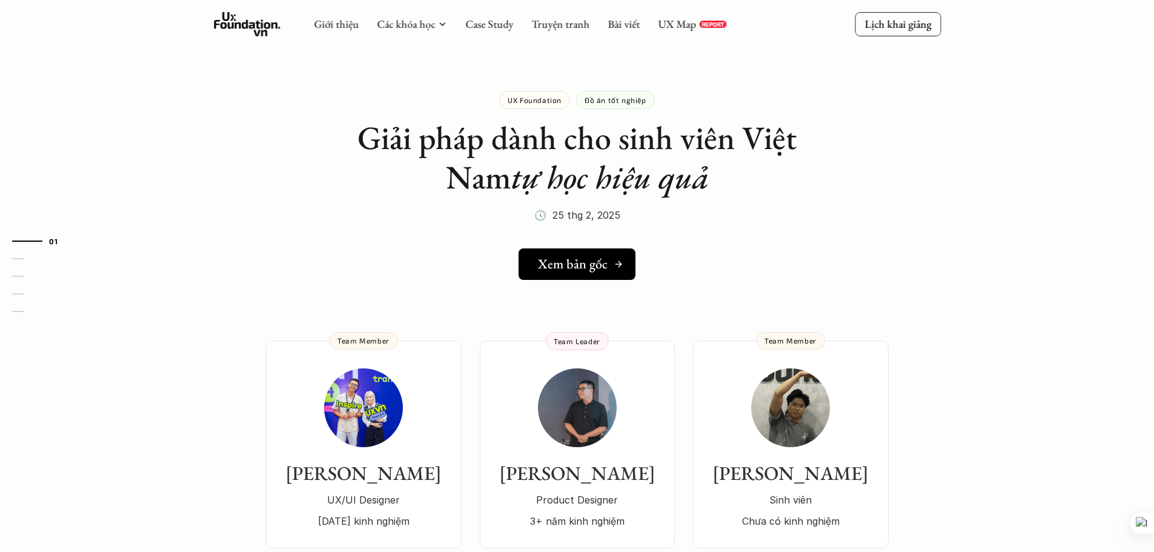
click at [563, 259] on h5 "Xem bản gốc" at bounding box center [573, 264] width 70 height 16
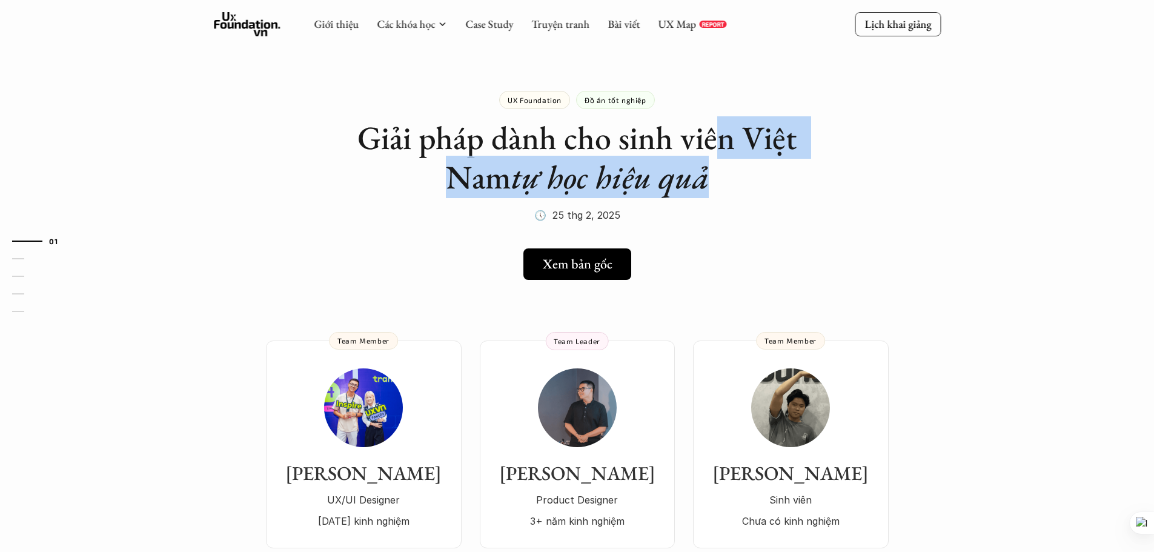
drag, startPoint x: 726, startPoint y: 159, endPoint x: 769, endPoint y: 176, distance: 46.2
click at [742, 164] on h1 "Giải pháp dành cho sinh viên Việt Nam tự học hiệu quả" at bounding box center [577, 157] width 485 height 79
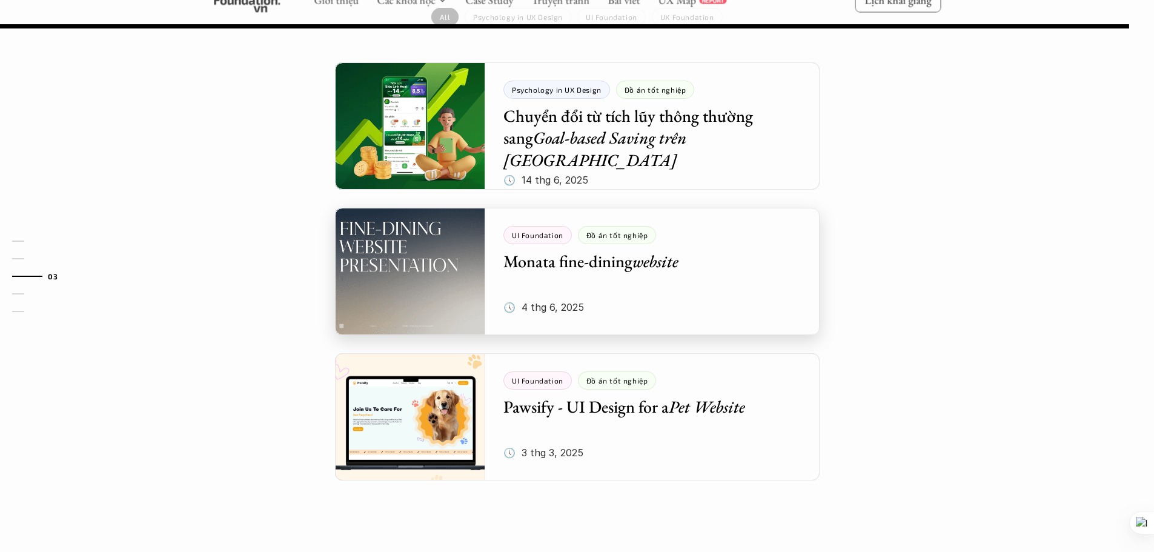
scroll to position [1333, 0]
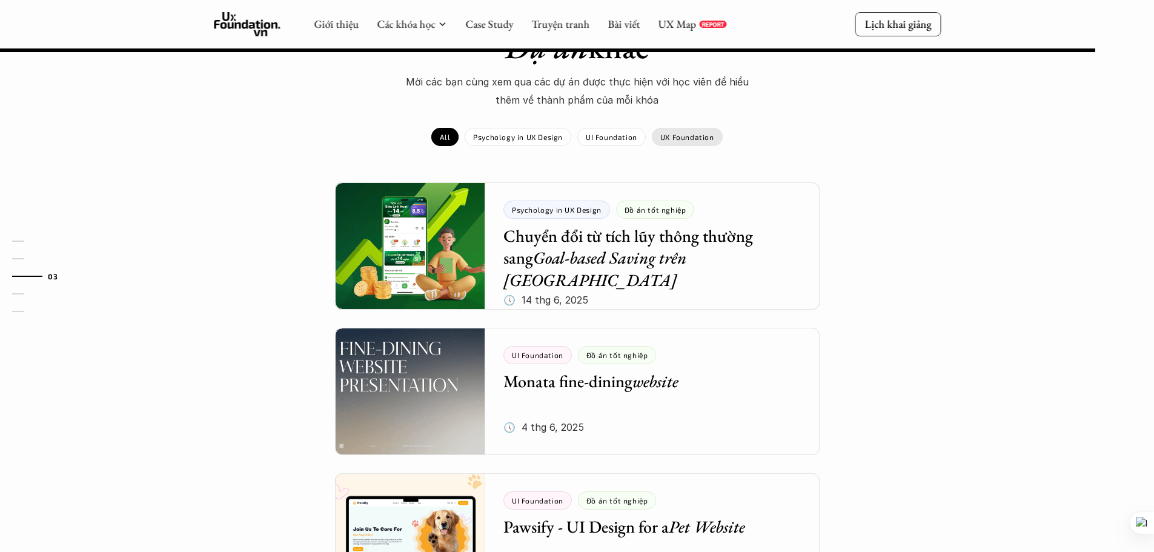
click at [673, 133] on p "UX Foundation" at bounding box center [687, 137] width 54 height 8
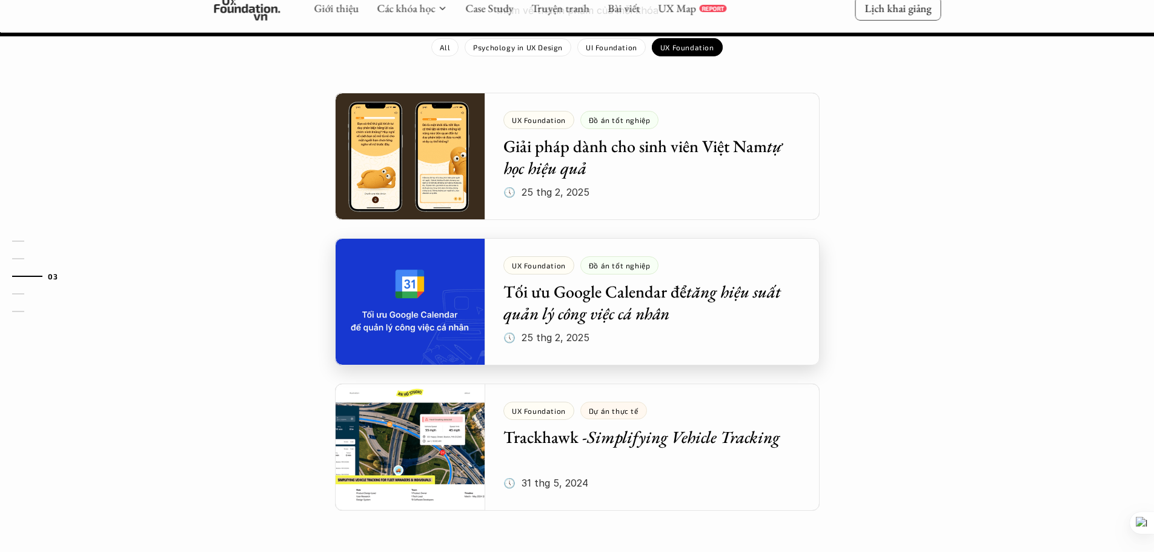
scroll to position [1515, 0]
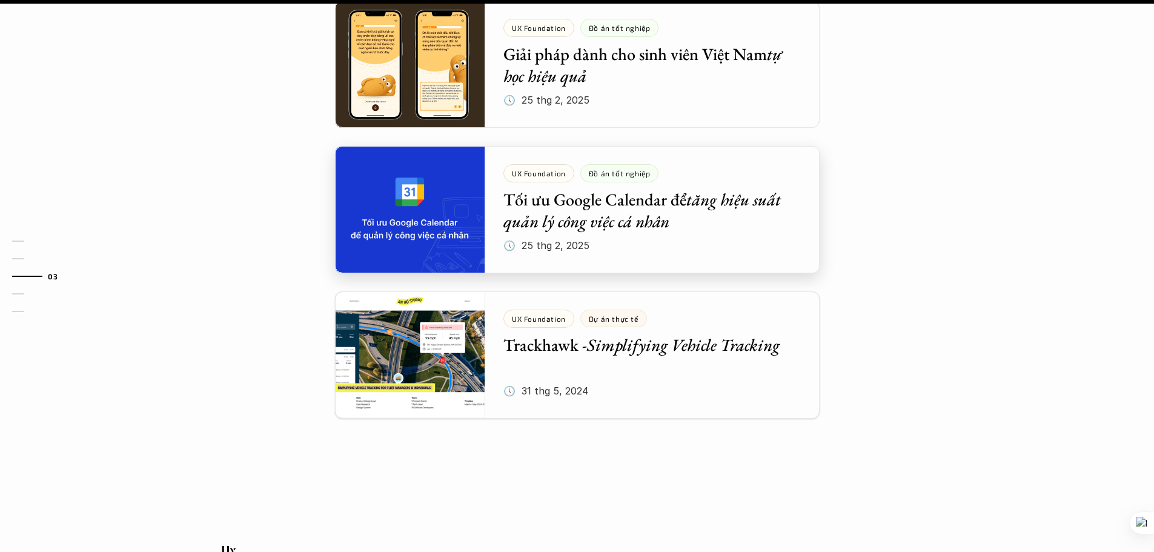
click at [655, 165] on div at bounding box center [577, 209] width 485 height 127
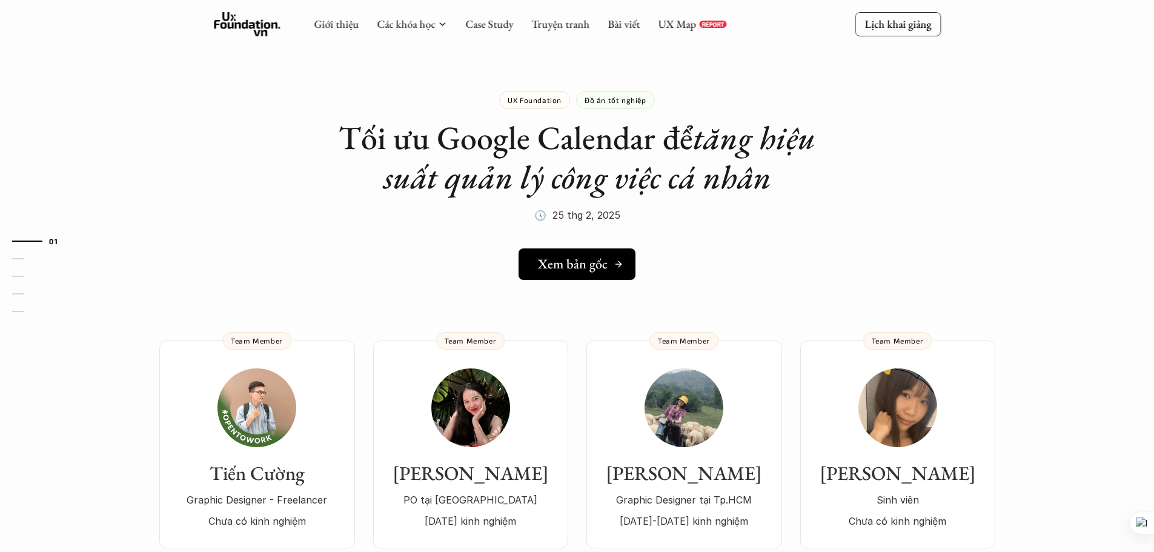
click at [583, 262] on h5 "Xem bản gốc" at bounding box center [573, 264] width 70 height 16
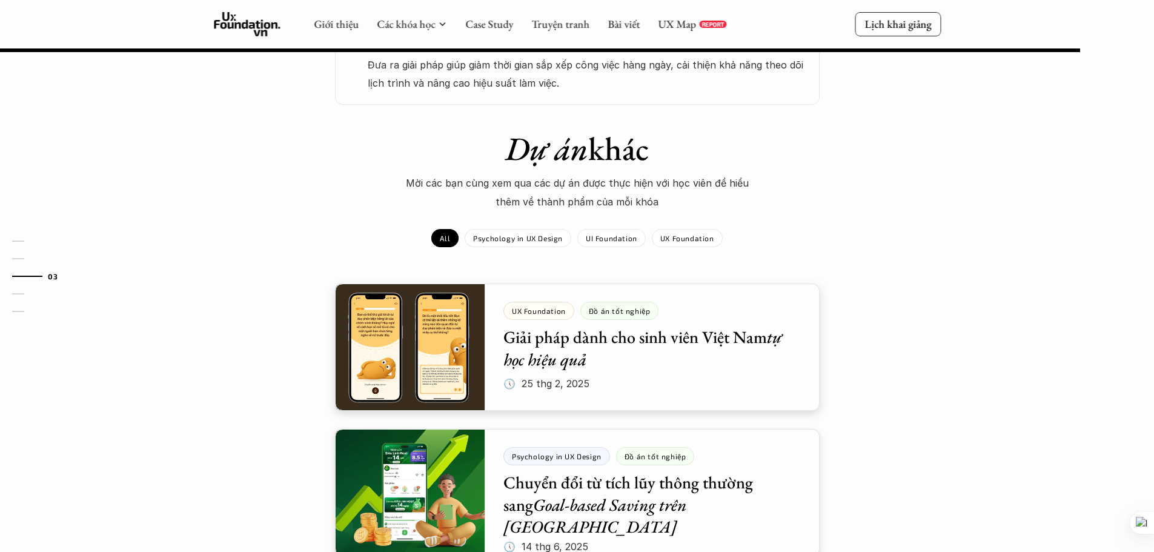
scroll to position [1091, 0]
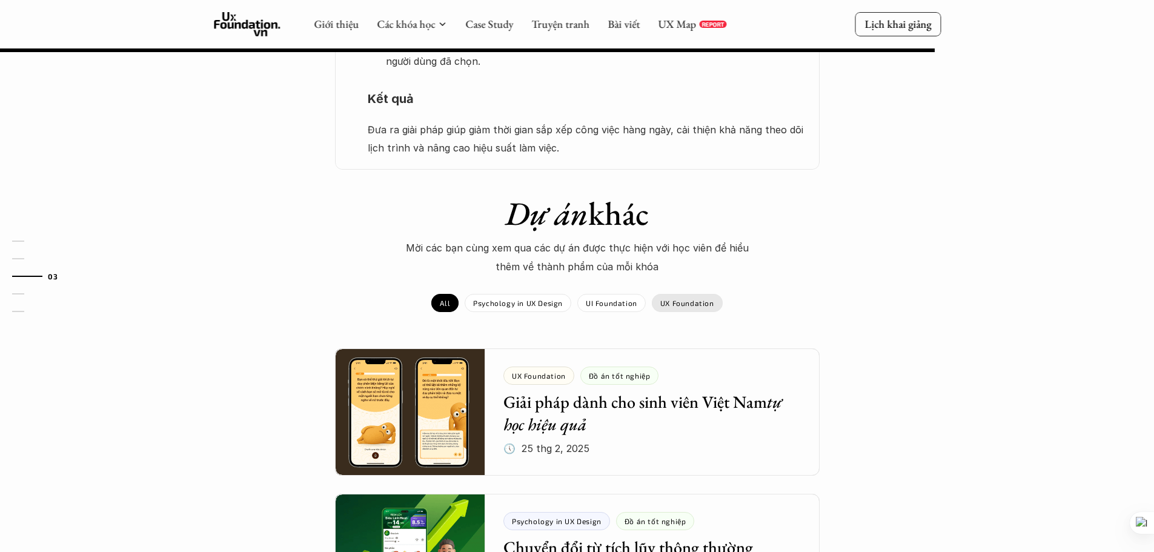
click at [682, 299] on p "UX Foundation" at bounding box center [687, 303] width 54 height 8
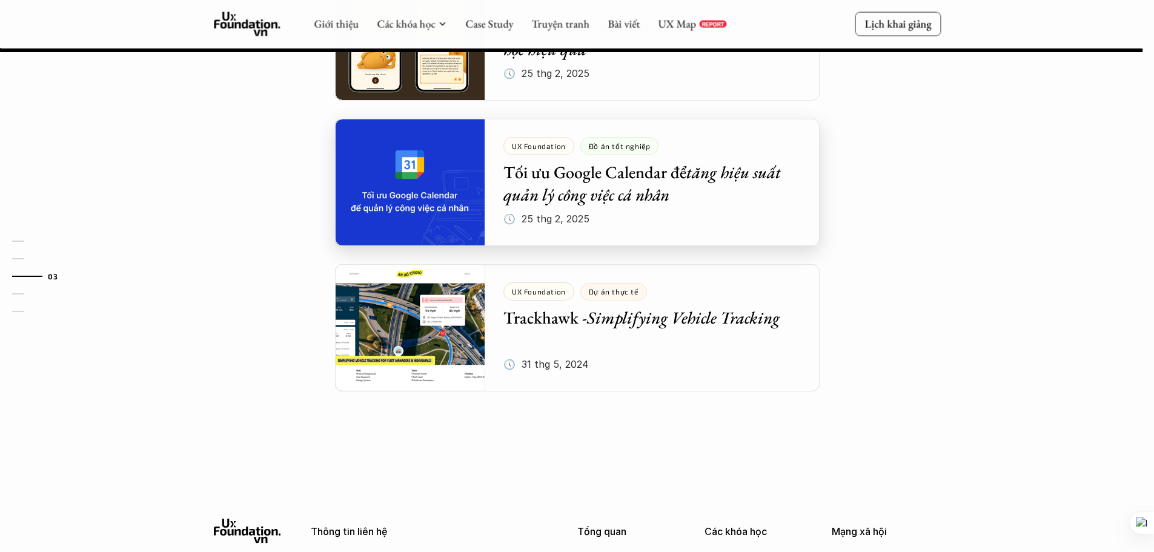
scroll to position [1515, 0]
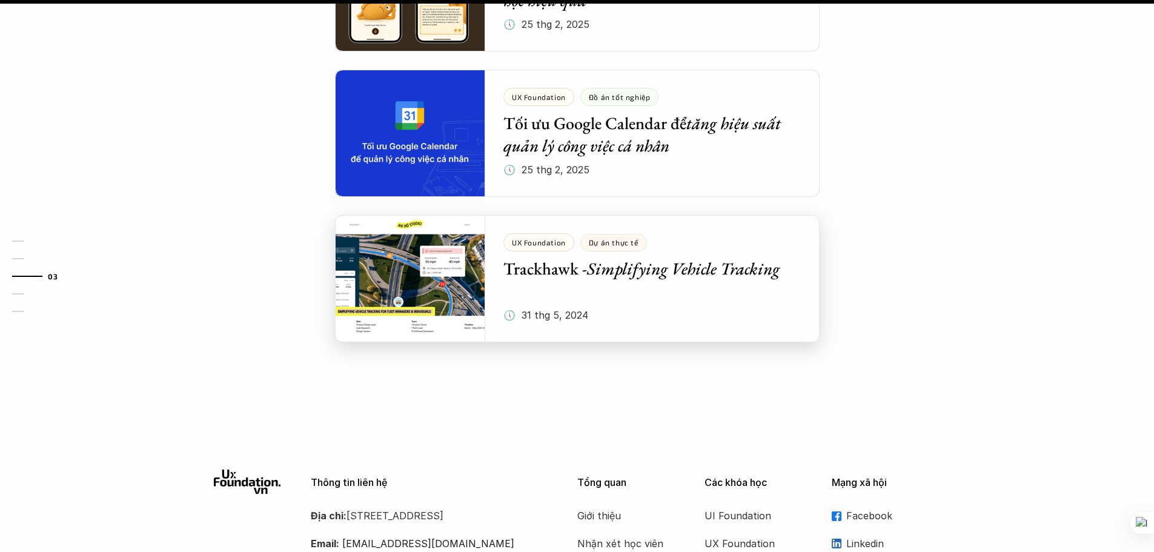
click at [613, 292] on div at bounding box center [577, 278] width 485 height 127
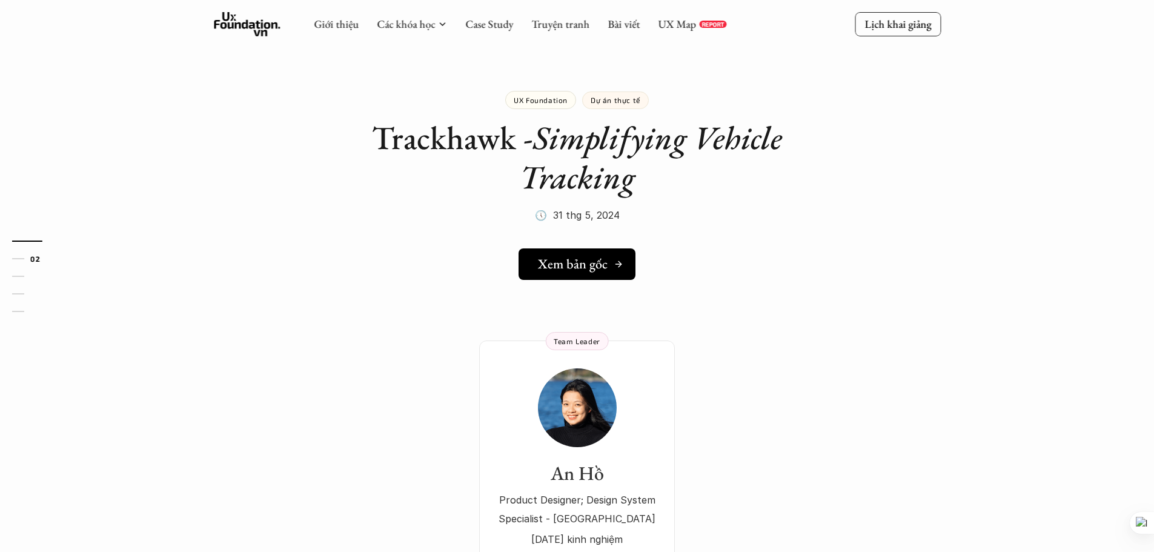
click at [599, 270] on h5 "Xem bản gốc" at bounding box center [573, 264] width 70 height 16
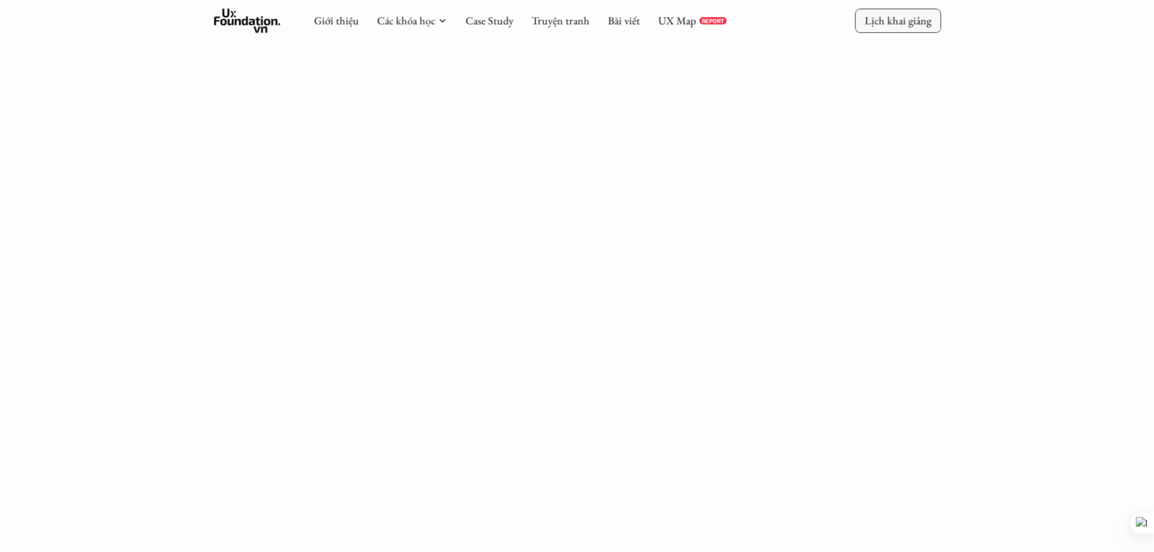
scroll to position [303, 0]
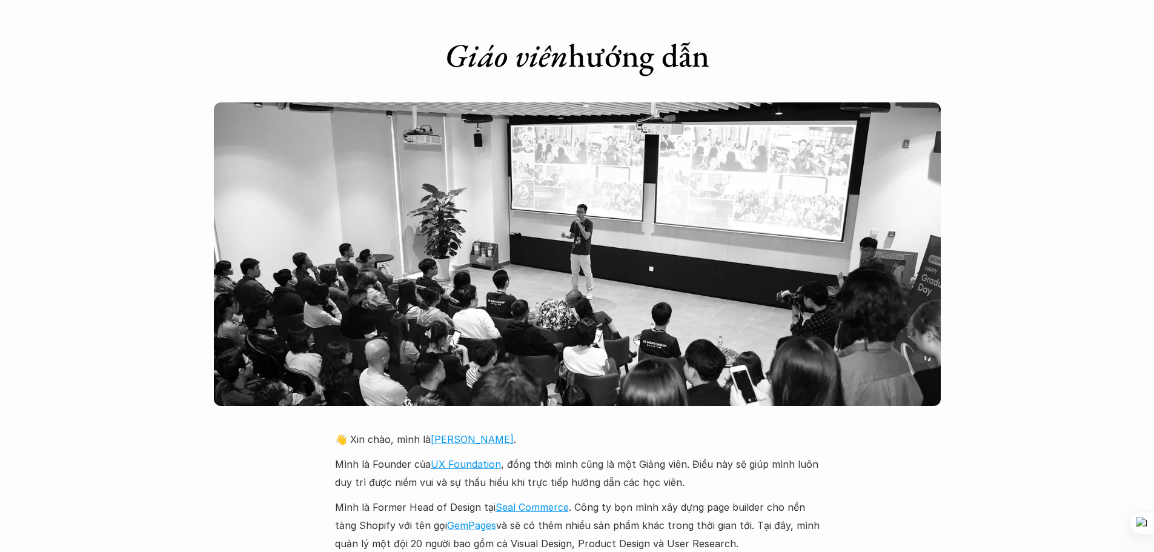
scroll to position [2465, 0]
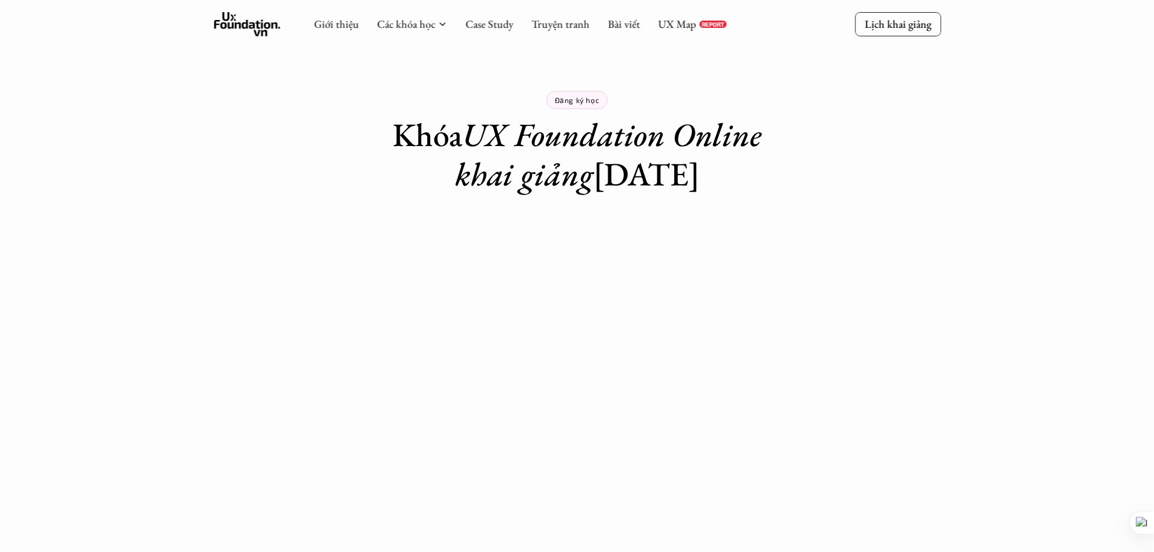
scroll to position [303, 0]
